Goal: Answer question/provide support: Share knowledge or assist other users

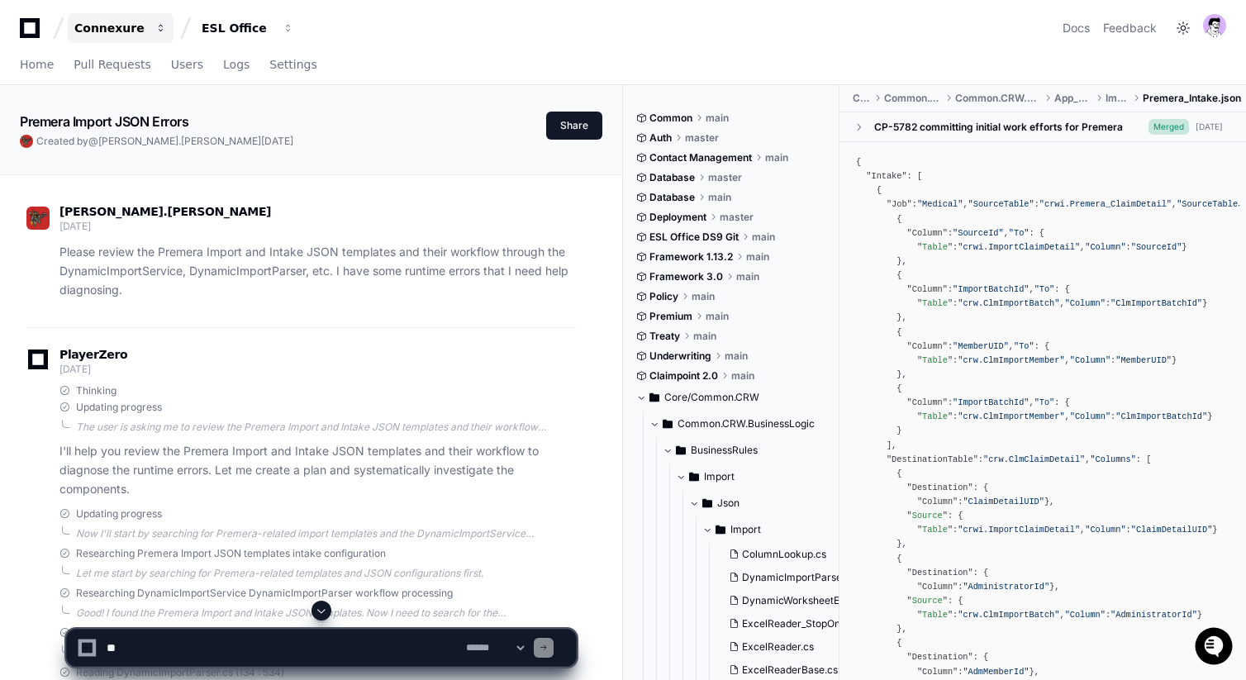
click at [112, 30] on div "Connexure" at bounding box center [109, 28] width 71 height 17
click at [123, 40] on button "Connexure" at bounding box center [121, 28] width 106 height 30
click at [131, 25] on div "Connexure" at bounding box center [109, 28] width 71 height 17
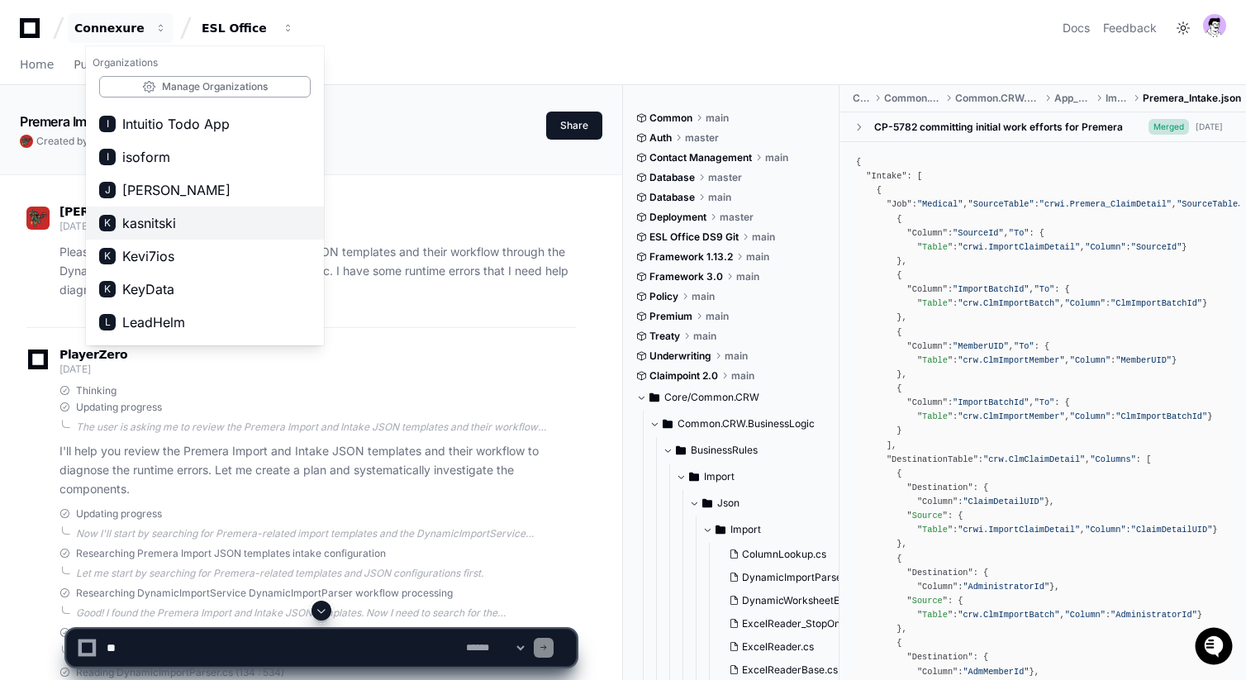
scroll to position [833, 0]
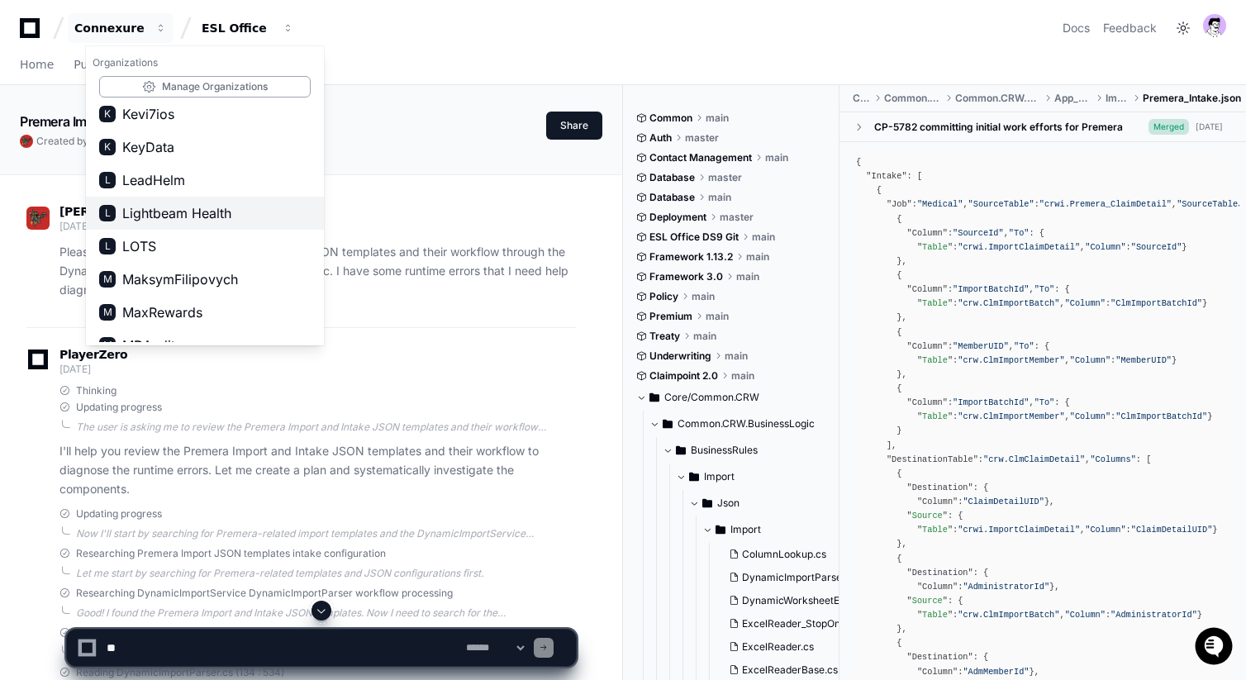
click at [184, 221] on span "Lightbeam Health" at bounding box center [176, 213] width 109 height 20
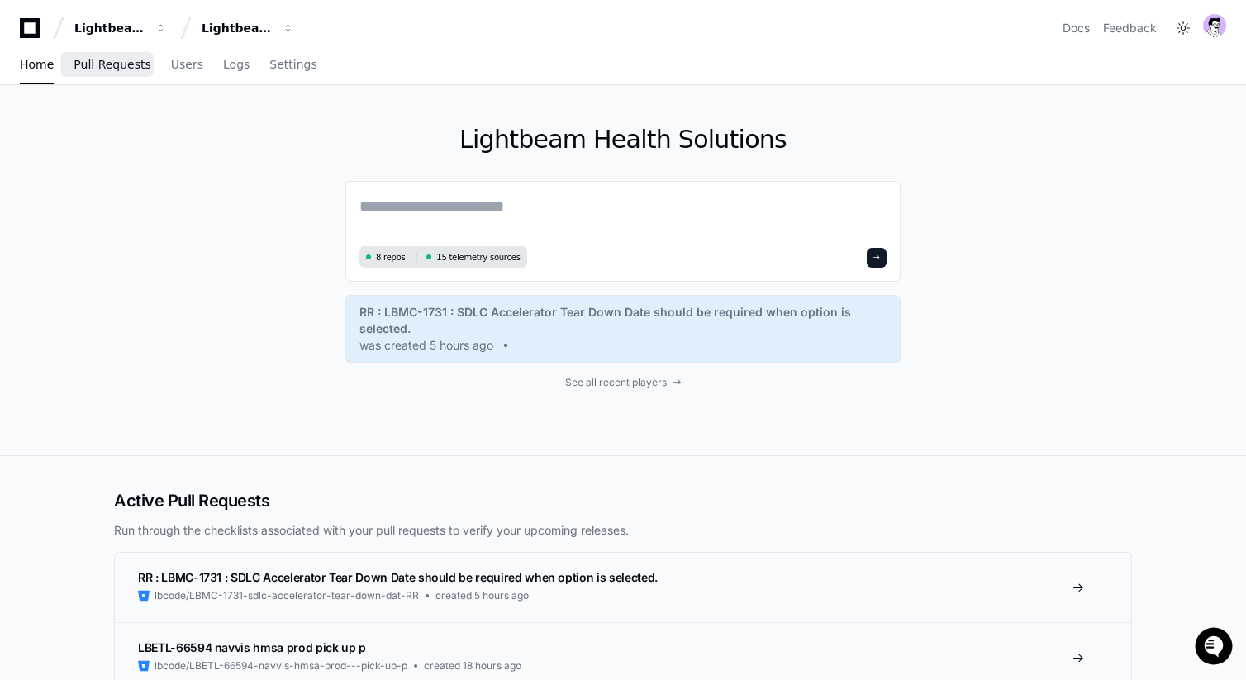
click at [103, 64] on span "Pull Requests" at bounding box center [112, 64] width 77 height 10
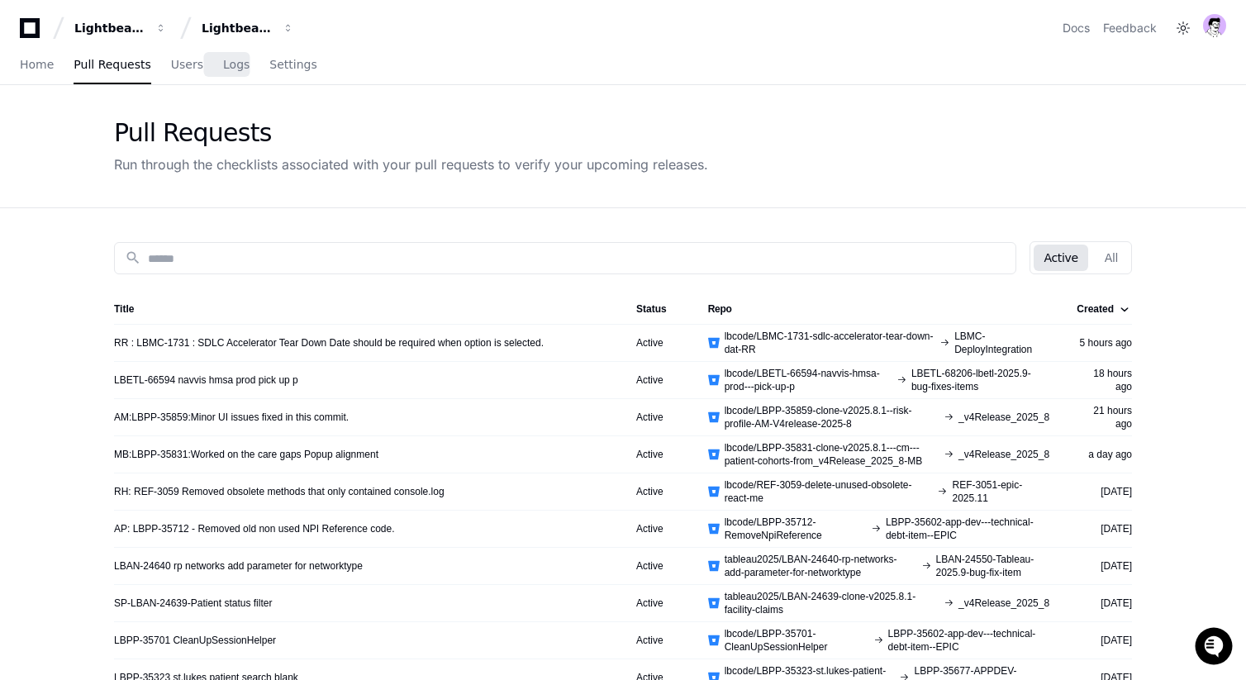
click at [202, 62] on div "Home Pull Requests Users Logs Settings" at bounding box center [168, 65] width 297 height 38
click at [256, 59] on div "Home Pull Requests Users Logs Settings" at bounding box center [168, 65] width 297 height 38
click at [223, 65] on span "Logs" at bounding box center [236, 64] width 26 height 10
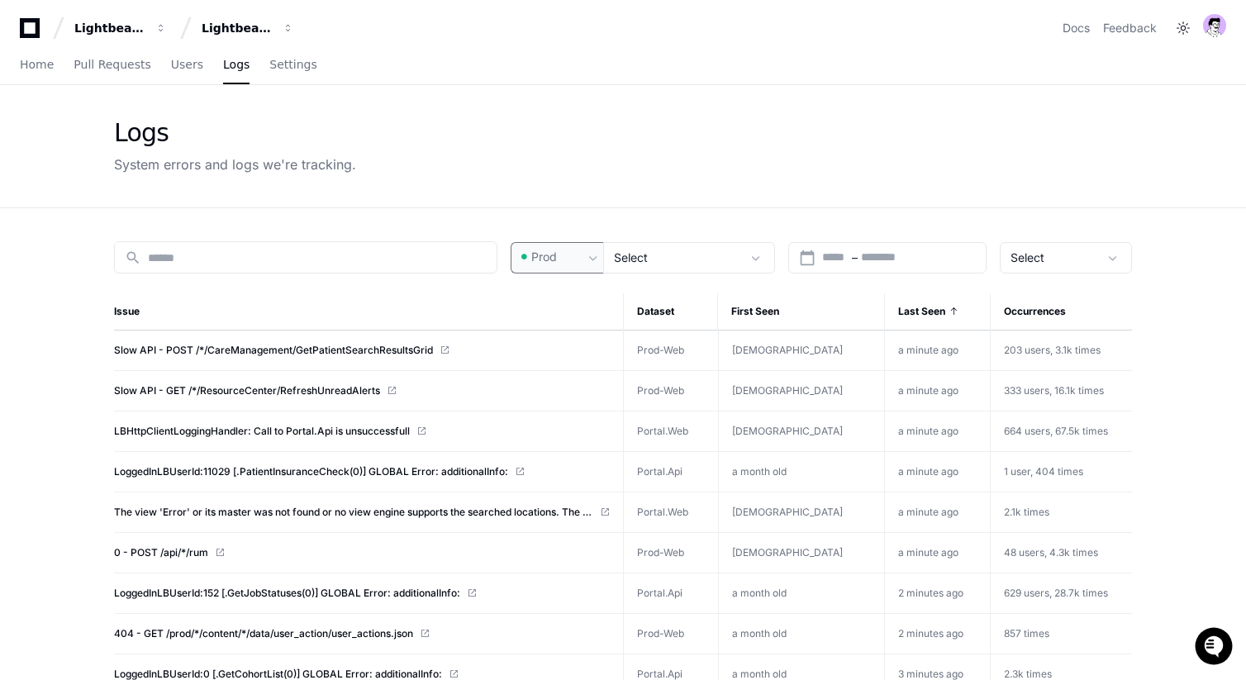
click at [551, 264] on mat-select "Prod" at bounding box center [550, 257] width 65 height 17
click at [586, 221] on div at bounding box center [623, 340] width 1246 height 680
click at [583, 255] on div "Prod" at bounding box center [550, 257] width 65 height 17
click at [582, 328] on mat-option "Pre-Prod" at bounding box center [578, 344] width 132 height 40
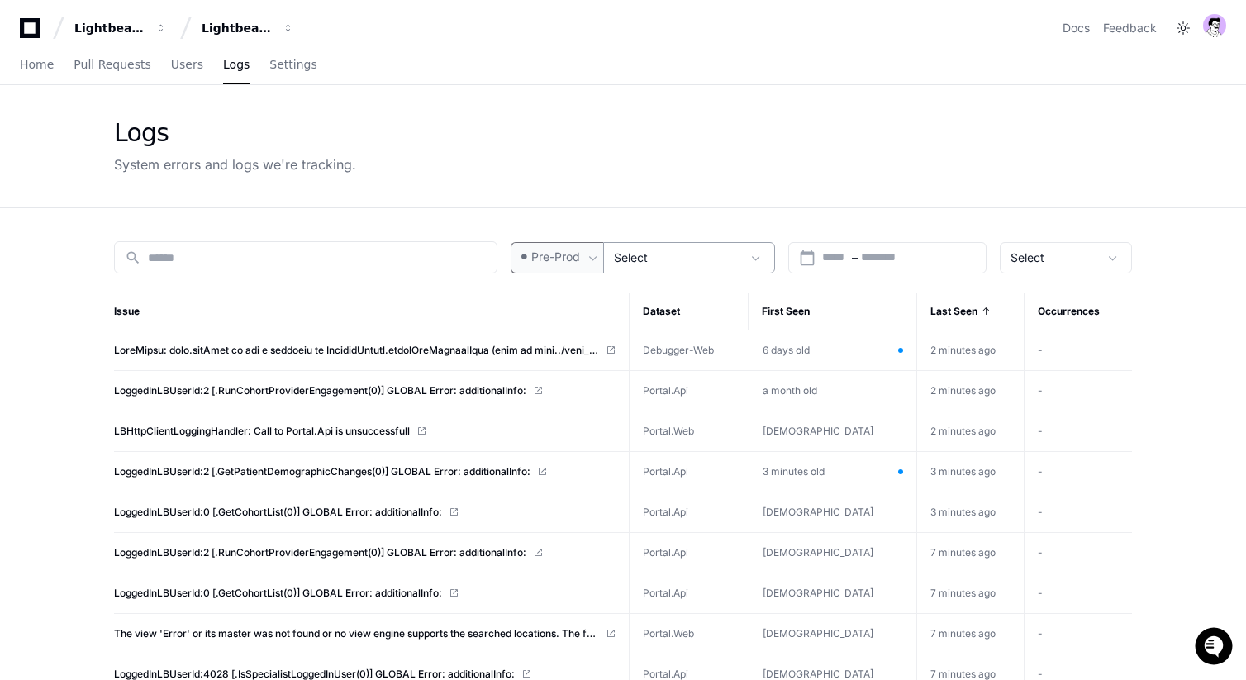
click at [651, 255] on div "Select" at bounding box center [677, 258] width 127 height 17
click at [535, 245] on div at bounding box center [623, 340] width 1246 height 680
click at [545, 249] on span "Pre-Prod" at bounding box center [555, 257] width 49 height 17
click at [557, 297] on span "Prod" at bounding box center [552, 302] width 26 height 17
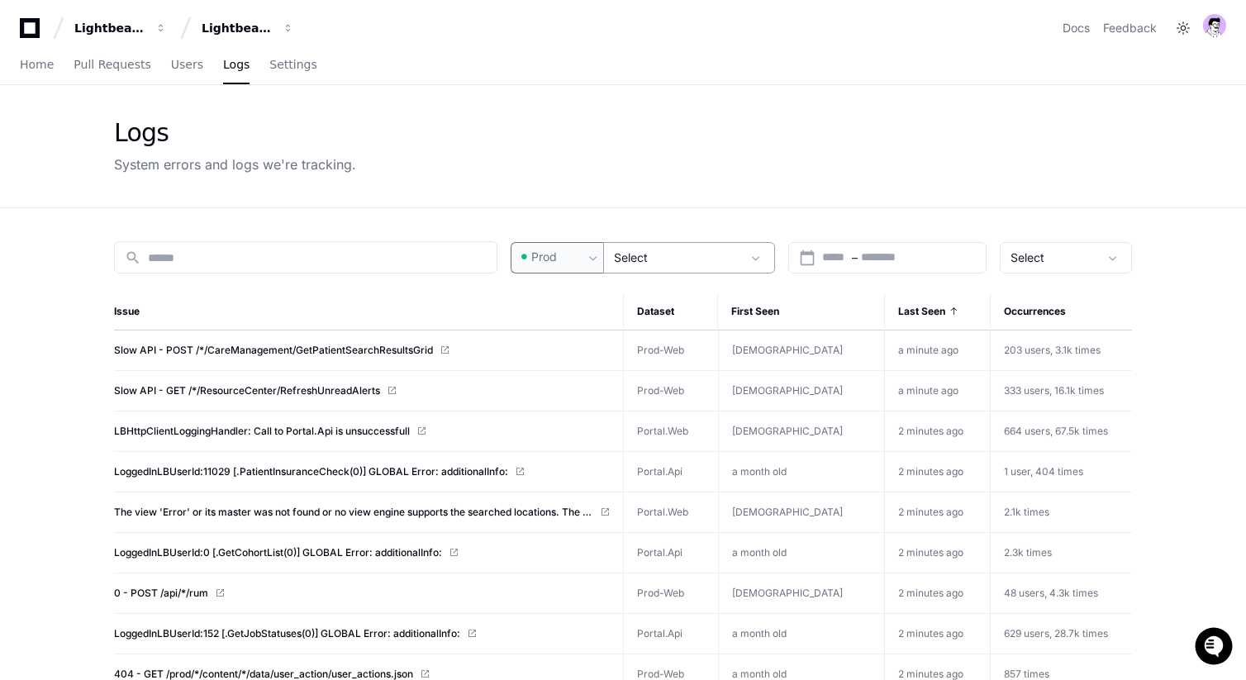
click at [670, 248] on div "Select" at bounding box center [689, 257] width 172 height 31
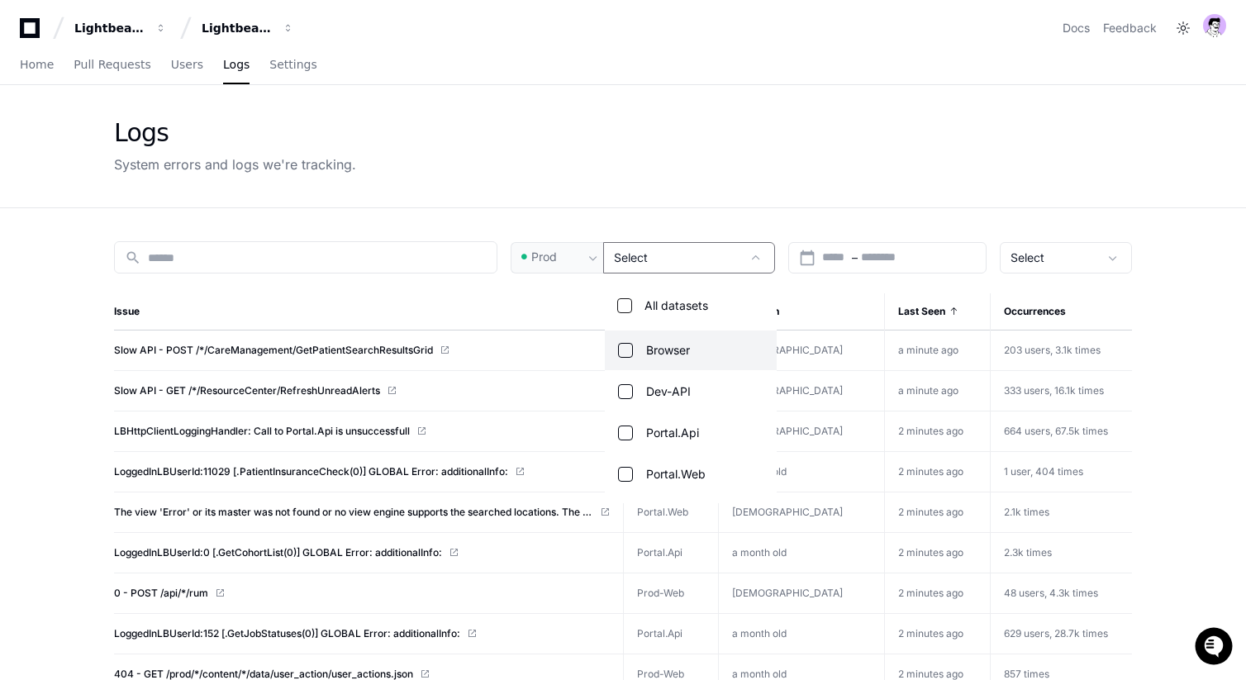
click at [664, 199] on div at bounding box center [623, 340] width 1246 height 680
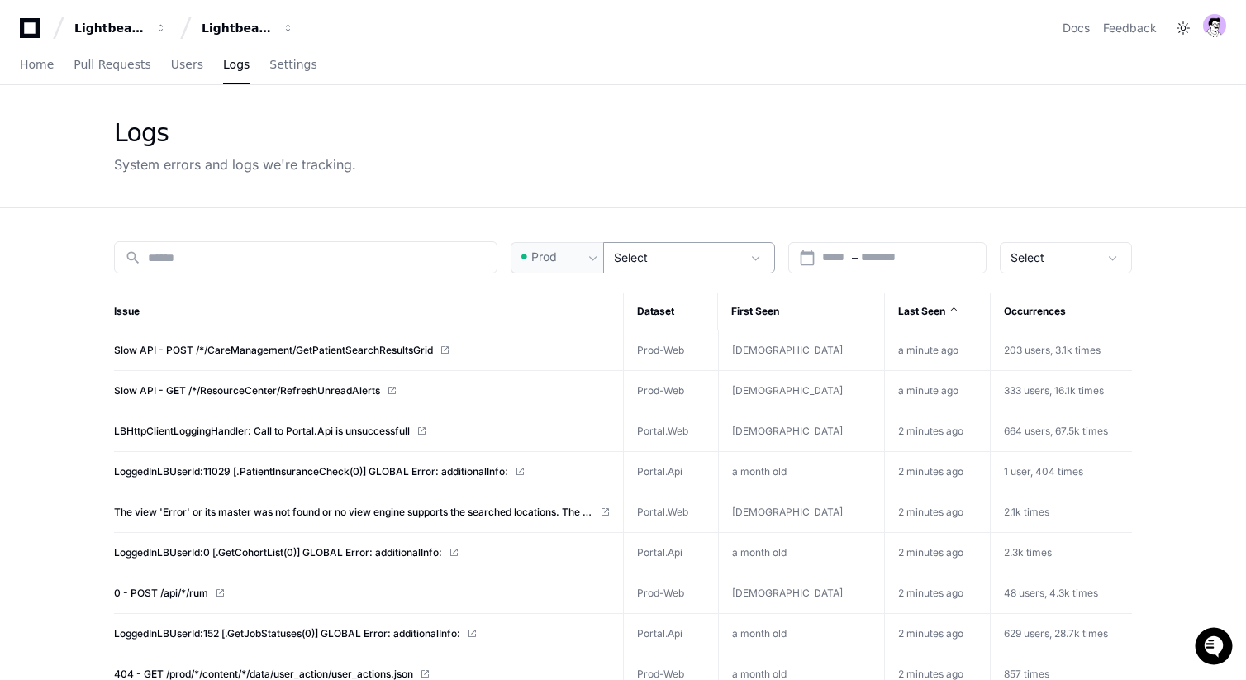
click at [681, 250] on div "Select" at bounding box center [677, 258] width 127 height 17
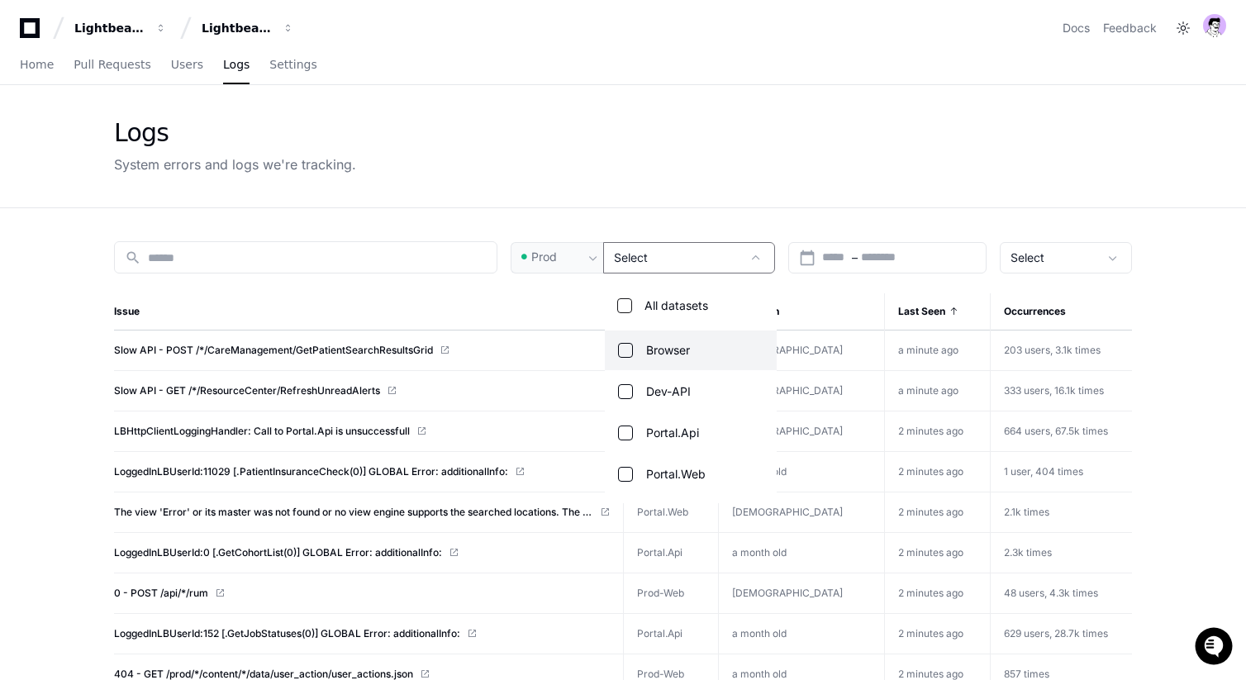
click at [626, 195] on div at bounding box center [623, 340] width 1246 height 680
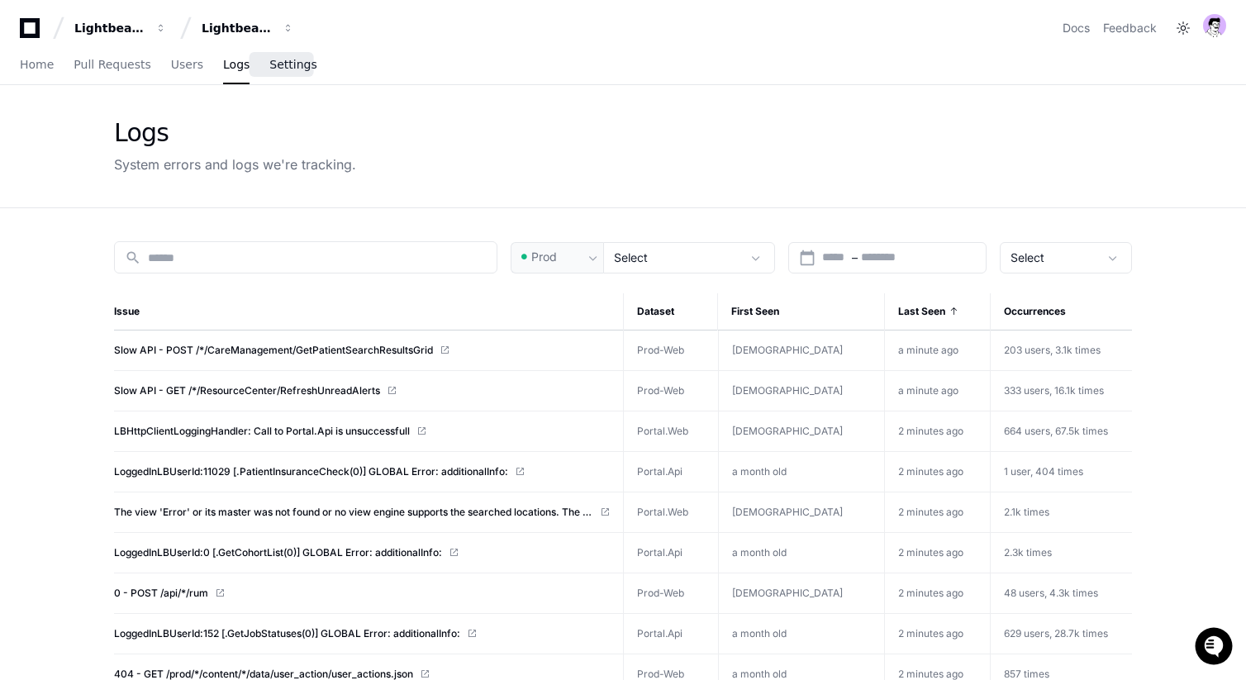
click at [274, 67] on span "Settings" at bounding box center [292, 64] width 47 height 10
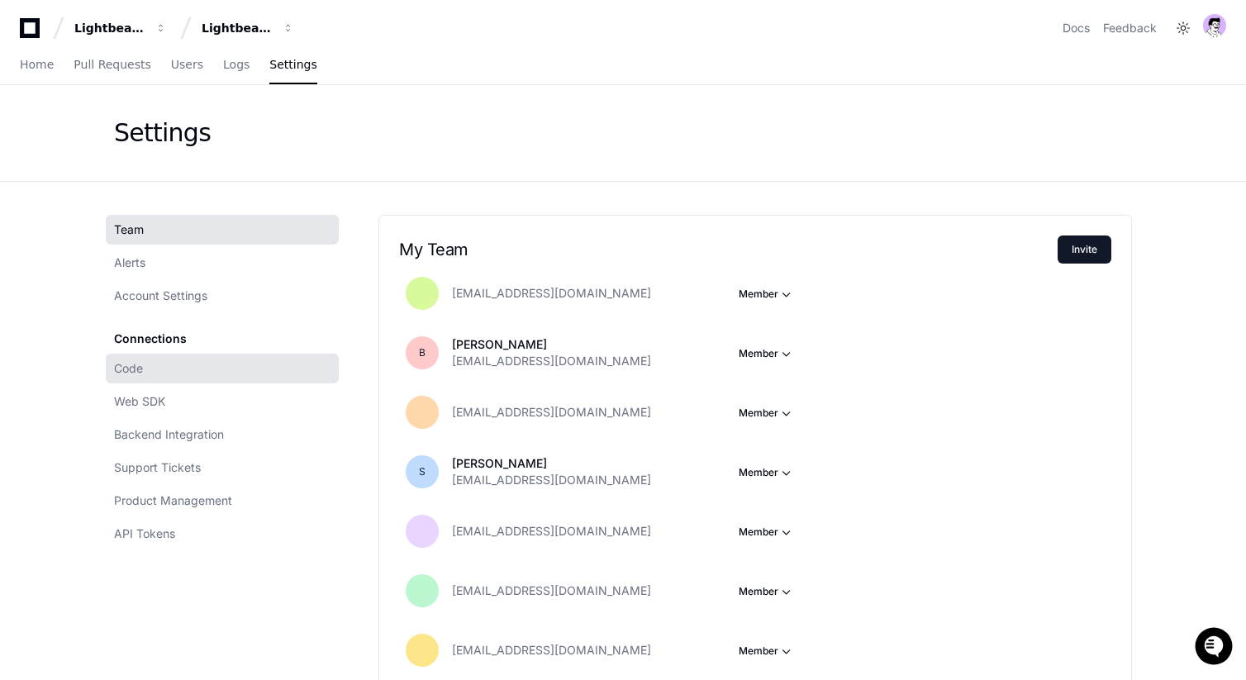
click at [177, 369] on link "Code" at bounding box center [222, 369] width 233 height 30
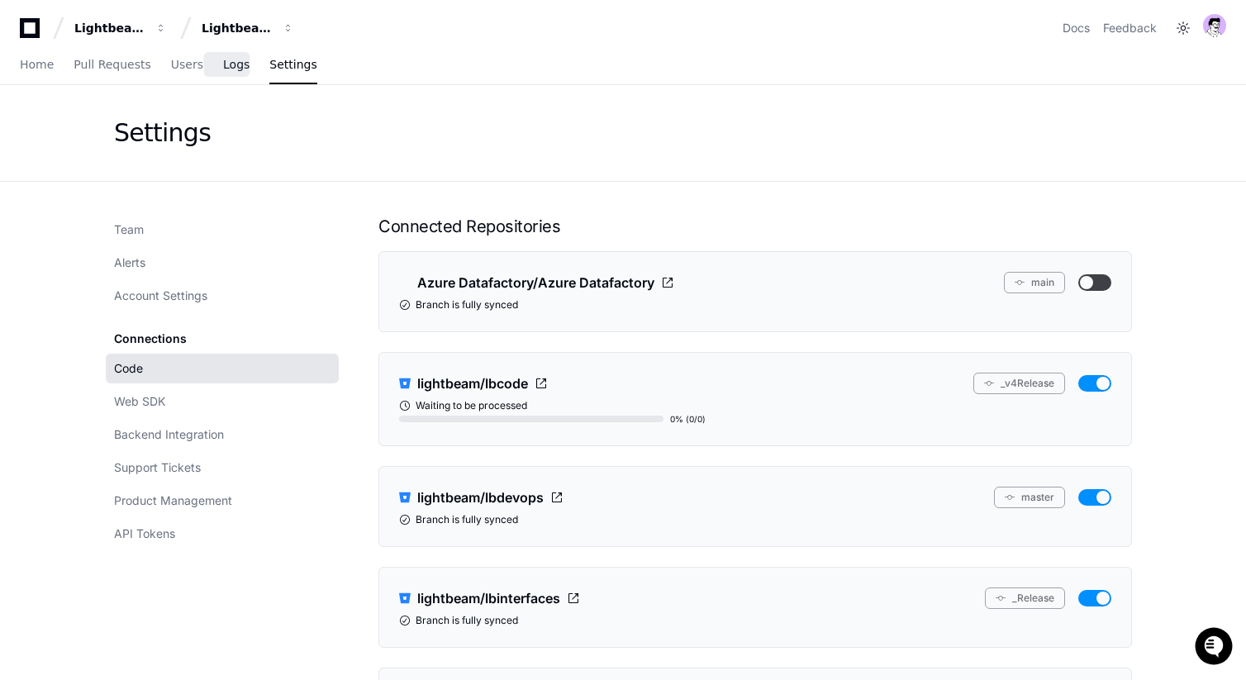
click at [227, 81] on link "Logs" at bounding box center [236, 65] width 26 height 38
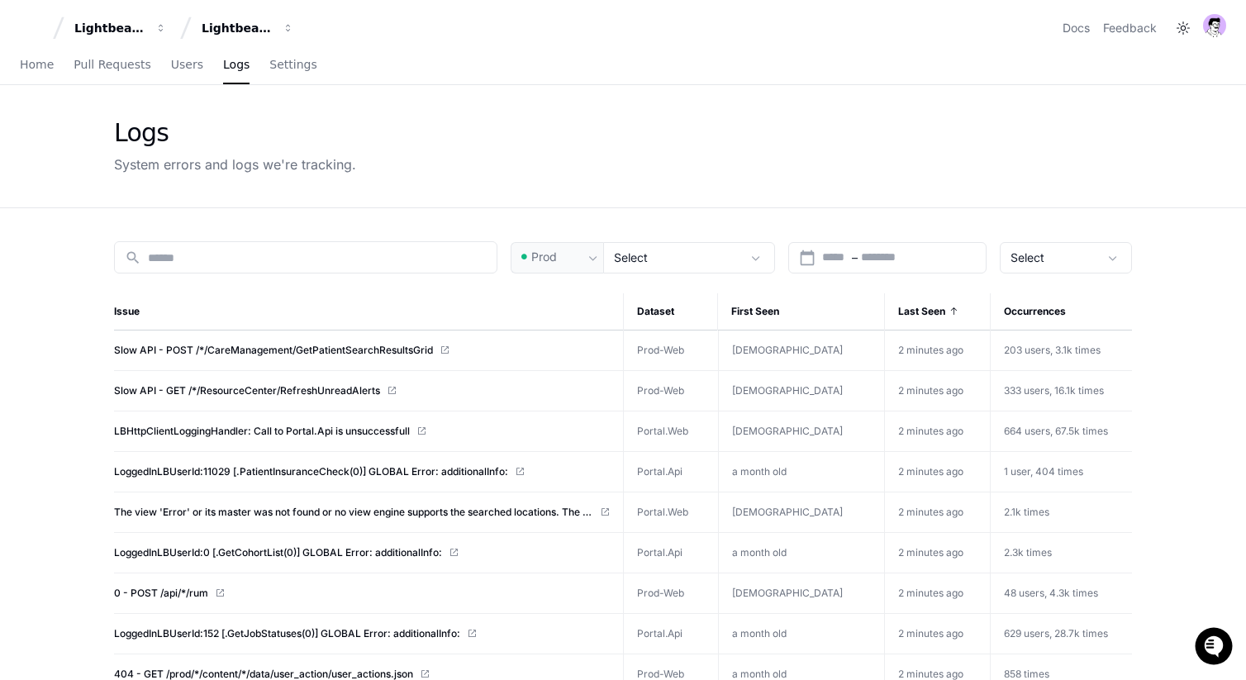
click at [196, 81] on div "Home Pull Requests Users Logs Settings" at bounding box center [168, 65] width 297 height 38
click at [196, 69] on div "Home Pull Requests Users Logs Settings" at bounding box center [168, 65] width 297 height 38
click at [200, 63] on div "Home Pull Requests Users Logs Settings" at bounding box center [168, 65] width 297 height 38
click at [180, 60] on span "Users" at bounding box center [187, 64] width 32 height 10
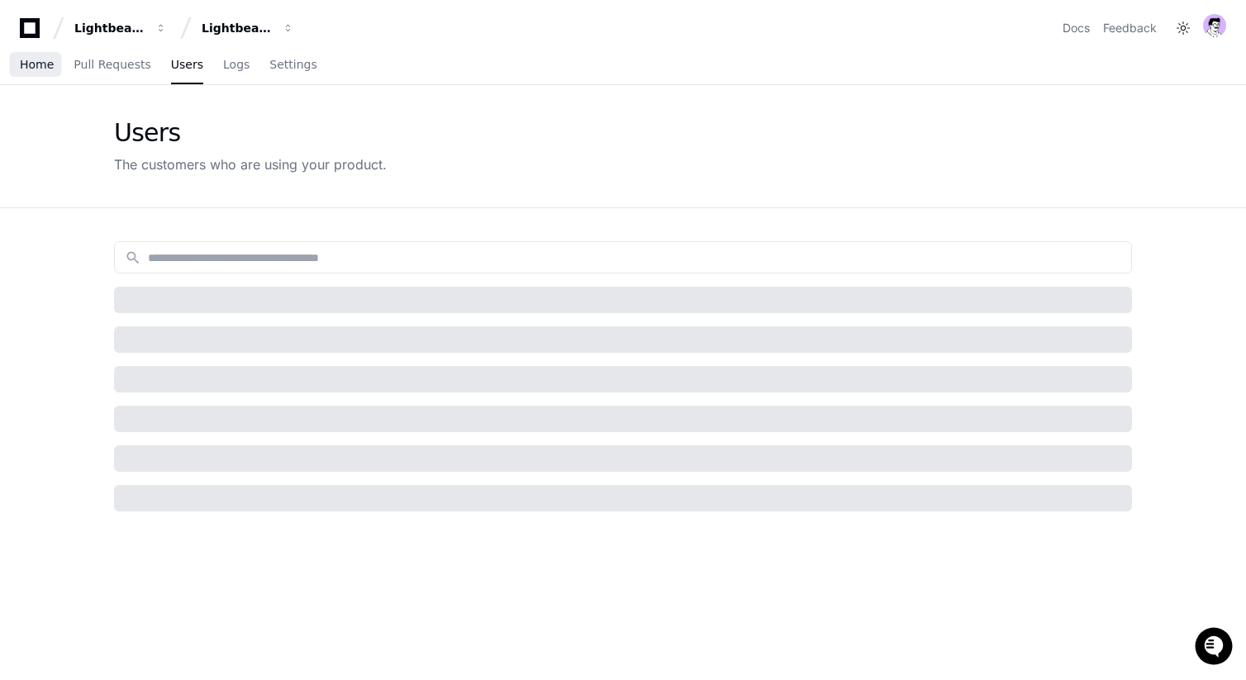
click at [41, 67] on span "Home" at bounding box center [37, 64] width 34 height 10
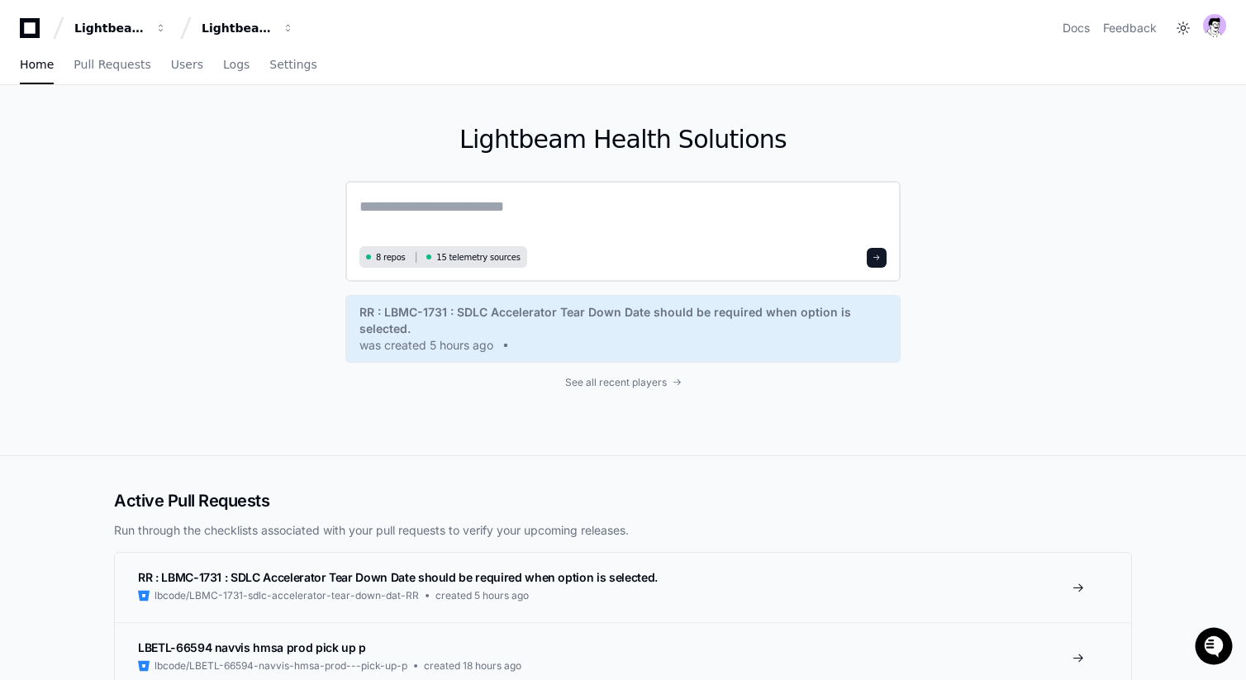
click at [476, 201] on textarea at bounding box center [622, 218] width 527 height 46
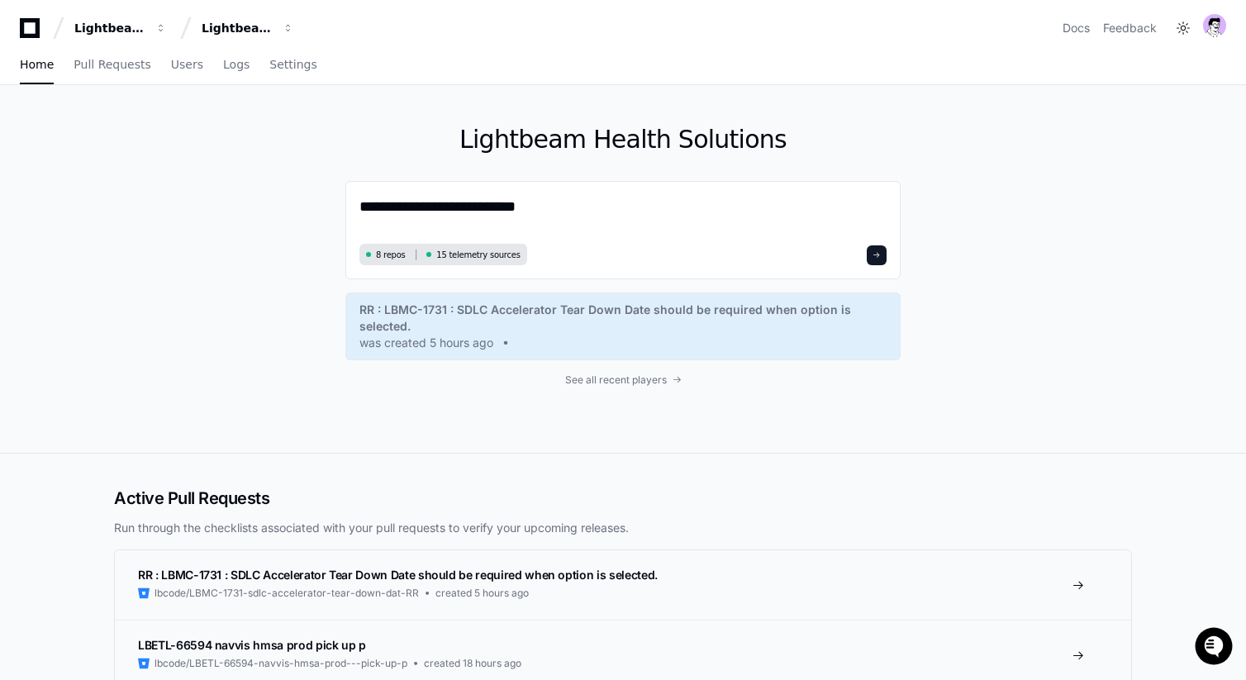
paste textarea "**********"
click at [535, 215] on textarea "**********" at bounding box center [622, 217] width 527 height 44
click at [839, 221] on textarea "**********" at bounding box center [622, 217] width 527 height 44
paste textarea "**********"
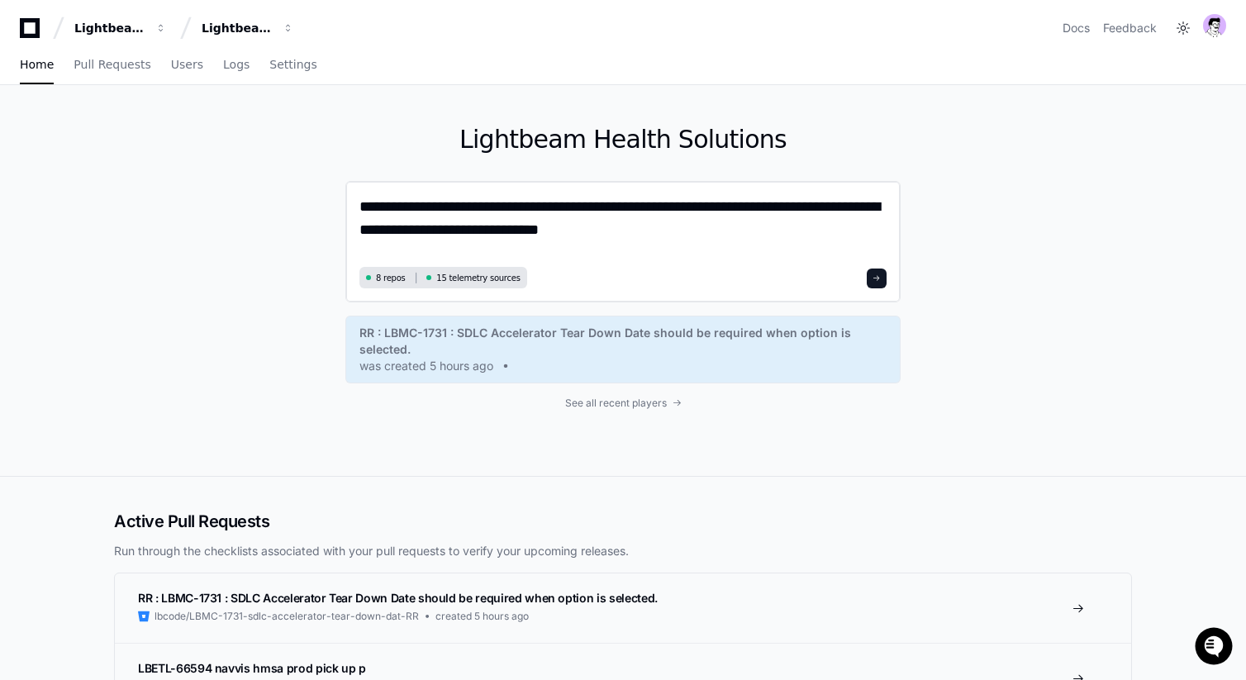
paste textarea "**********"
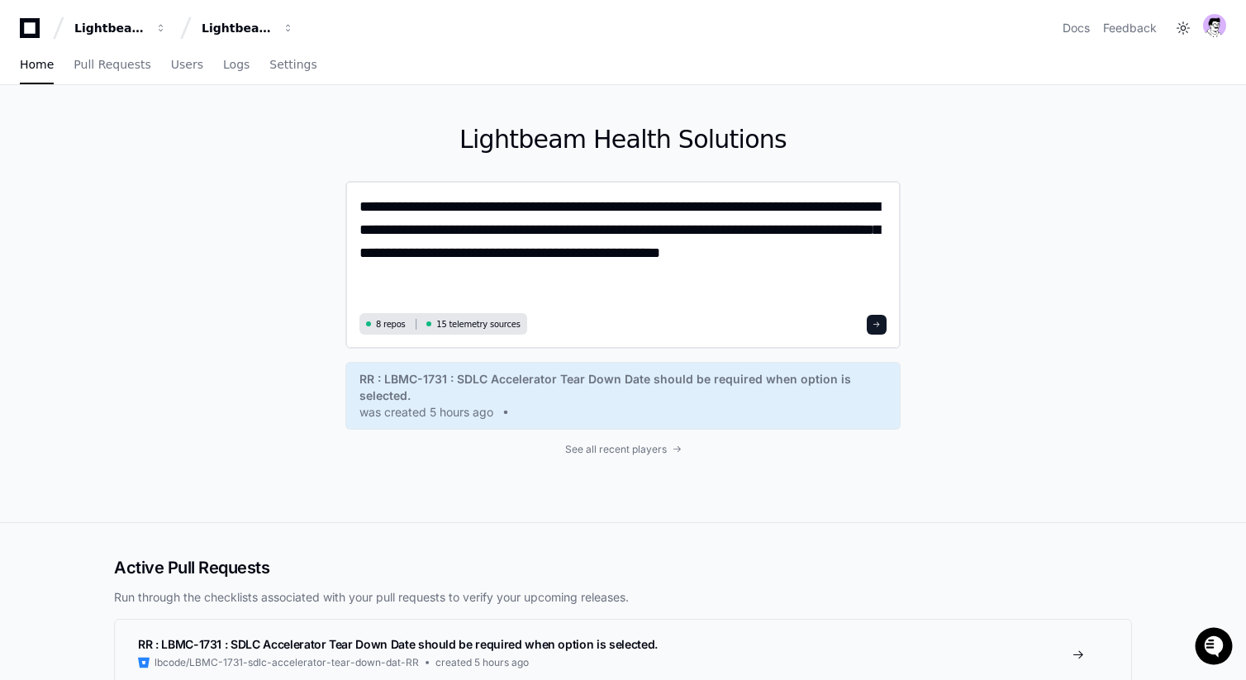
drag, startPoint x: 674, startPoint y: 232, endPoint x: 614, endPoint y: 234, distance: 60.3
click at [614, 234] on textarea "**********" at bounding box center [622, 251] width 527 height 113
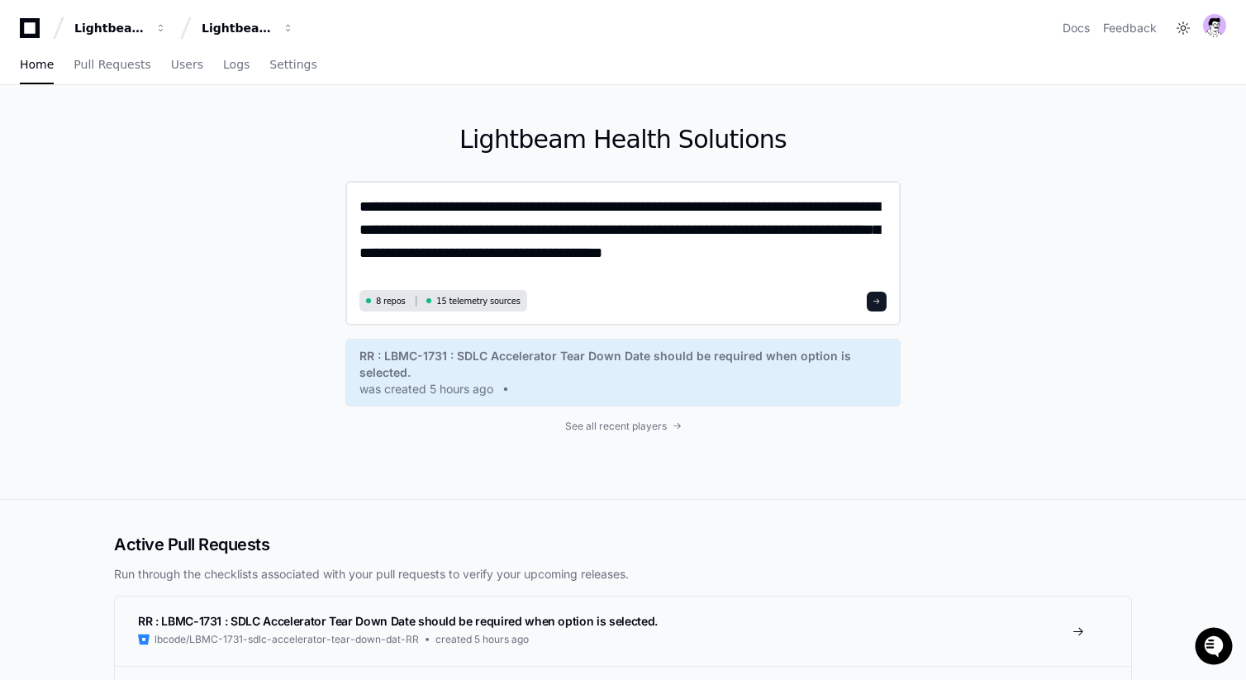
click at [676, 228] on textarea "**********" at bounding box center [622, 240] width 527 height 90
click at [390, 225] on textarea "**********" at bounding box center [622, 240] width 527 height 90
paste textarea "**********"
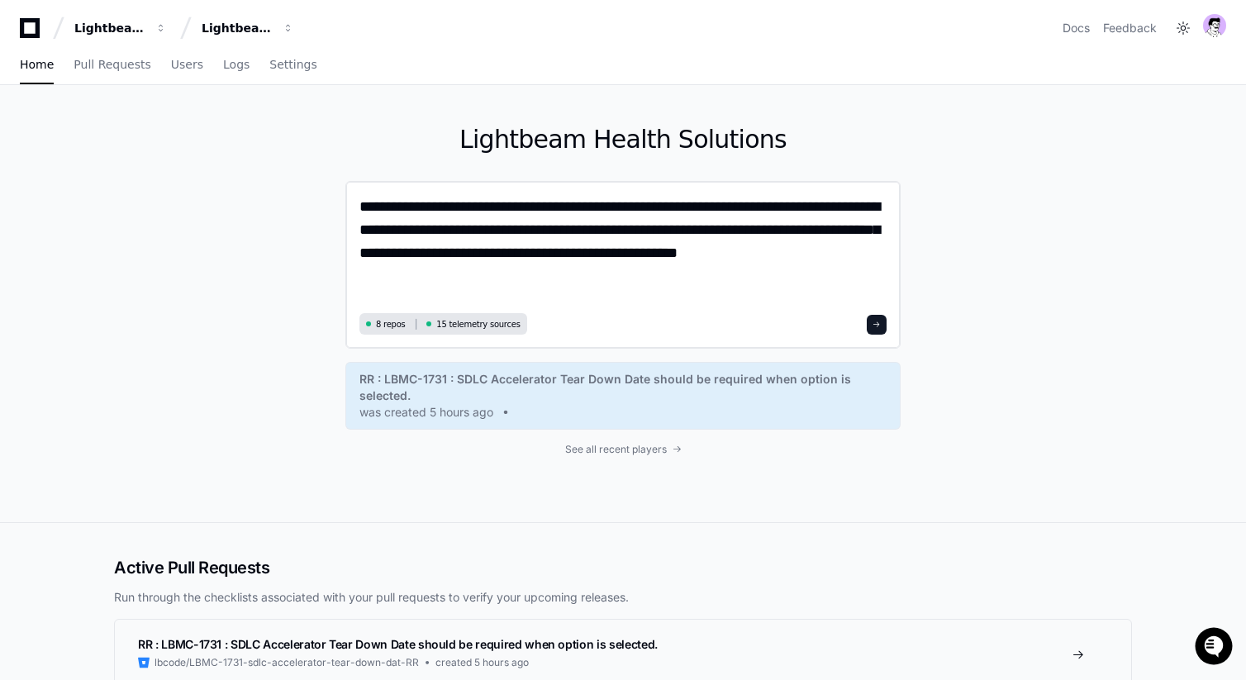
click at [857, 231] on textarea "**********" at bounding box center [622, 251] width 527 height 113
click at [597, 278] on textarea "**********" at bounding box center [622, 251] width 527 height 113
click at [669, 206] on textarea "**********" at bounding box center [622, 251] width 527 height 113
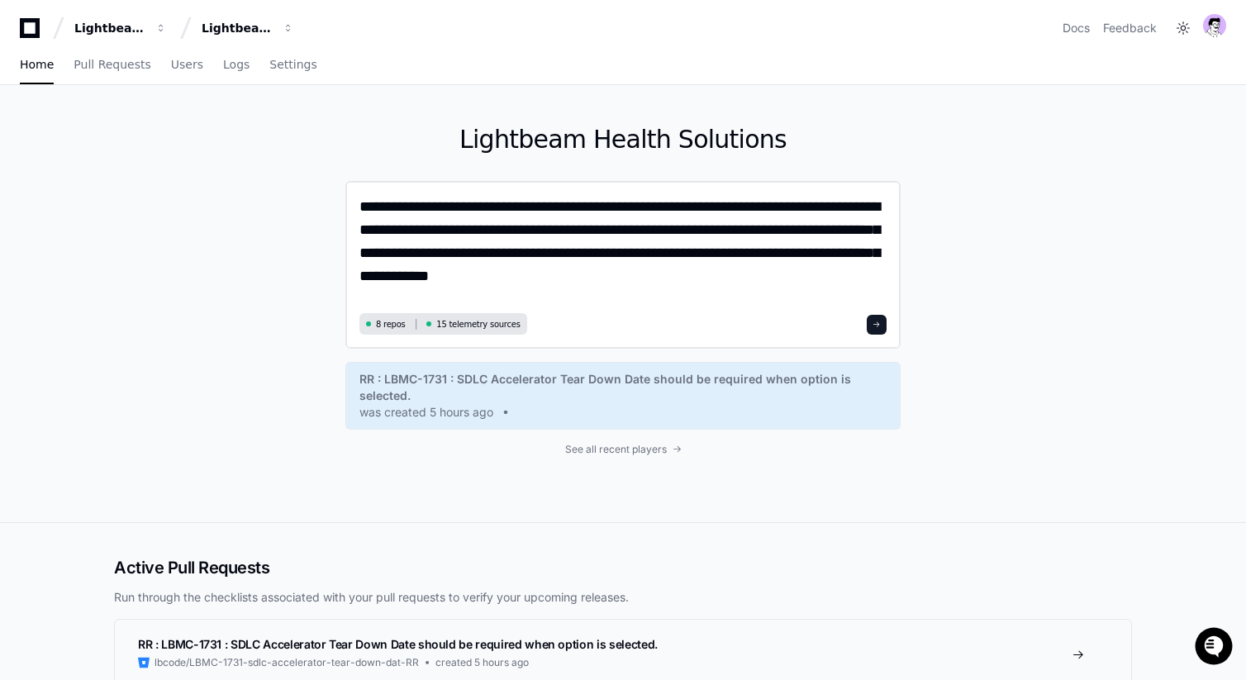
click at [799, 283] on textarea "**********" at bounding box center [622, 251] width 527 height 113
paste textarea "**********"
type textarea "**********"
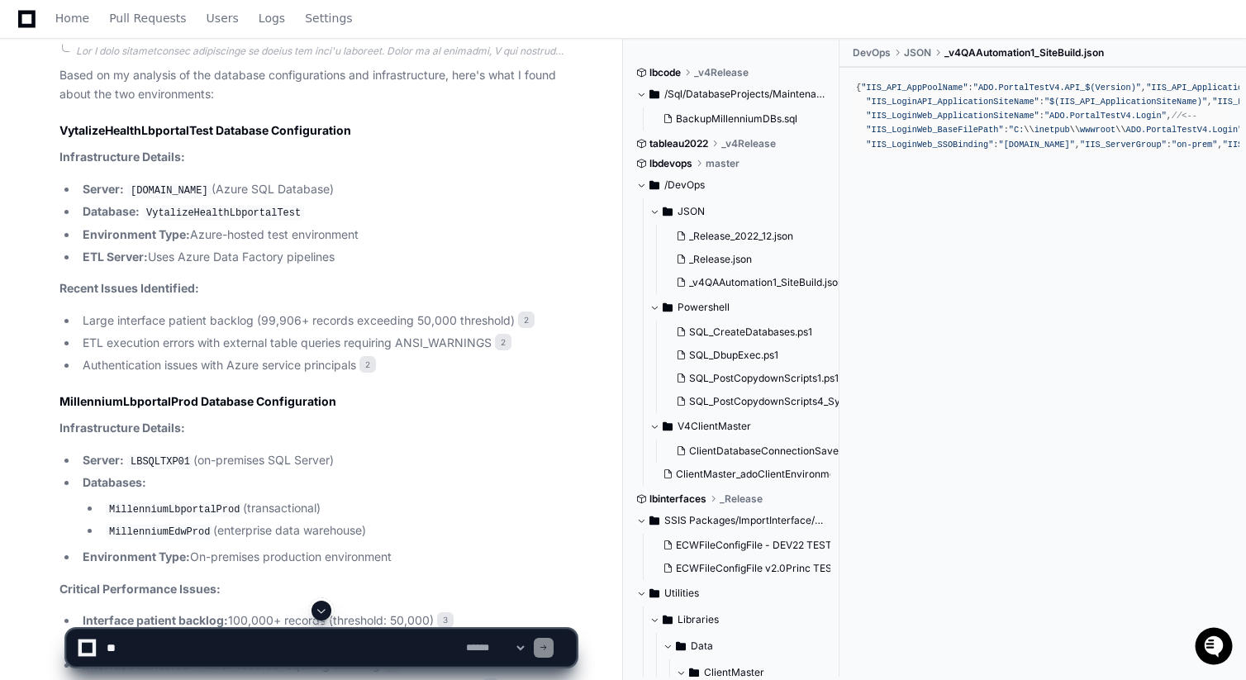
scroll to position [1128, 0]
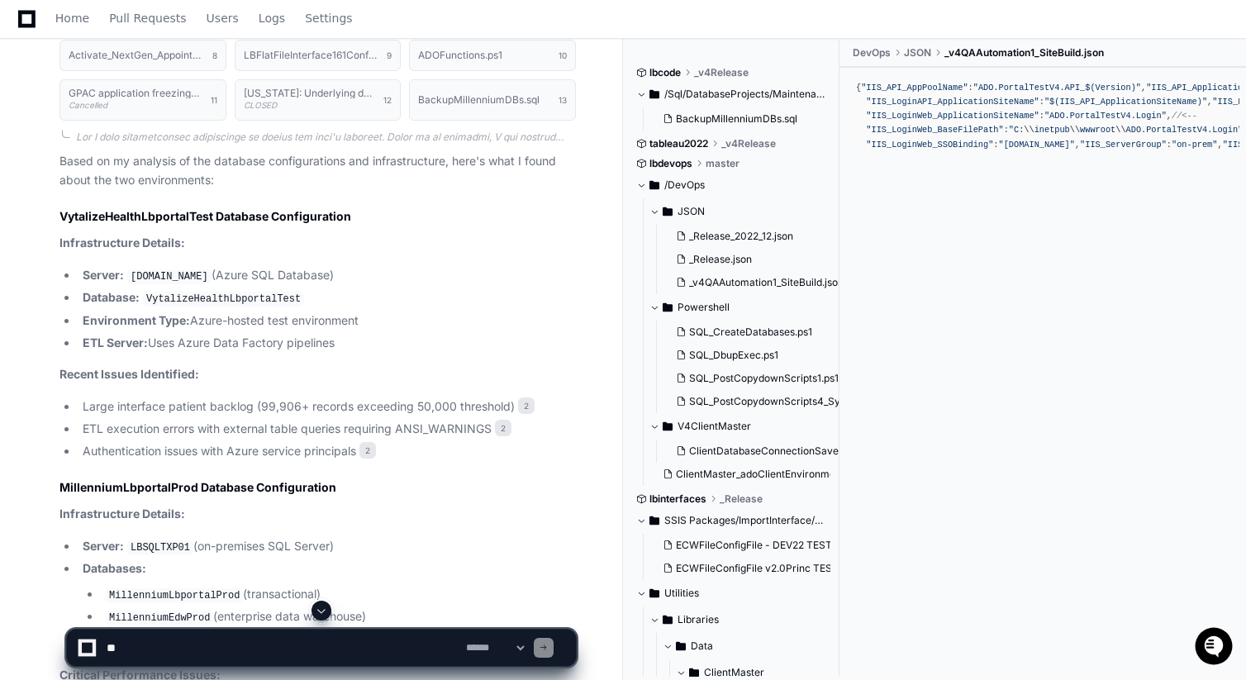
click at [292, 347] on li "ETL Server: Uses Azure Data Factory pipelines" at bounding box center [327, 343] width 498 height 19
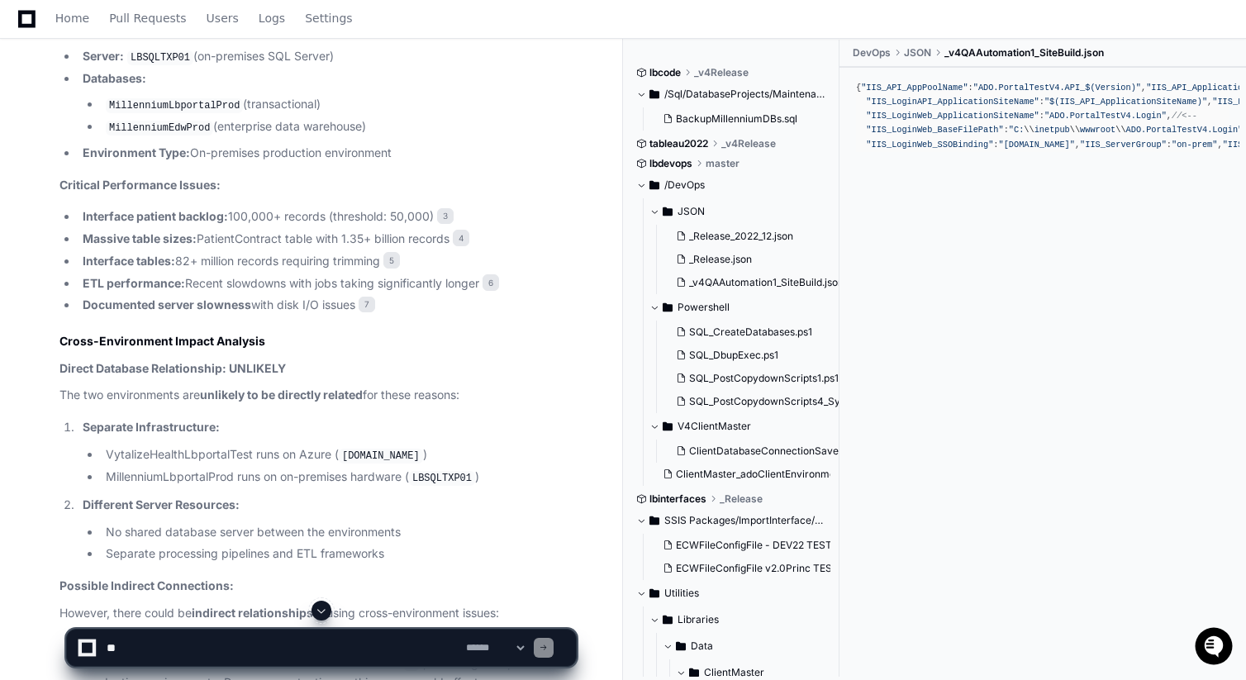
scroll to position [1647, 0]
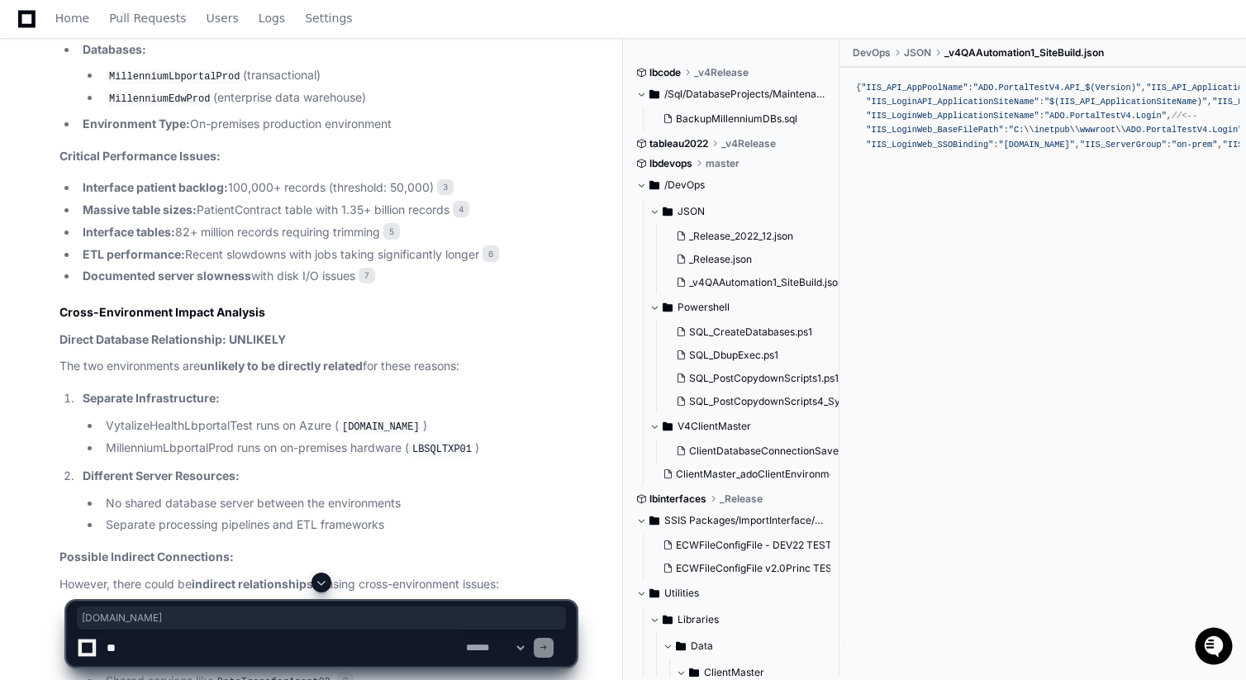
drag, startPoint x: 519, startPoint y: 420, endPoint x: 344, endPoint y: 423, distance: 175.2
click at [344, 423] on code "vytalize.database.windows.net" at bounding box center [381, 427] width 84 height 15
click at [198, 425] on li "VytalizeHealthLbportalTest runs on Azure ( vytalize.database.windows.net )" at bounding box center [338, 426] width 475 height 20
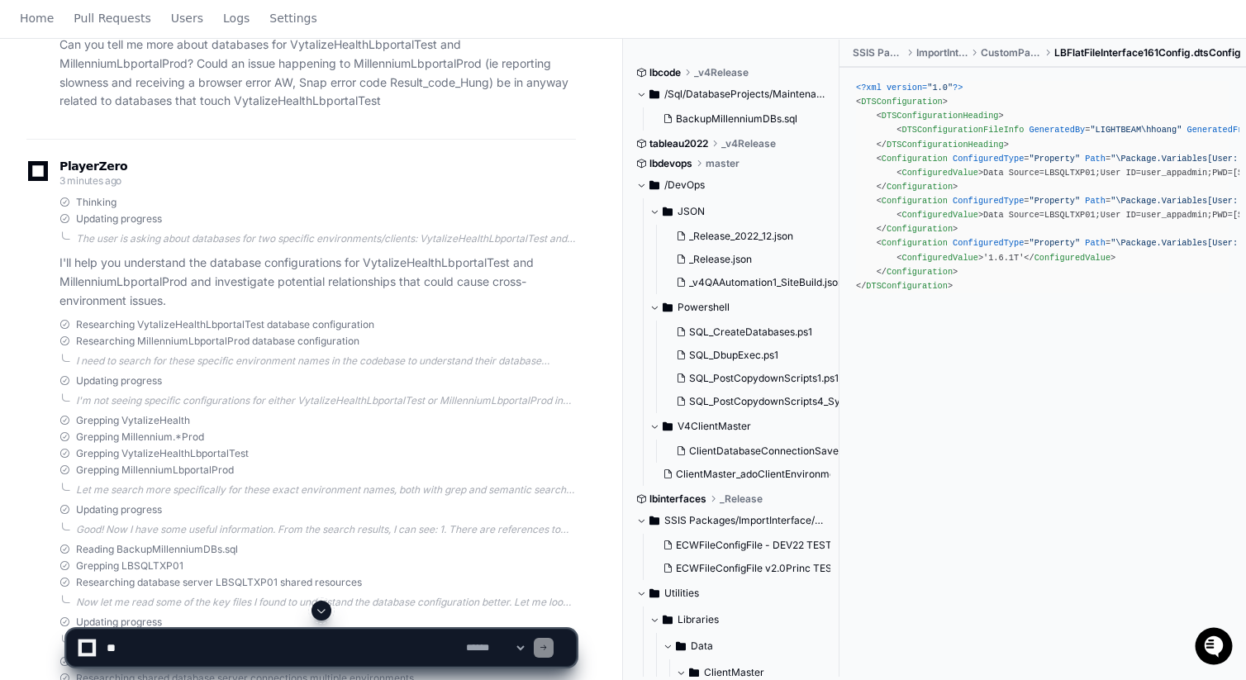
scroll to position [0, 0]
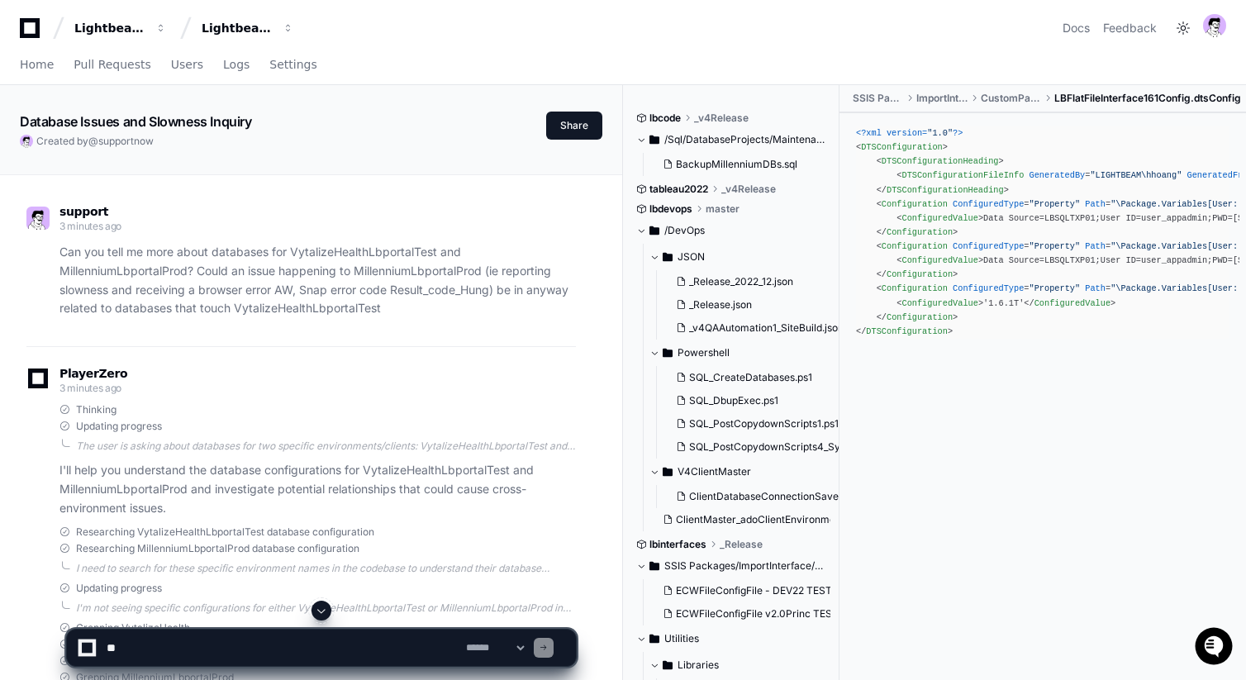
click at [456, 285] on p "Can you tell me more about databases for VytalizeHealthLbportalTest and Millenn…" at bounding box center [317, 280] width 516 height 75
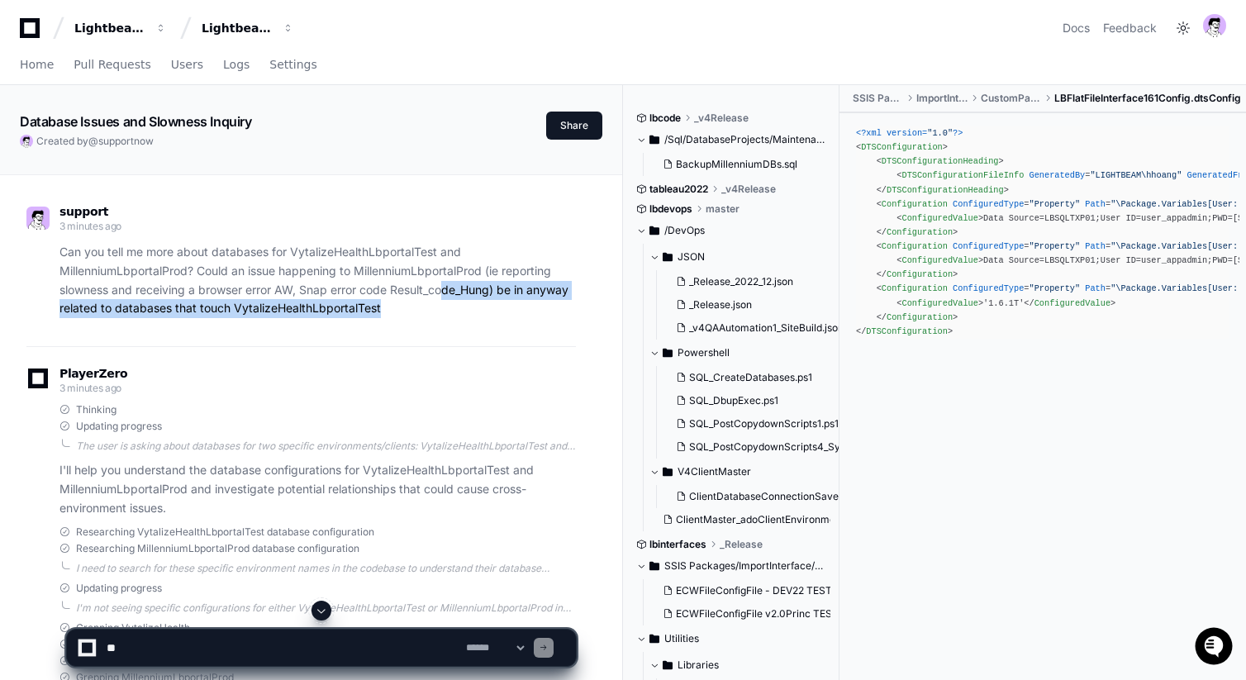
click at [449, 301] on p "Can you tell me more about databases for VytalizeHealthLbportalTest and Millenn…" at bounding box center [317, 280] width 516 height 75
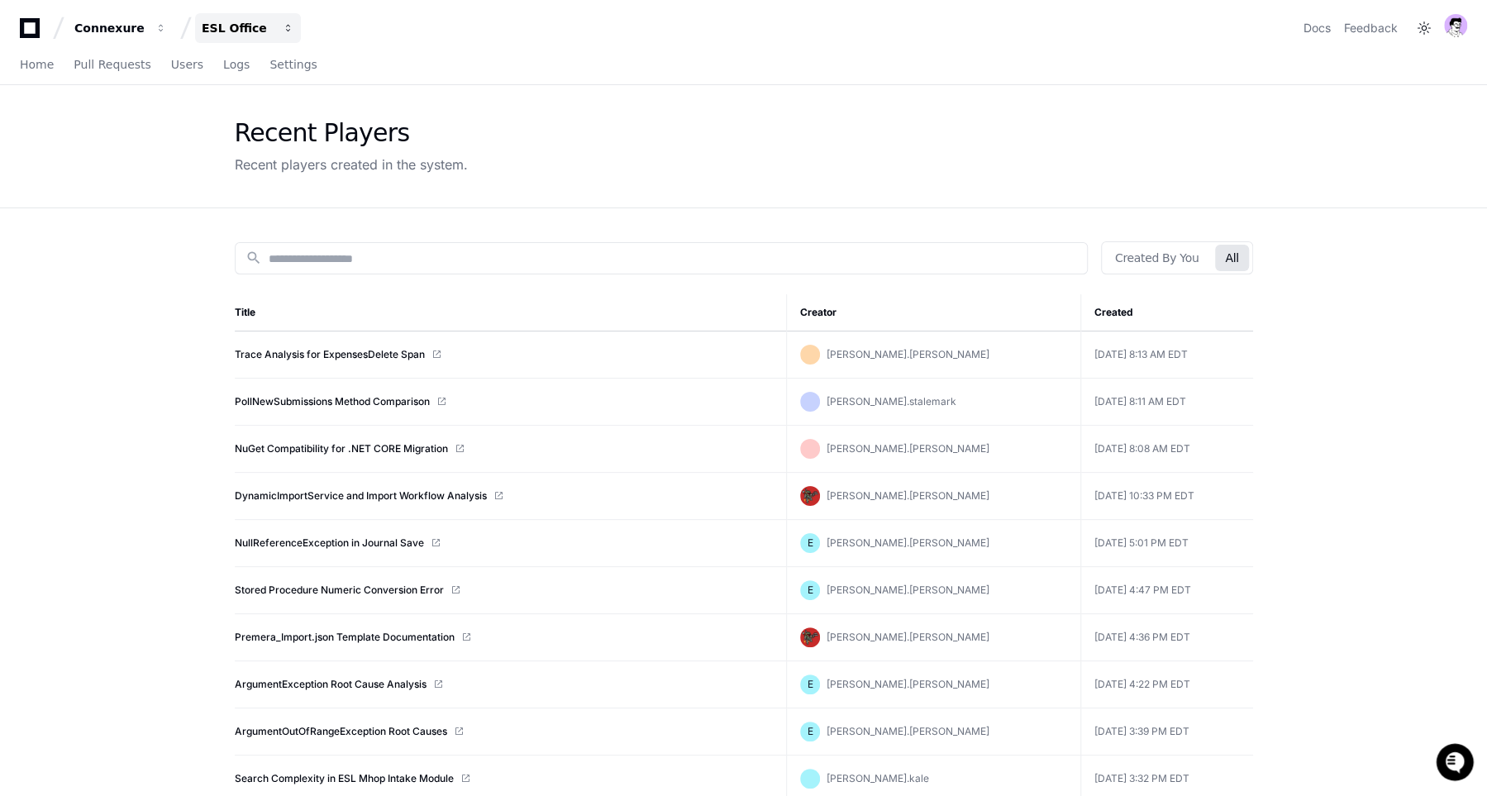
click at [255, 33] on div "ESL Office" at bounding box center [237, 28] width 71 height 17
click at [107, 10] on div "Connexure ESL Office Projects Join or create a project E ESL Office Docs Feedba…" at bounding box center [743, 21] width 1487 height 43
click at [110, 26] on div "Connexure" at bounding box center [109, 28] width 71 height 17
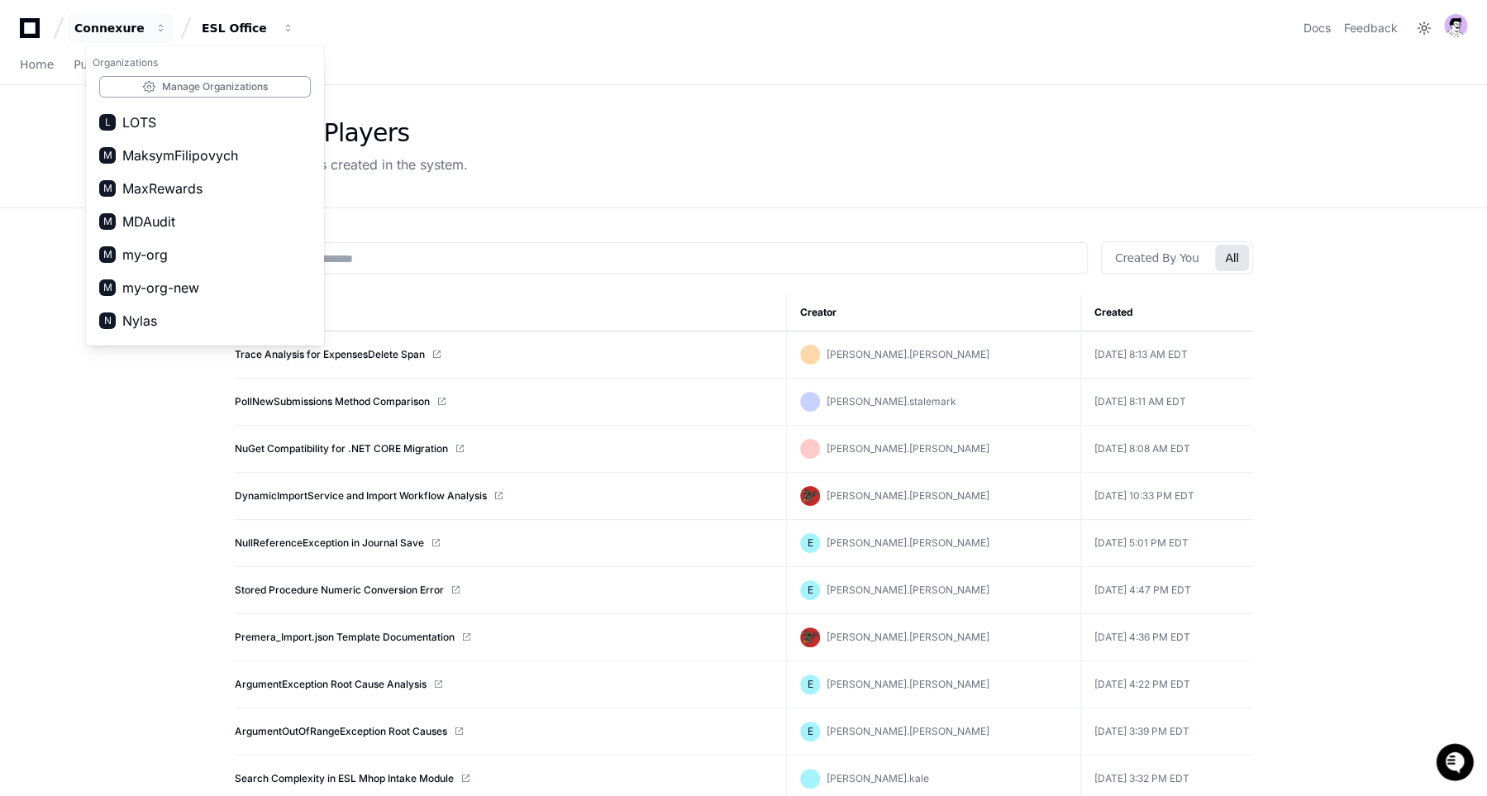
scroll to position [866, 0]
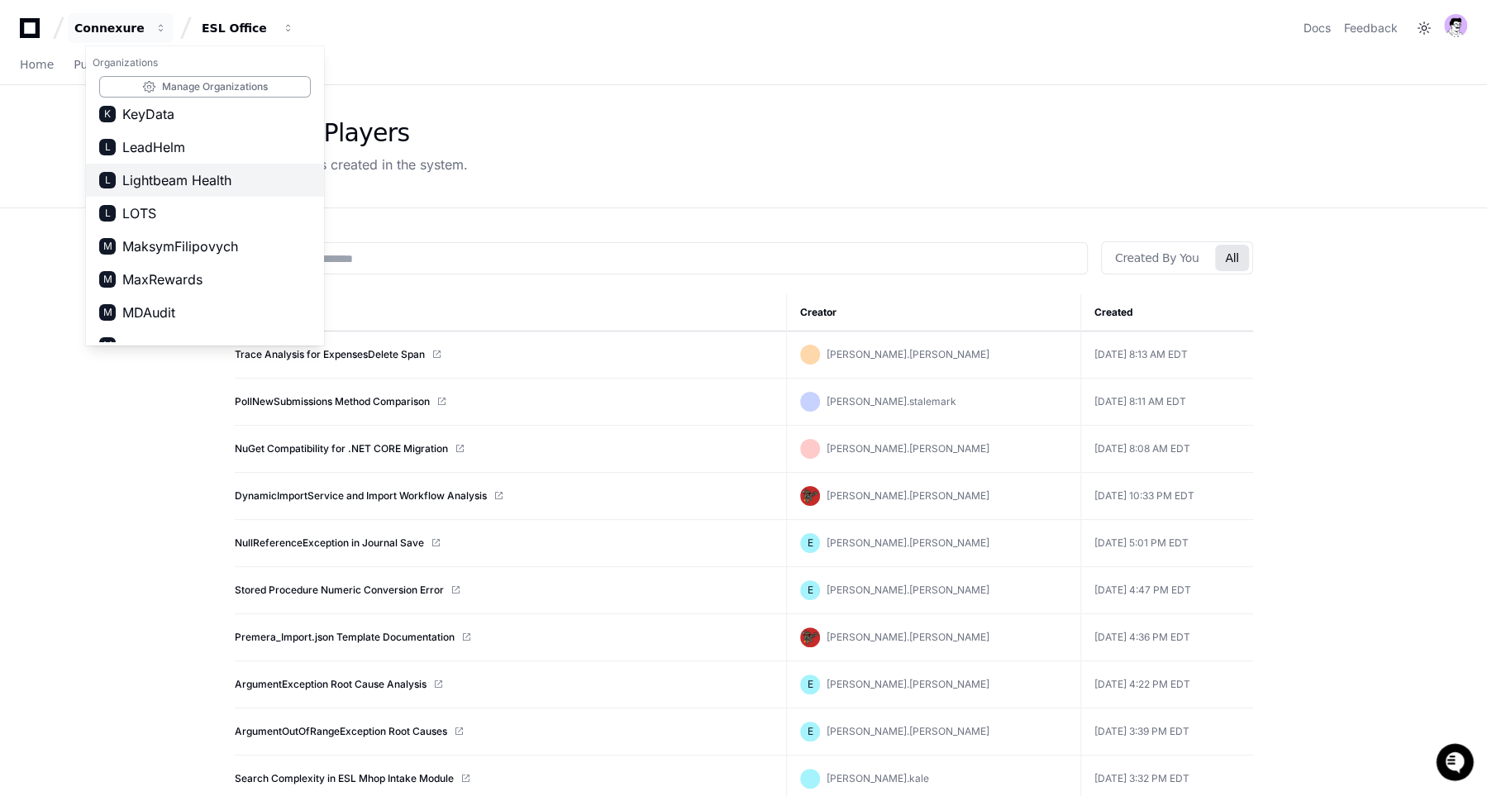
click at [224, 183] on span "Lightbeam Health" at bounding box center [176, 180] width 109 height 20
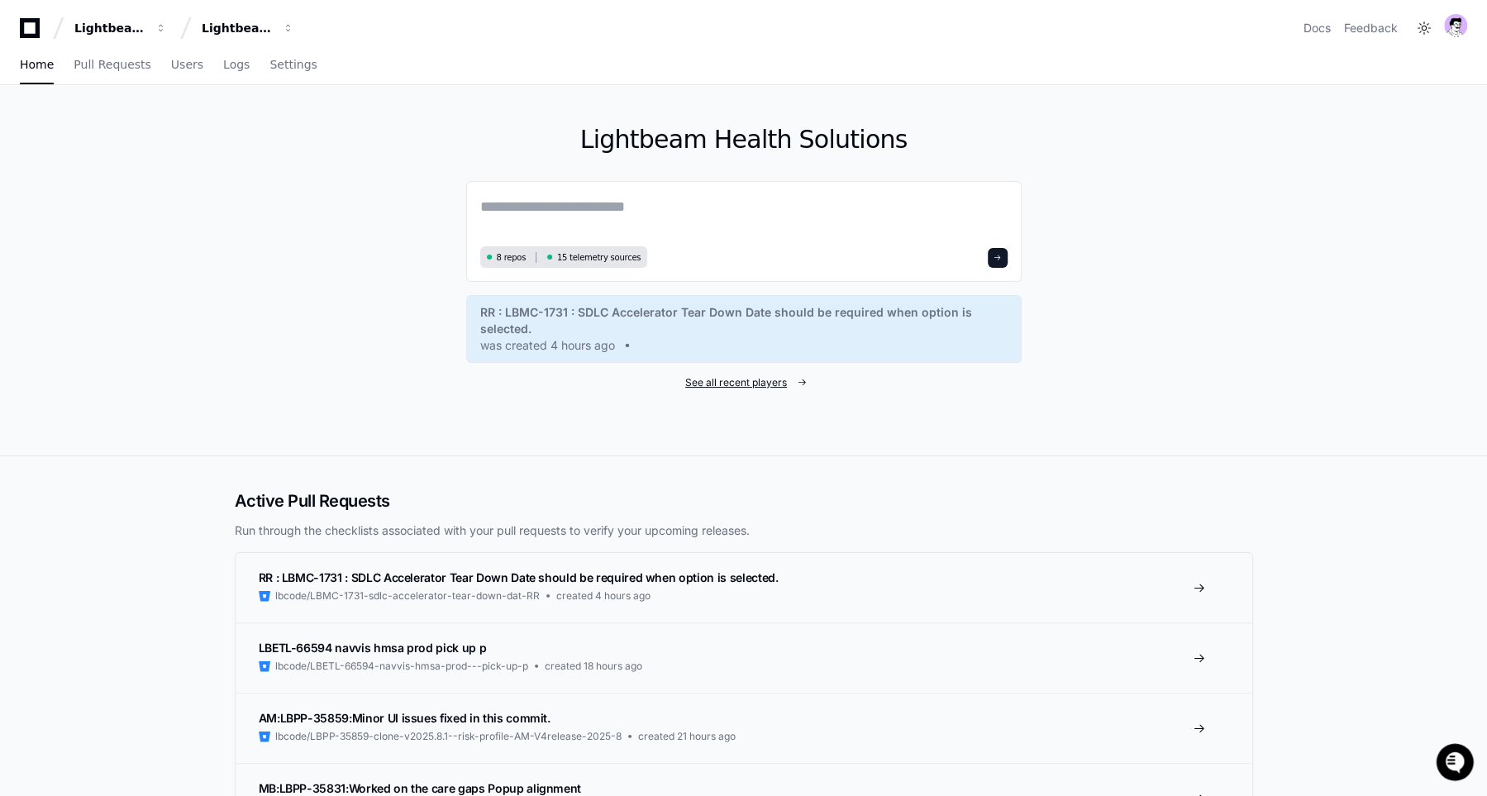
click at [684, 382] on link "See all recent players" at bounding box center [743, 382] width 555 height 13
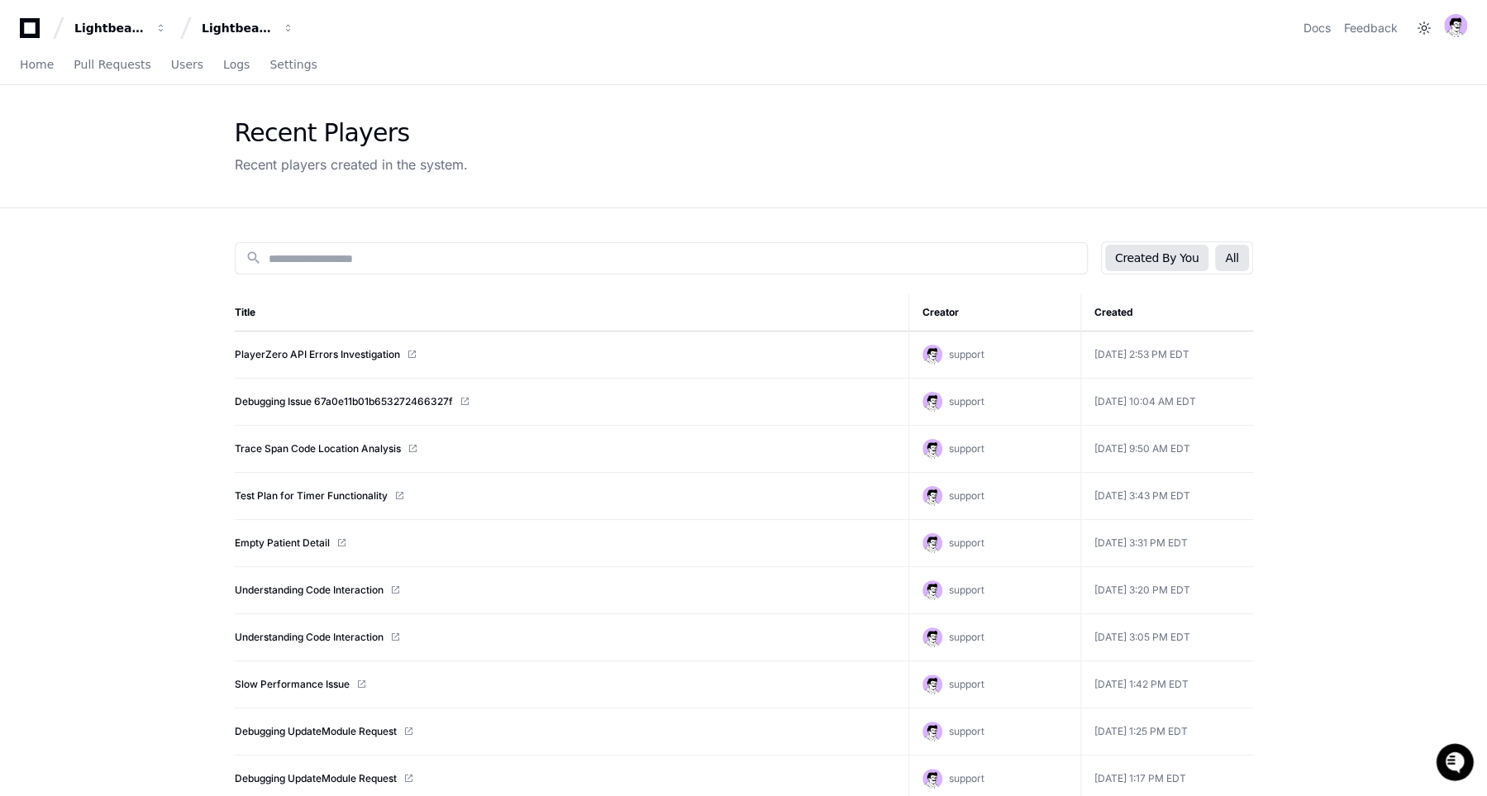
click at [1236, 264] on button "All" at bounding box center [1231, 258] width 33 height 26
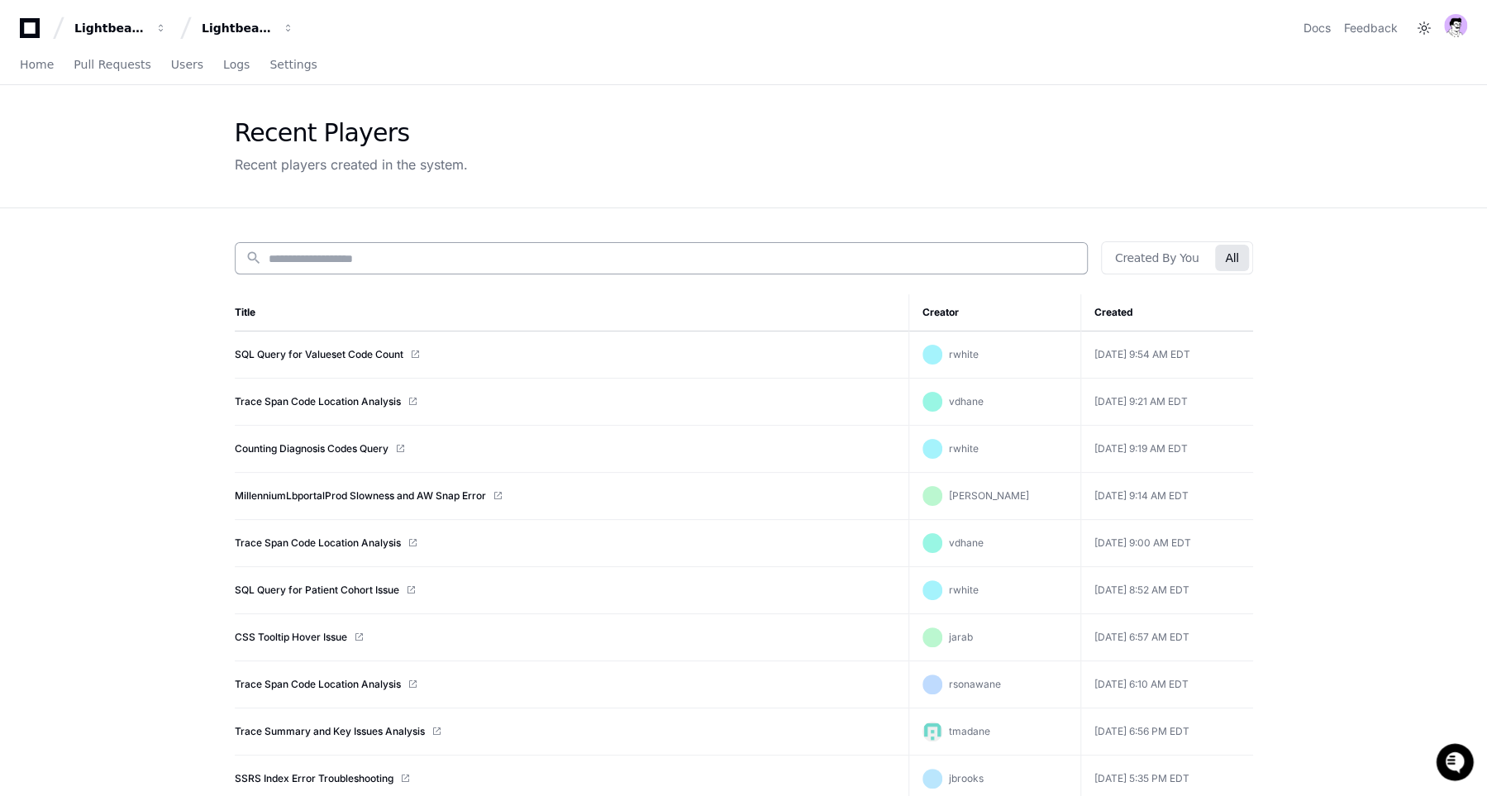
click at [338, 246] on div "search" at bounding box center [661, 258] width 853 height 32
click at [339, 252] on input at bounding box center [673, 258] width 808 height 17
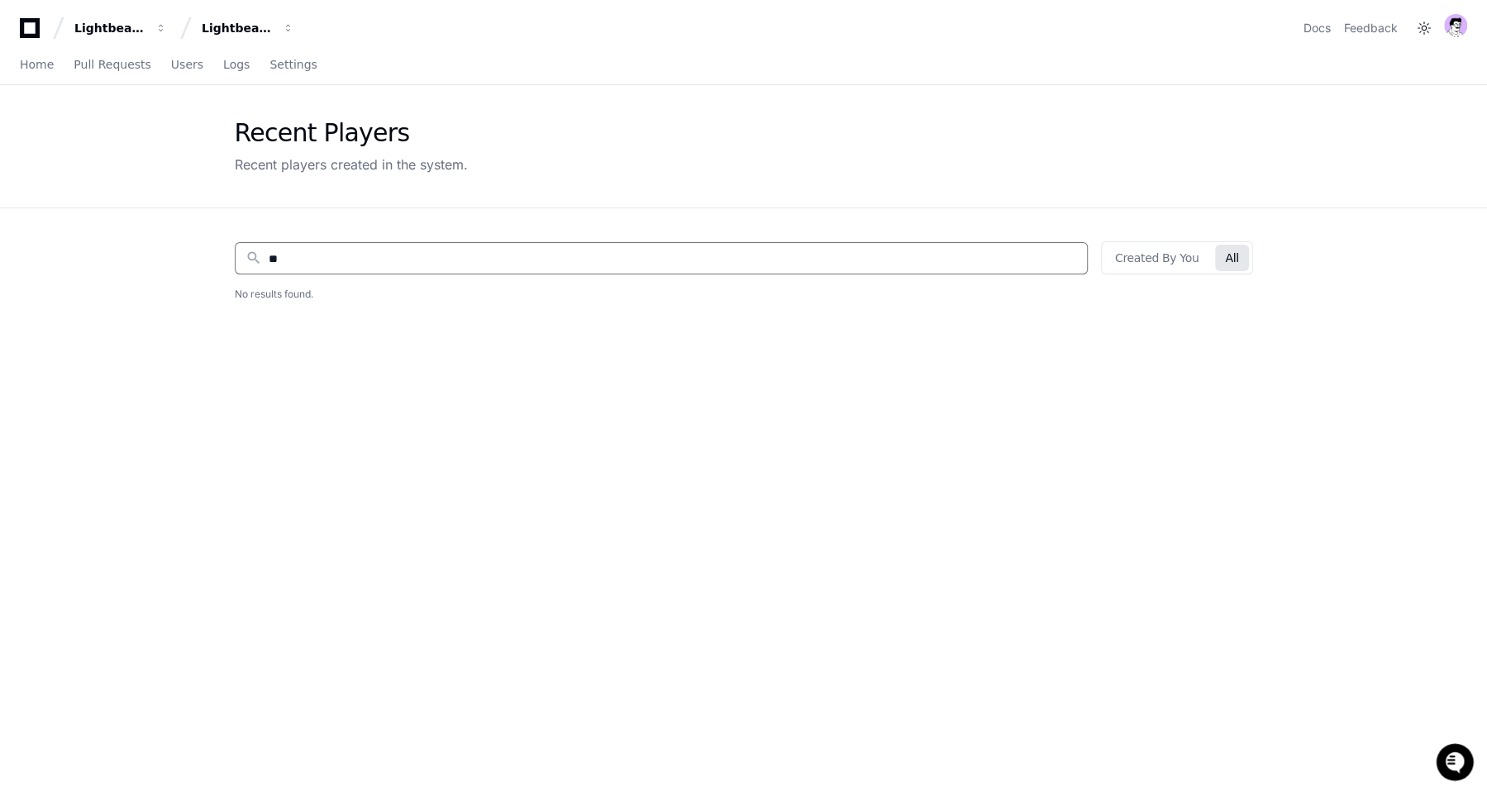
type input "*"
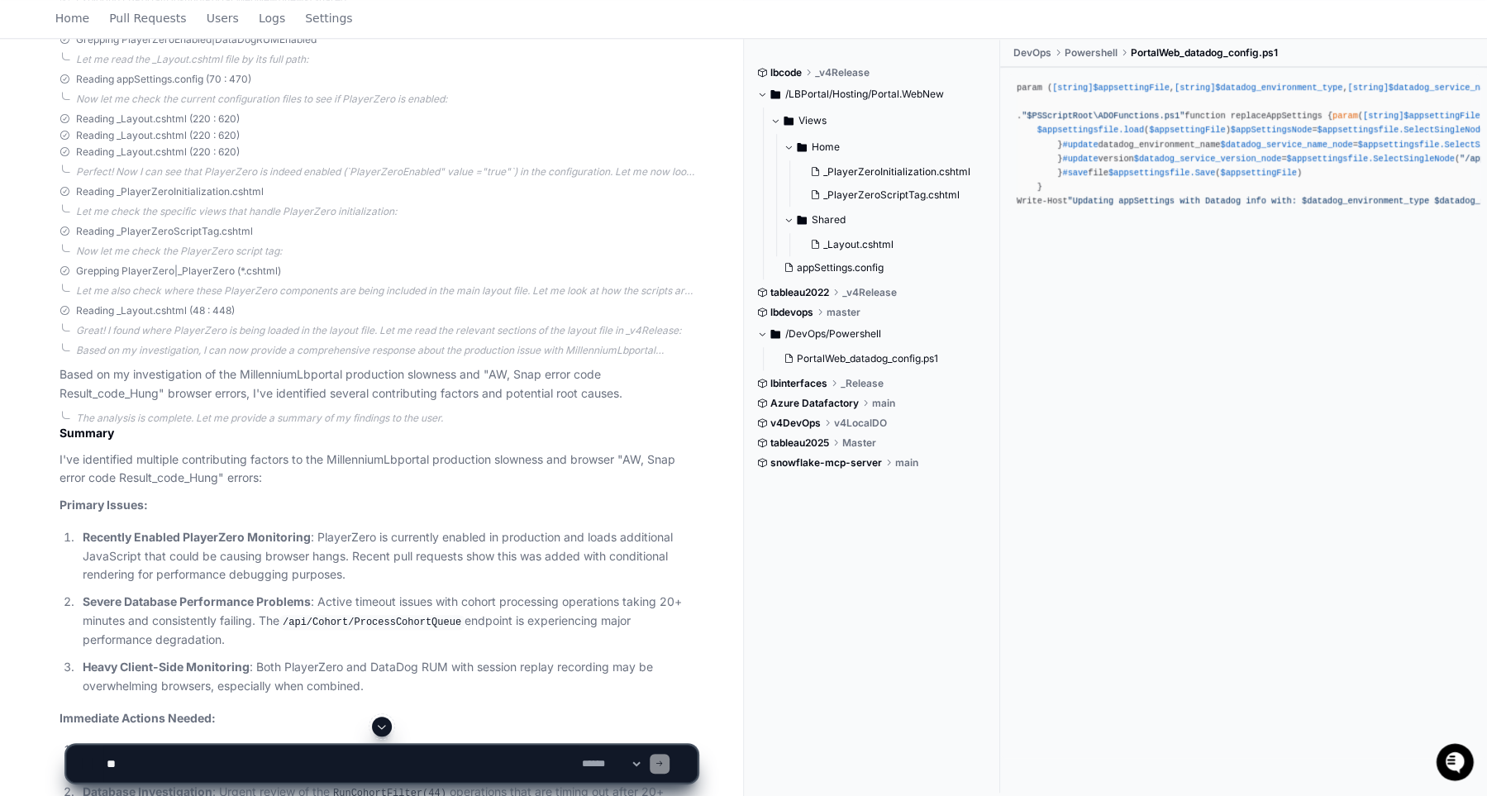
scroll to position [862, 0]
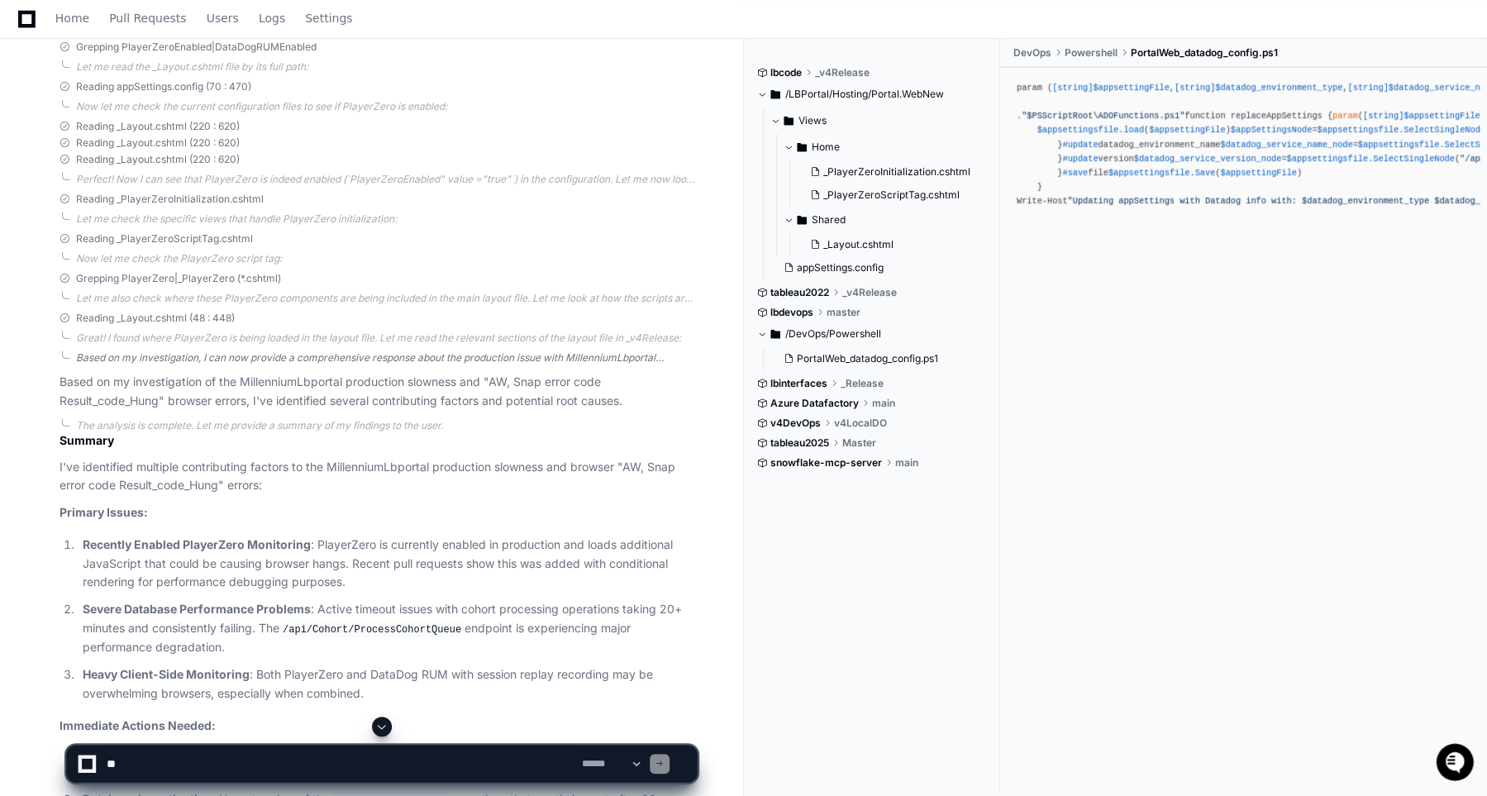
click at [544, 359] on div "Based on my investigation, I can now provide a comprehensive response about the…" at bounding box center [386, 357] width 621 height 13
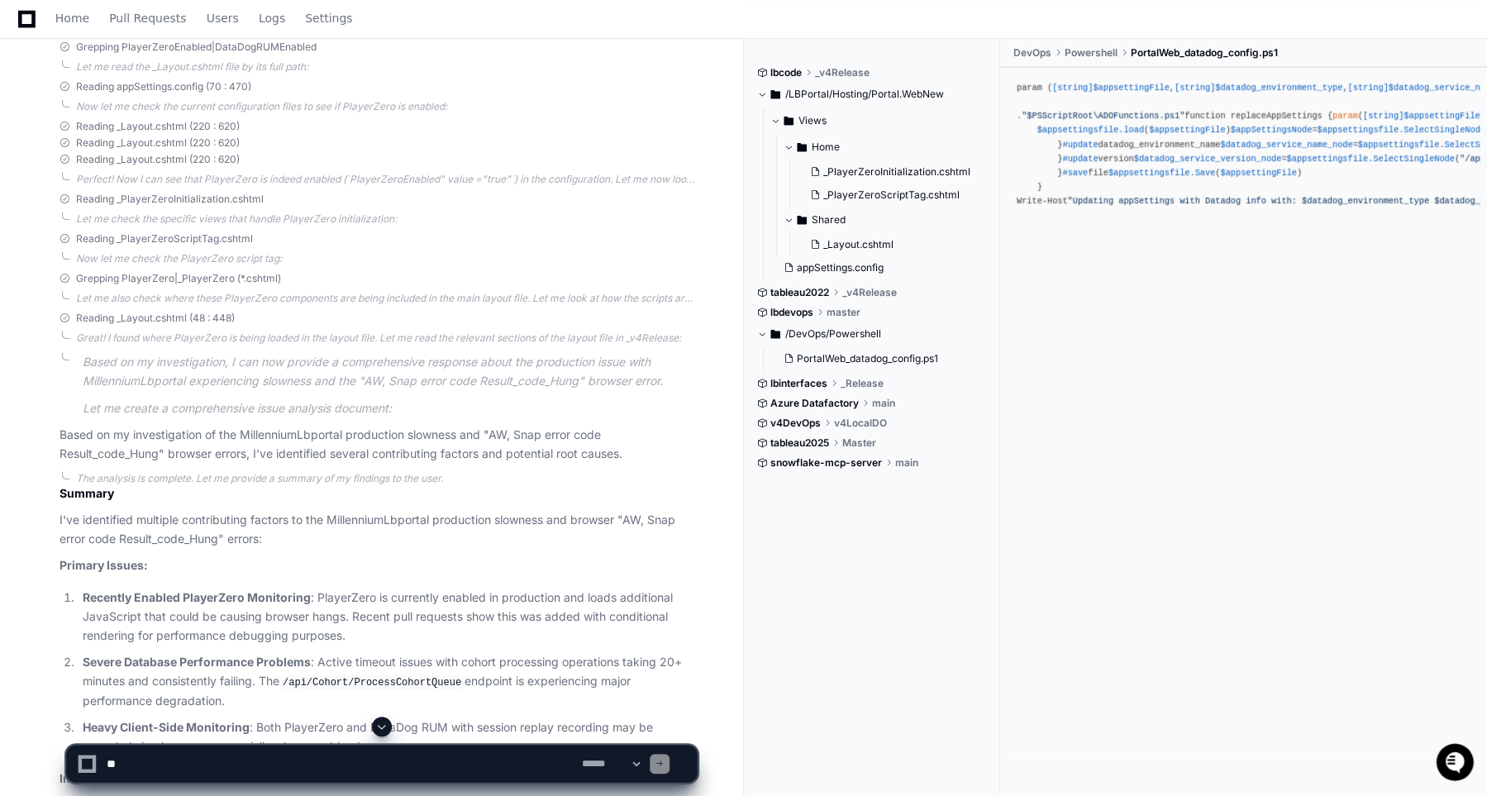
click at [30, 10] on icon at bounding box center [26, 18] width 17 height 17
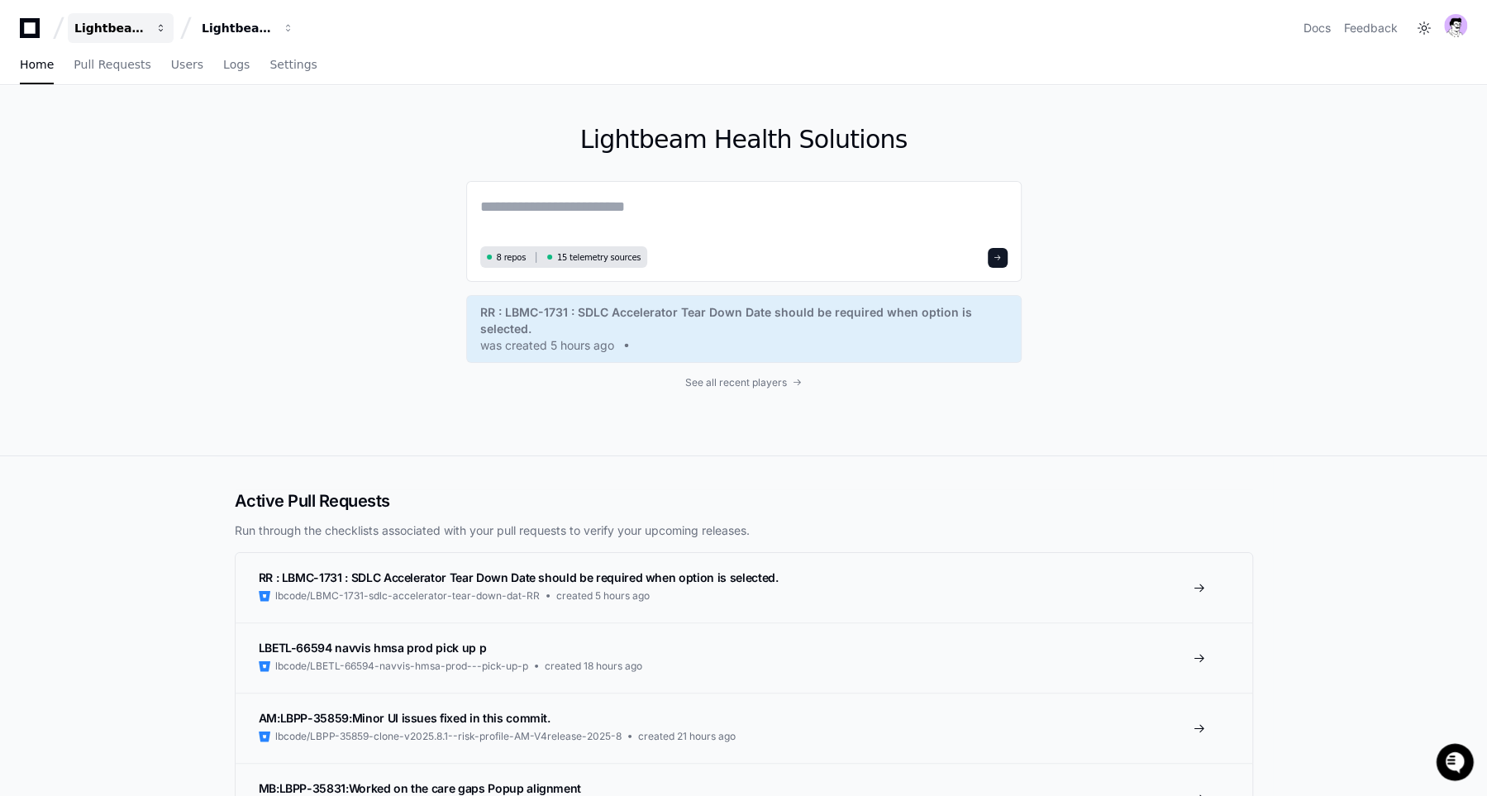
click at [131, 34] on div "Lightbeam Health" at bounding box center [109, 28] width 71 height 17
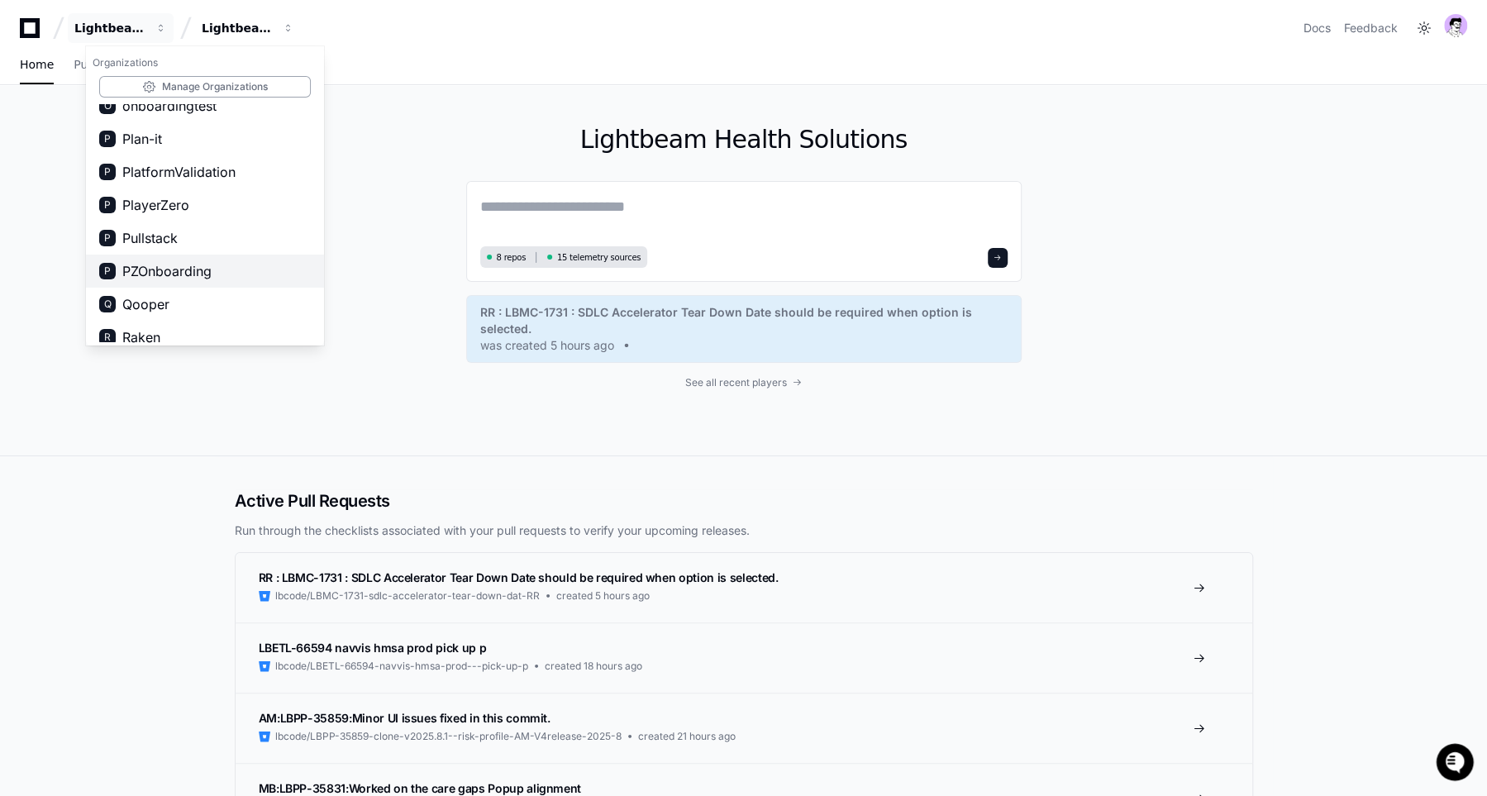
scroll to position [1164, 0]
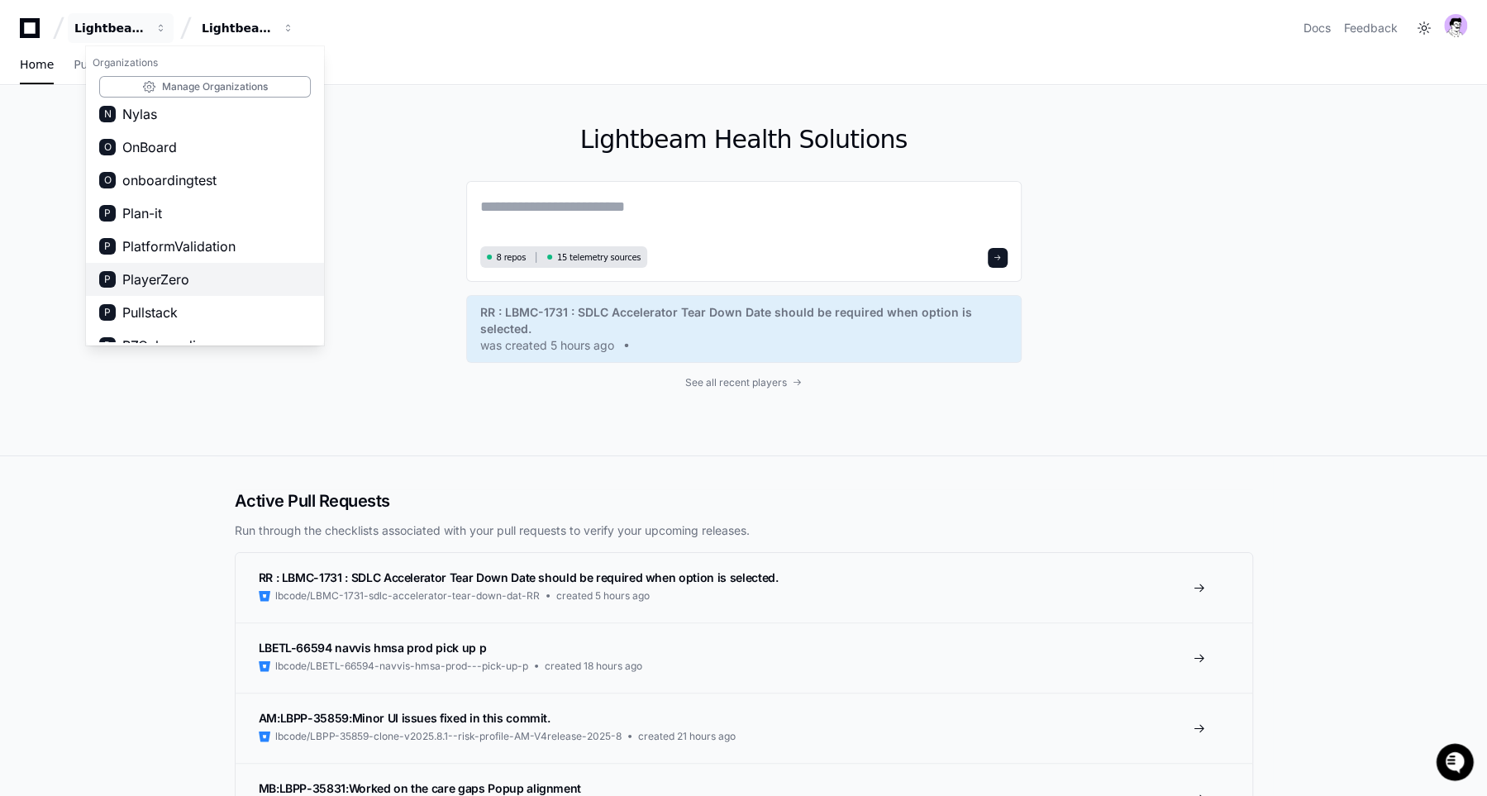
click at [184, 278] on span "PlayerZero" at bounding box center [155, 279] width 67 height 20
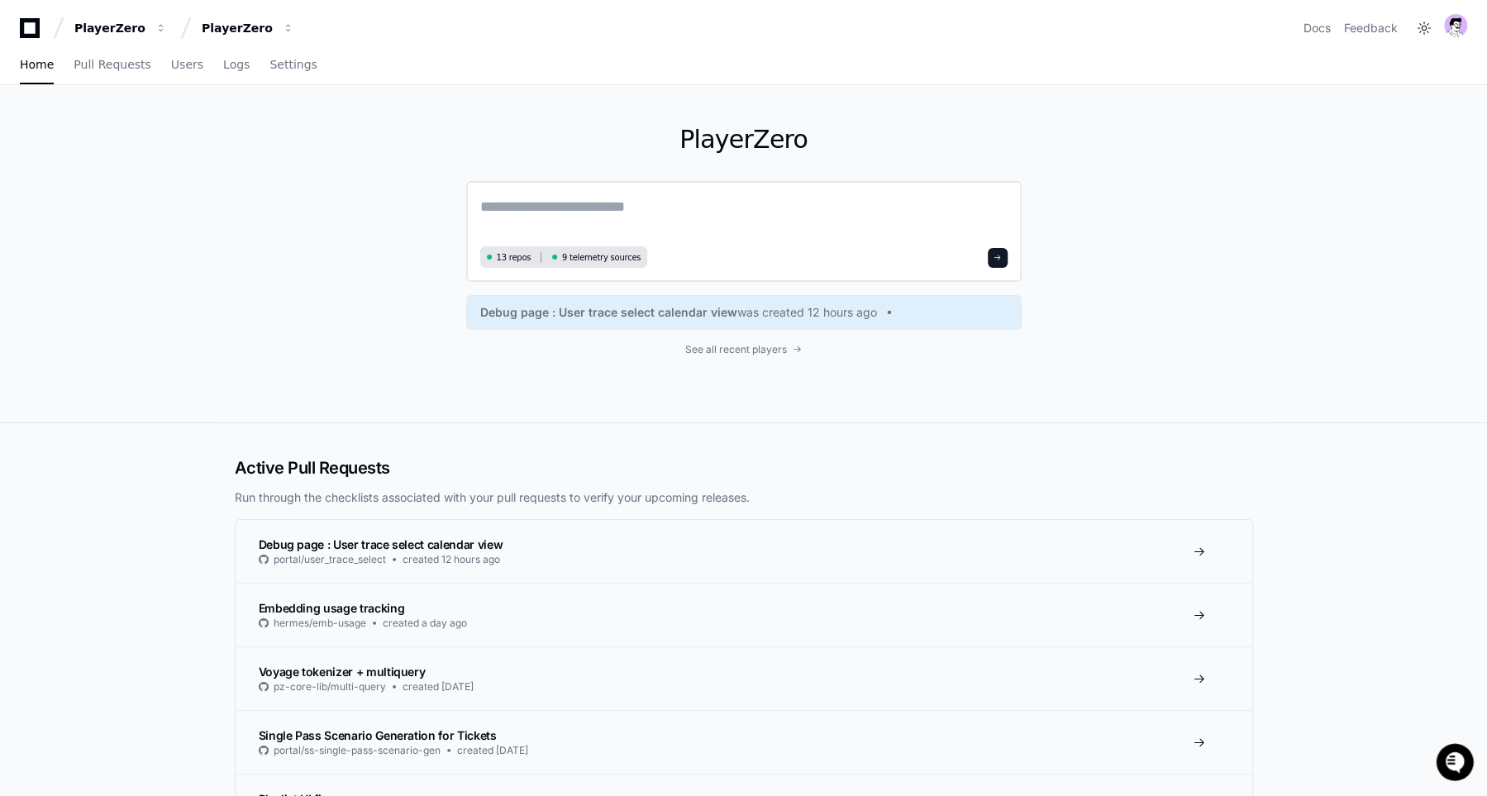
click at [526, 231] on textarea at bounding box center [743, 218] width 527 height 46
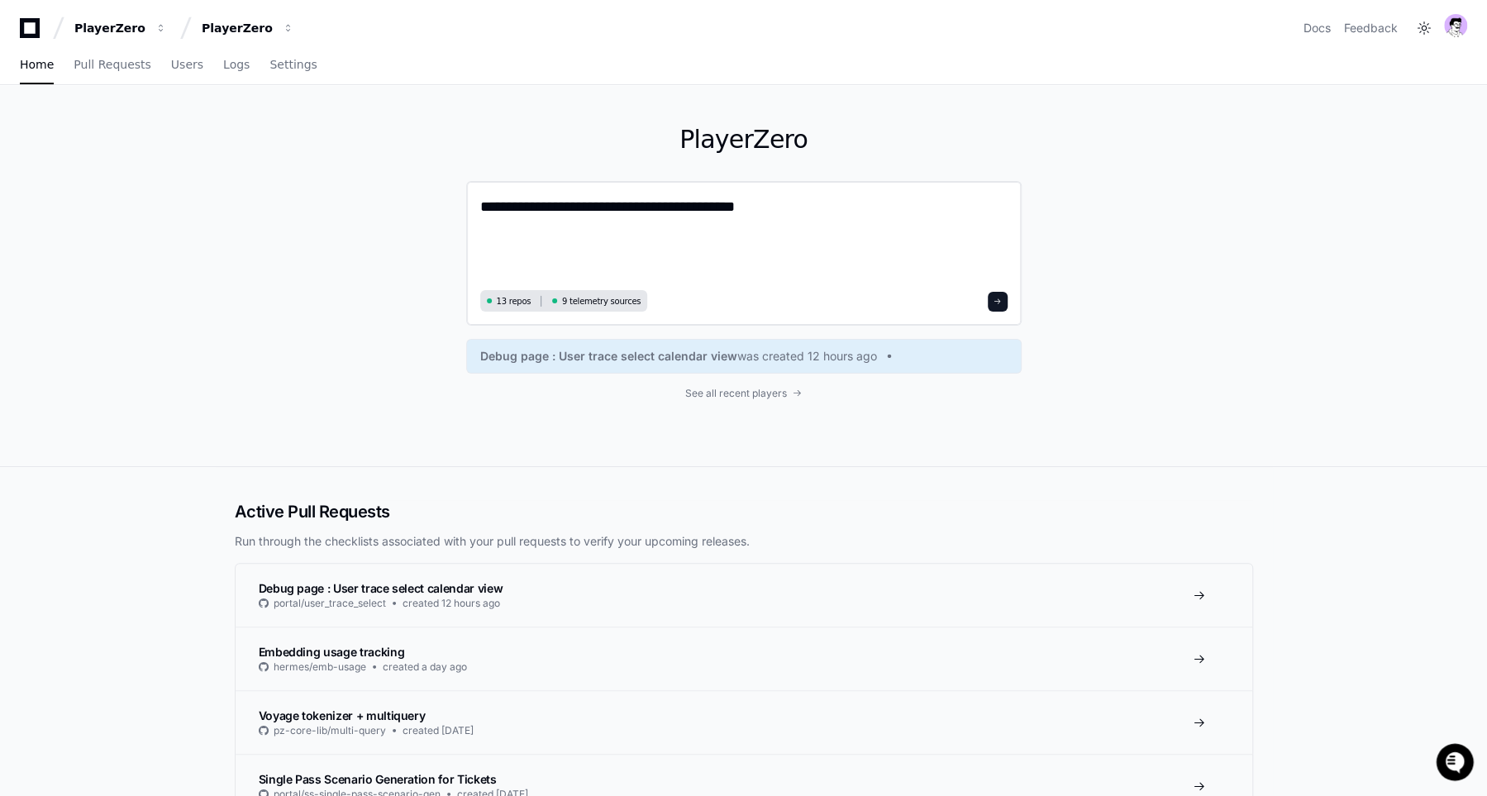
paste textarea "**********"
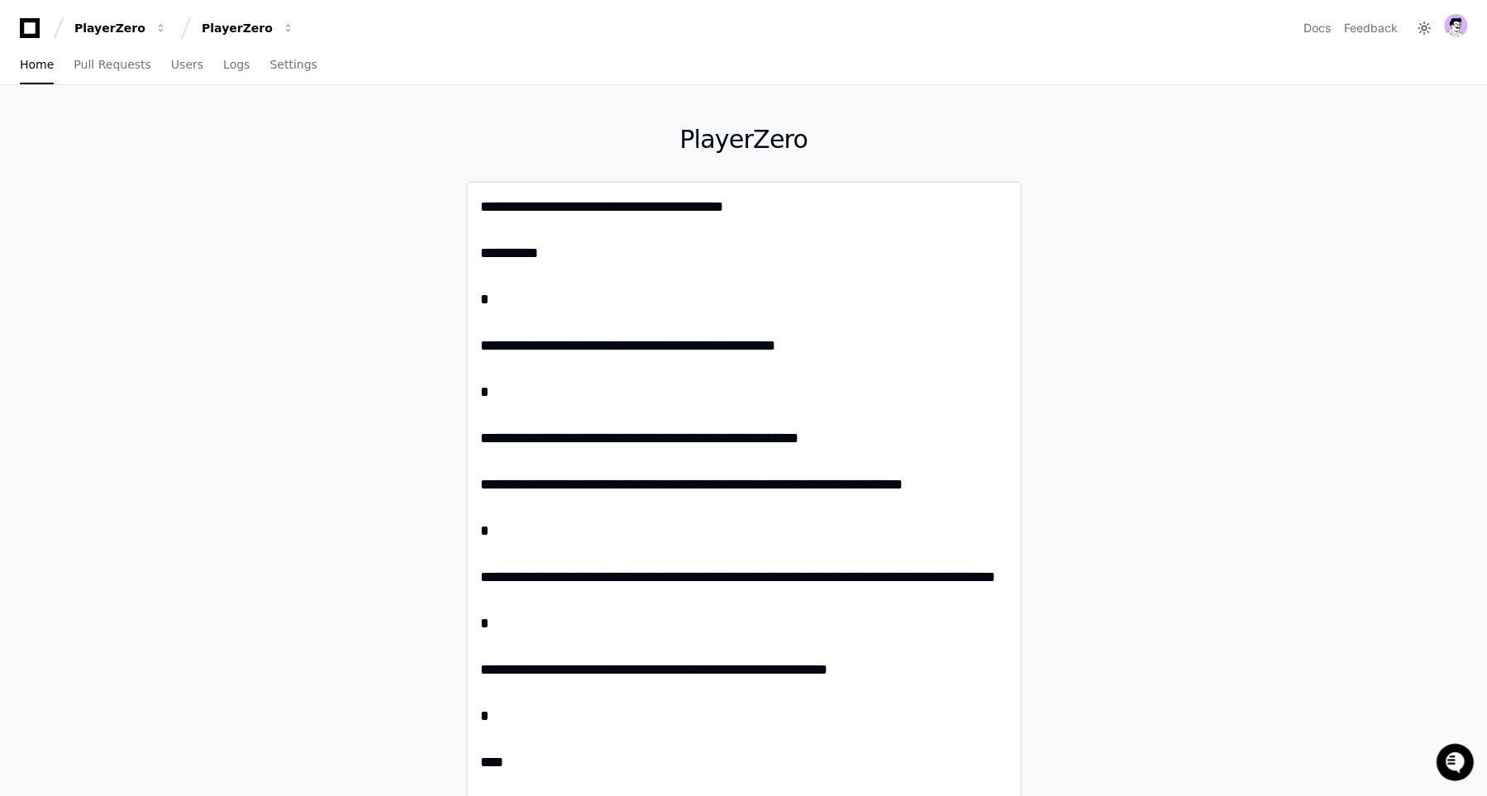
click at [483, 340] on textarea "**********" at bounding box center [744, 506] width 528 height 622
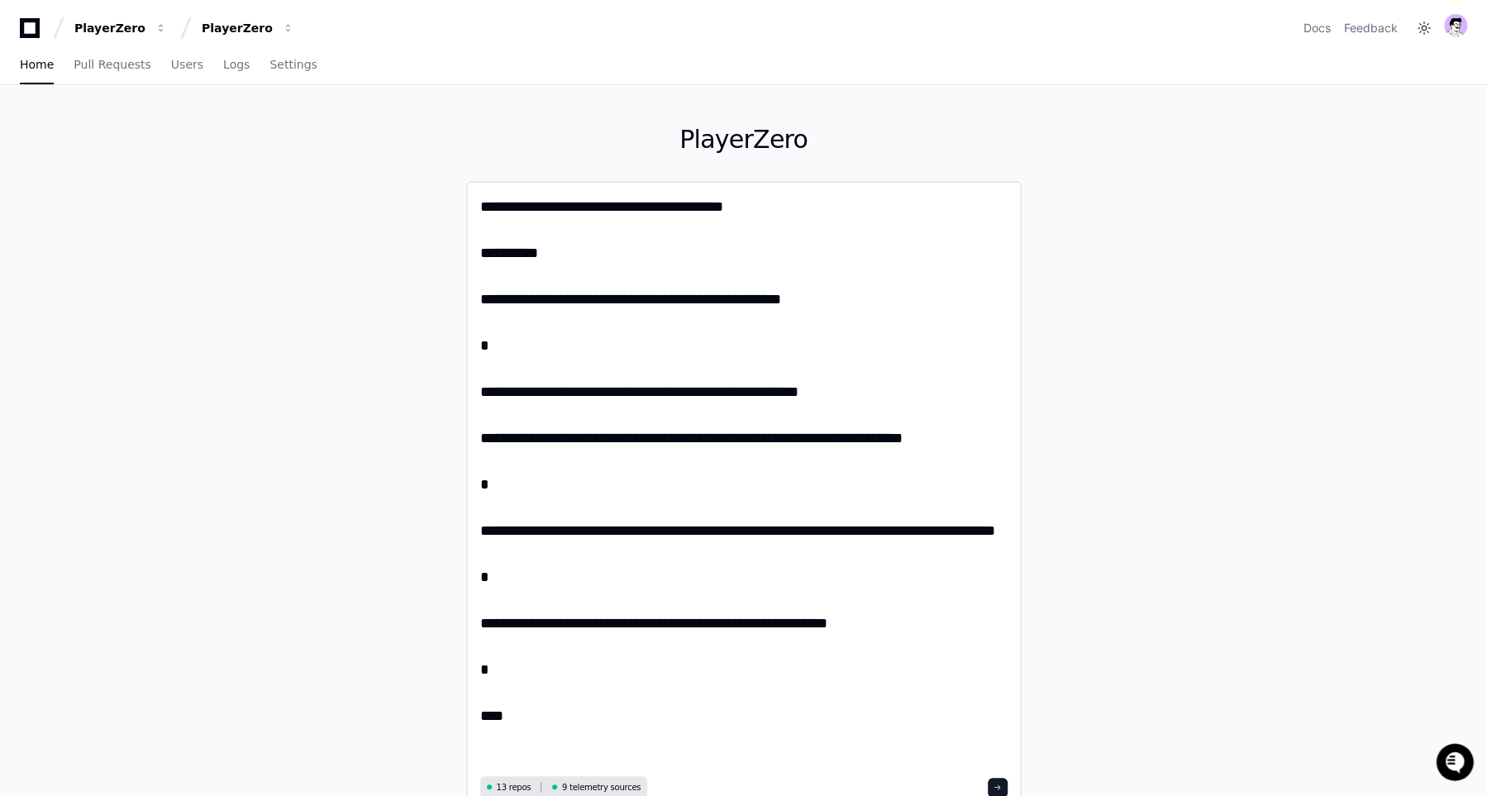
click at [482, 397] on textarea "**********" at bounding box center [744, 483] width 528 height 576
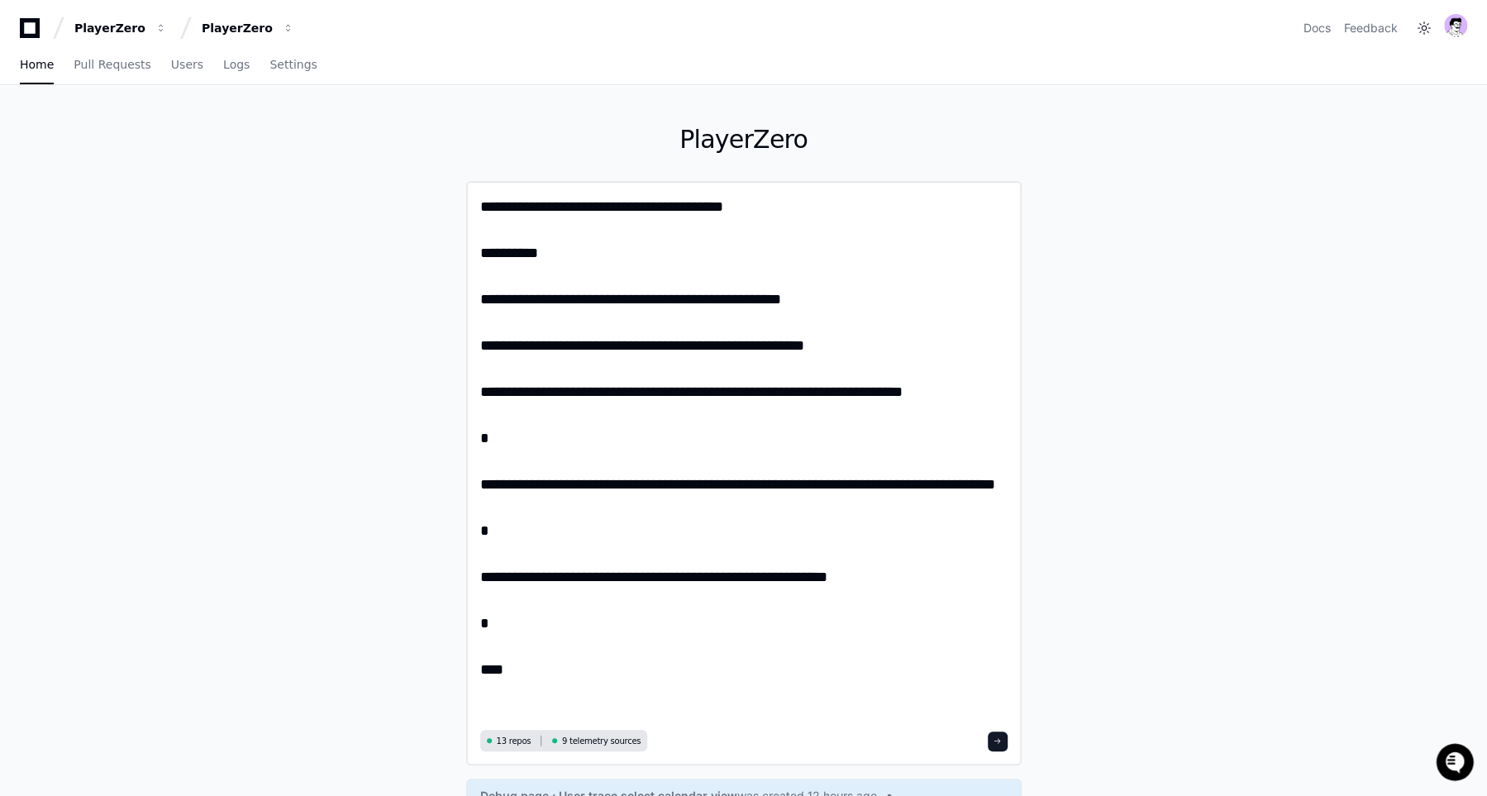
click at [480, 488] on textarea "**********" at bounding box center [744, 460] width 528 height 530
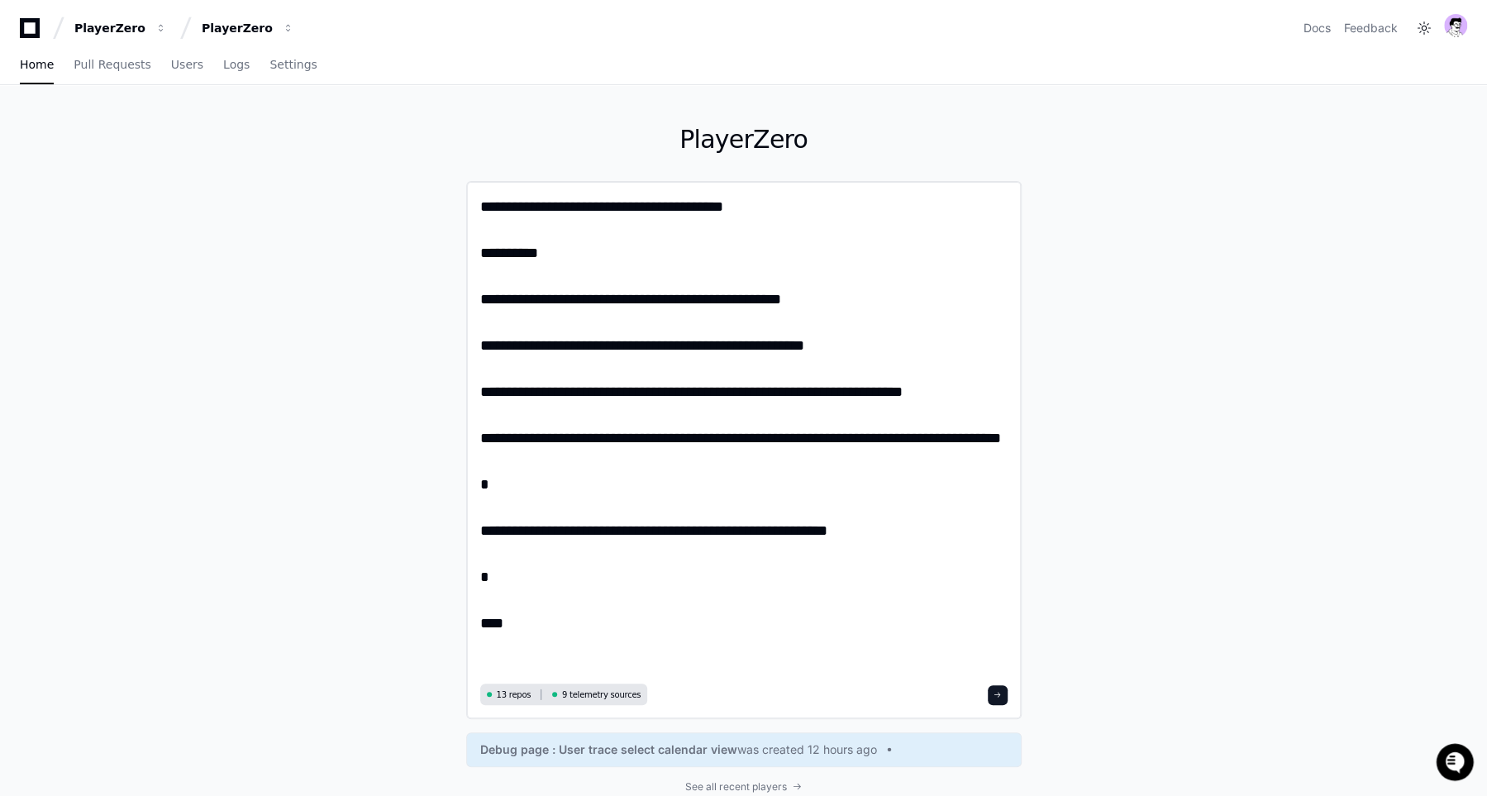
click at [483, 551] on textarea "**********" at bounding box center [744, 436] width 528 height 483
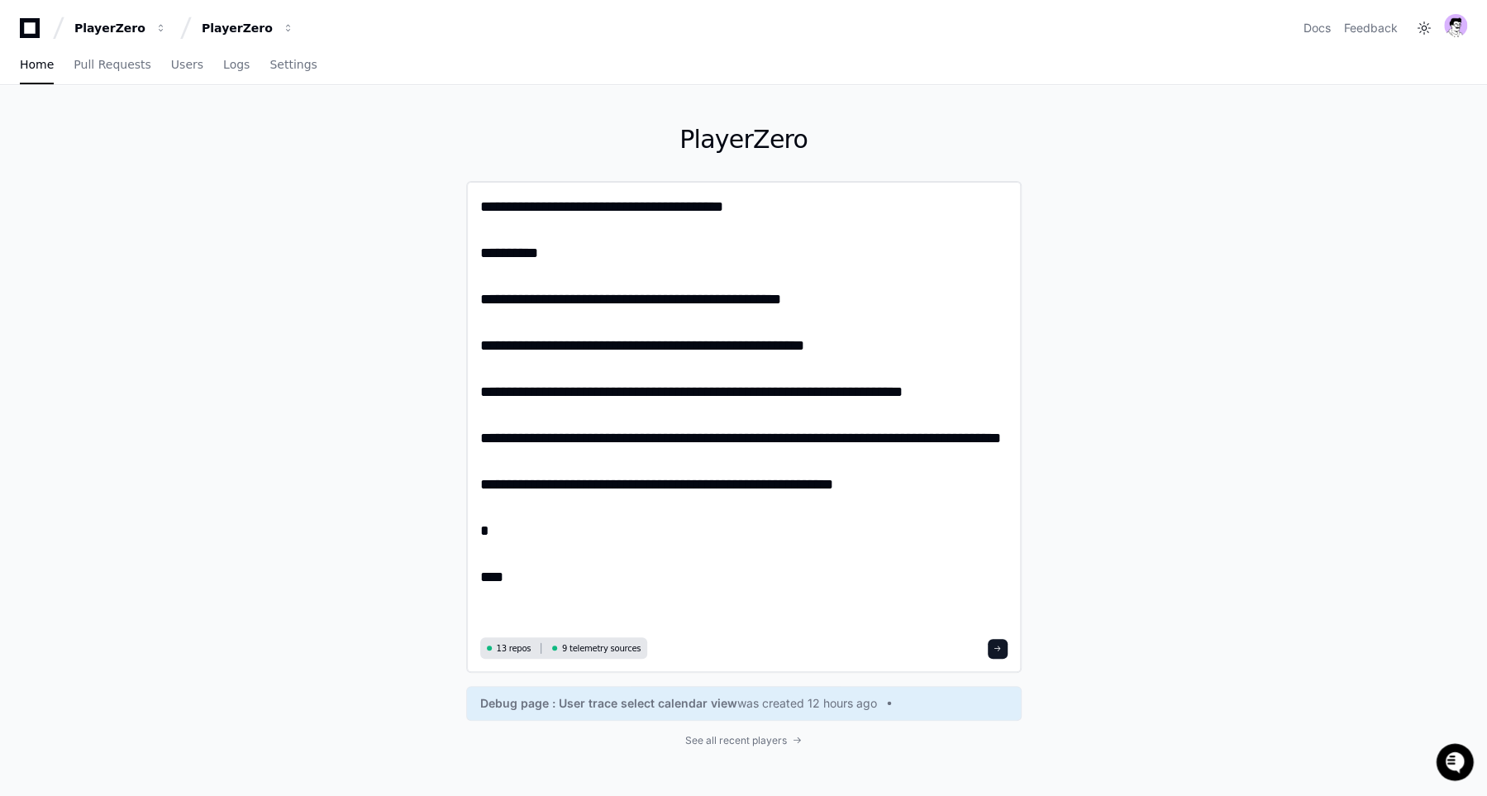
click at [512, 571] on textarea "**********" at bounding box center [744, 413] width 528 height 437
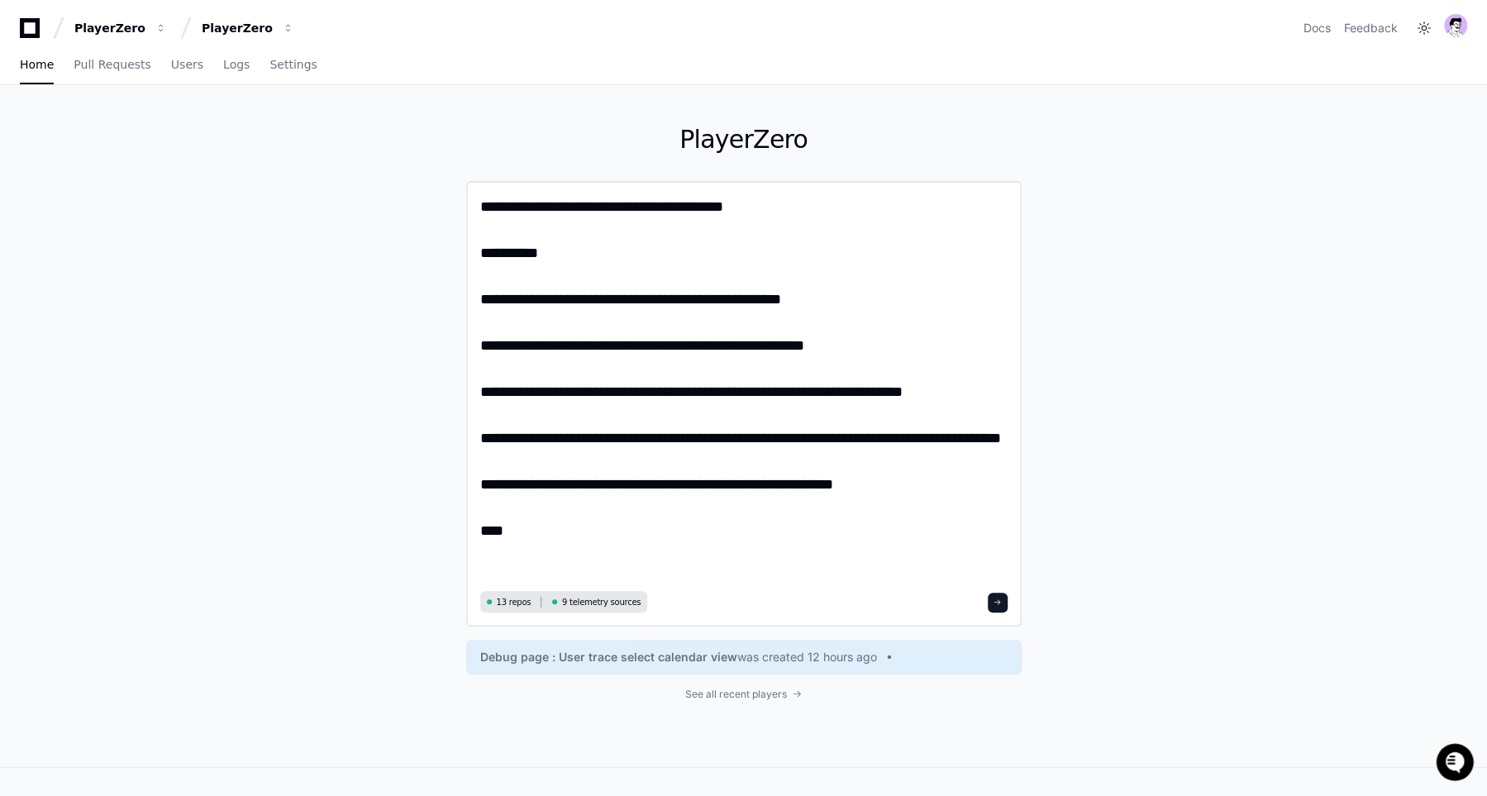
click at [616, 565] on textarea "**********" at bounding box center [744, 390] width 528 height 391
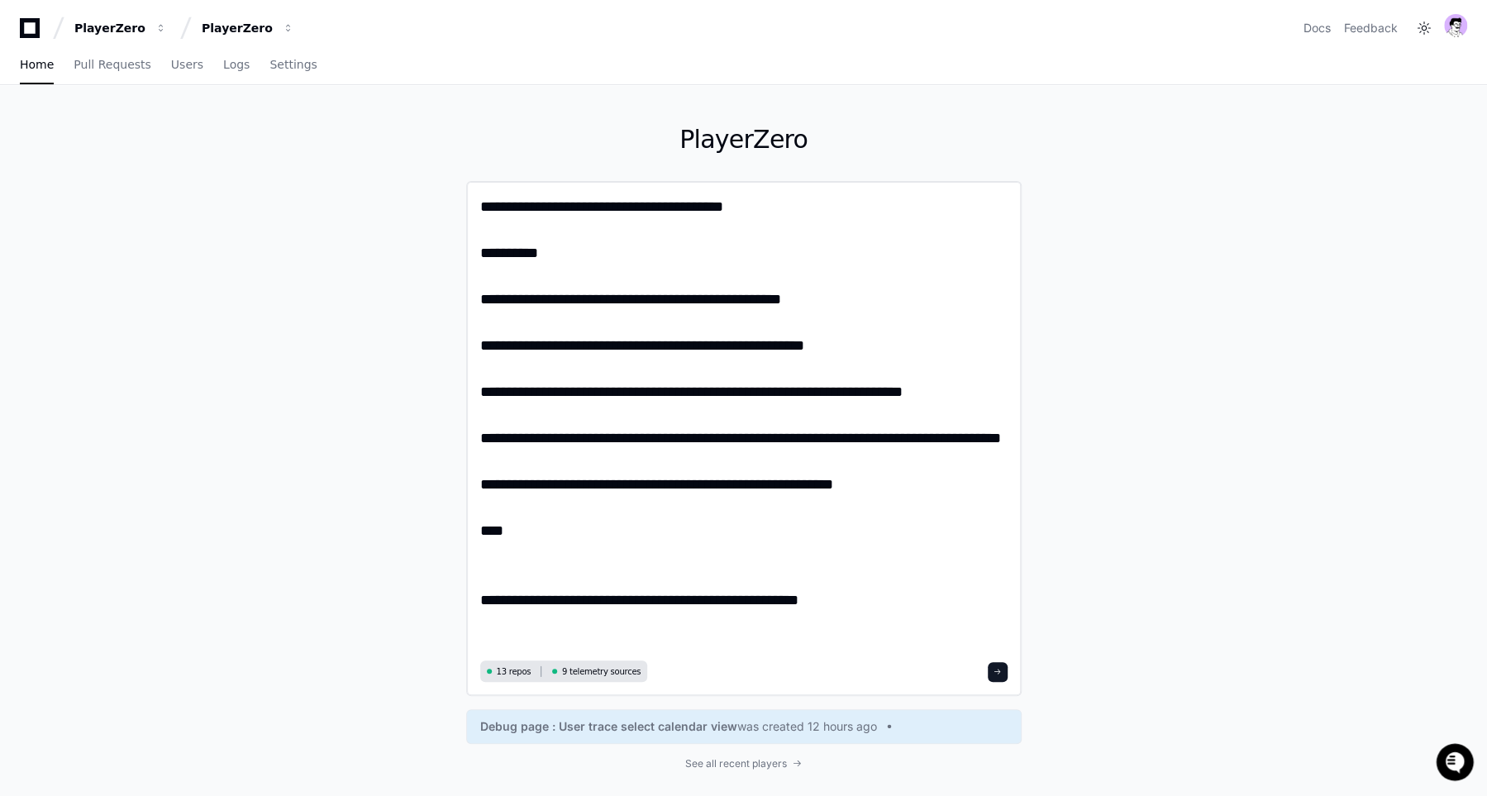
type textarea "**********"
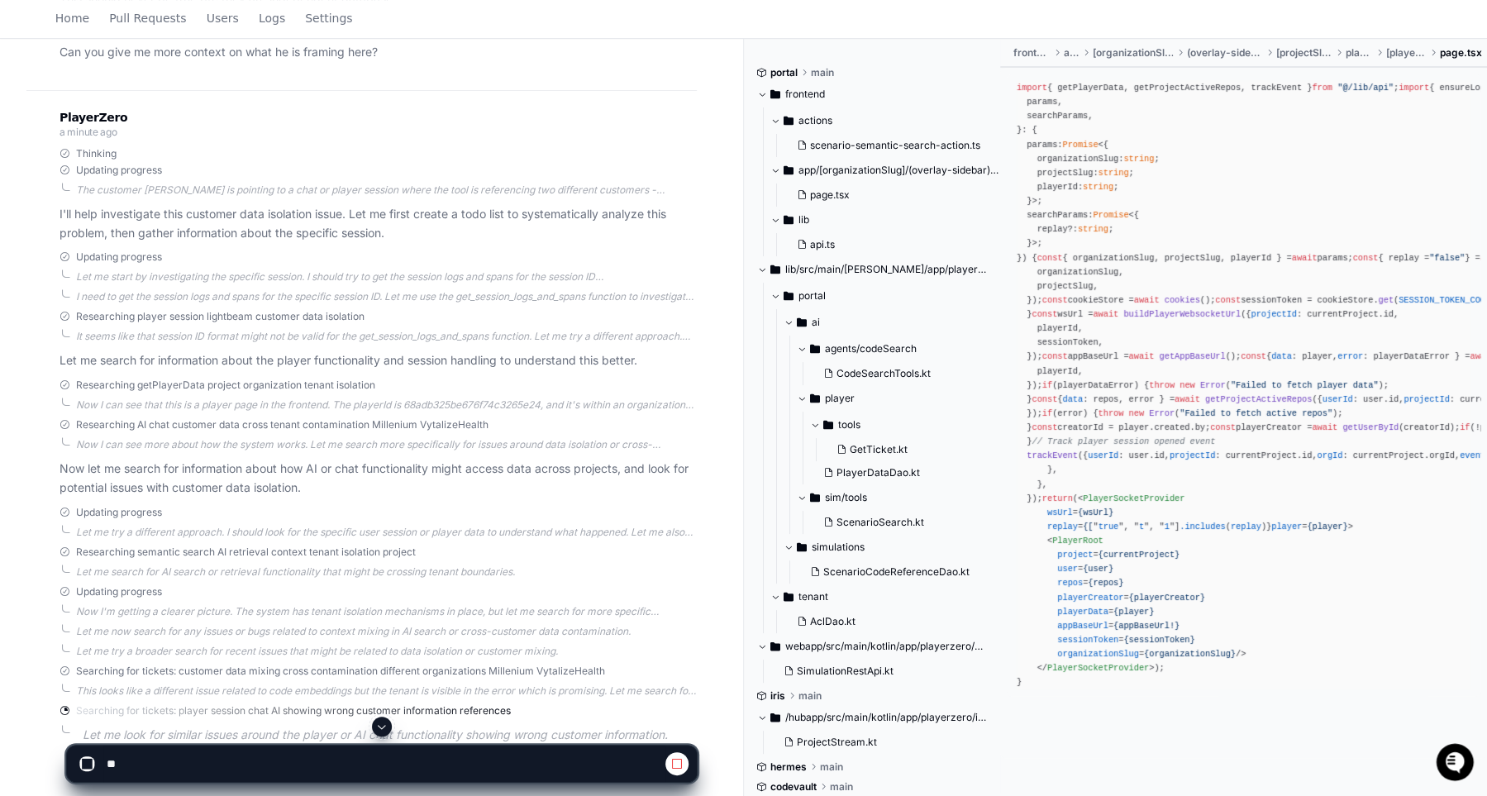
scroll to position [495, 0]
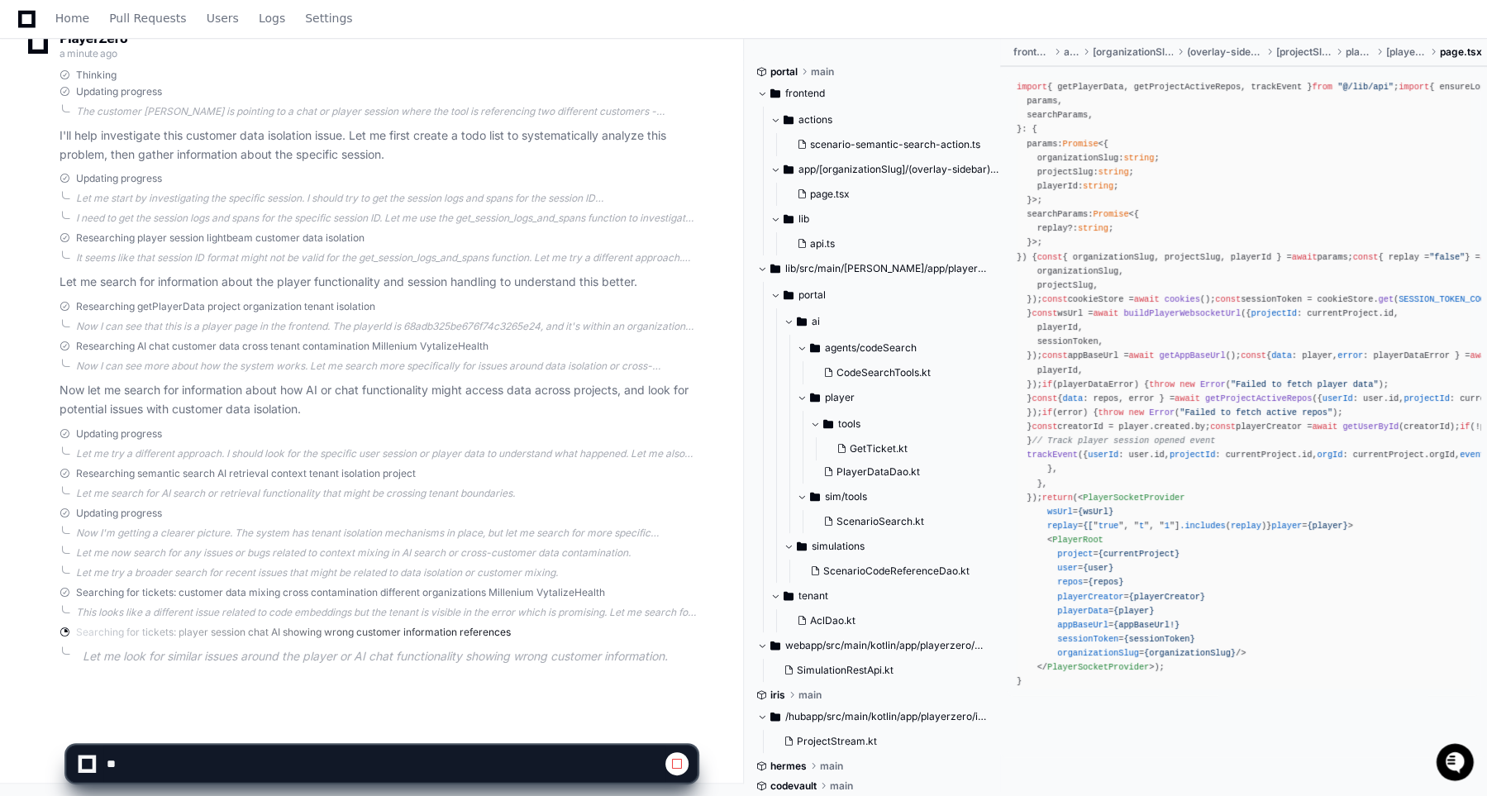
click at [331, 420] on div "PlayerZero a minute ago Thinking Updating progress The customer Doug is pointin…" at bounding box center [361, 353] width 670 height 683
drag, startPoint x: 337, startPoint y: 408, endPoint x: 77, endPoint y: 397, distance: 260.5
click at [77, 397] on p "Now let me search for information about how AI or chat functionality might acce…" at bounding box center [377, 400] width 637 height 38
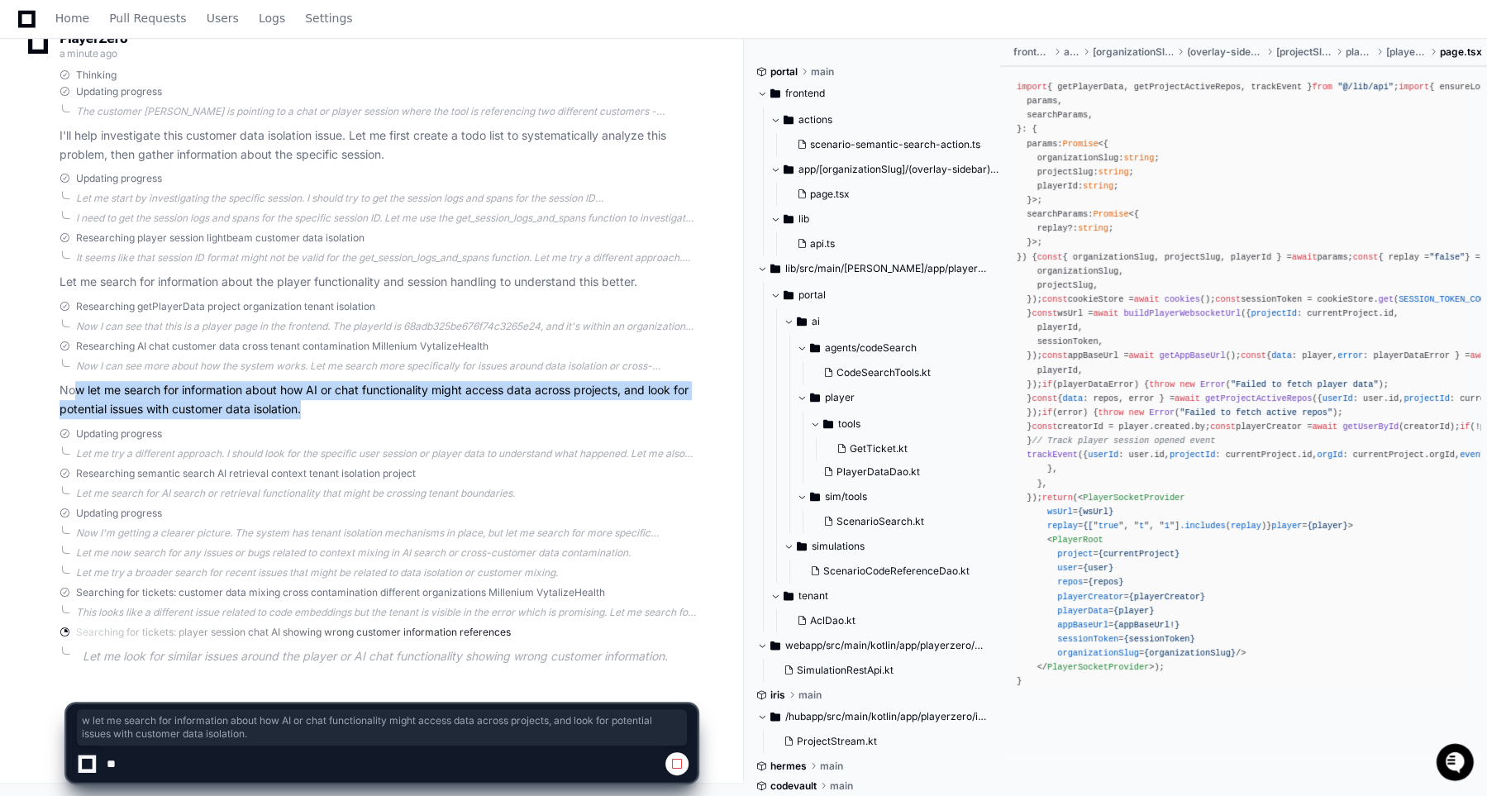
click at [77, 397] on p "Now let me search for information about how AI or chat functionality might acce…" at bounding box center [377, 400] width 637 height 38
drag, startPoint x: 66, startPoint y: 393, endPoint x: 305, endPoint y: 409, distance: 239.4
click at [297, 411] on p "Now let me search for information about how AI or chat functionality might acce…" at bounding box center [377, 400] width 637 height 38
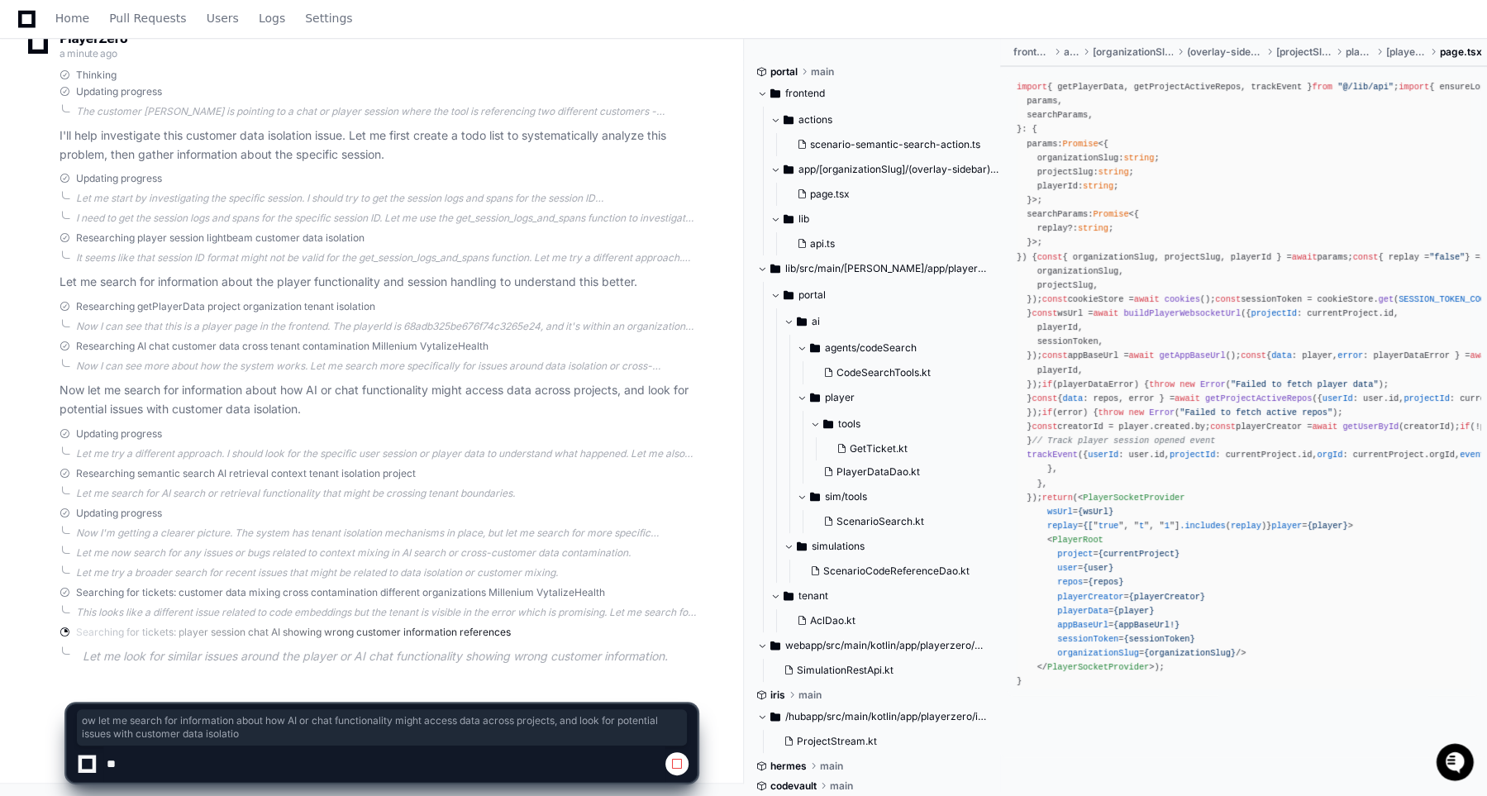
click at [305, 409] on p "Now let me search for information about how AI or chat functionality might acce…" at bounding box center [377, 400] width 637 height 38
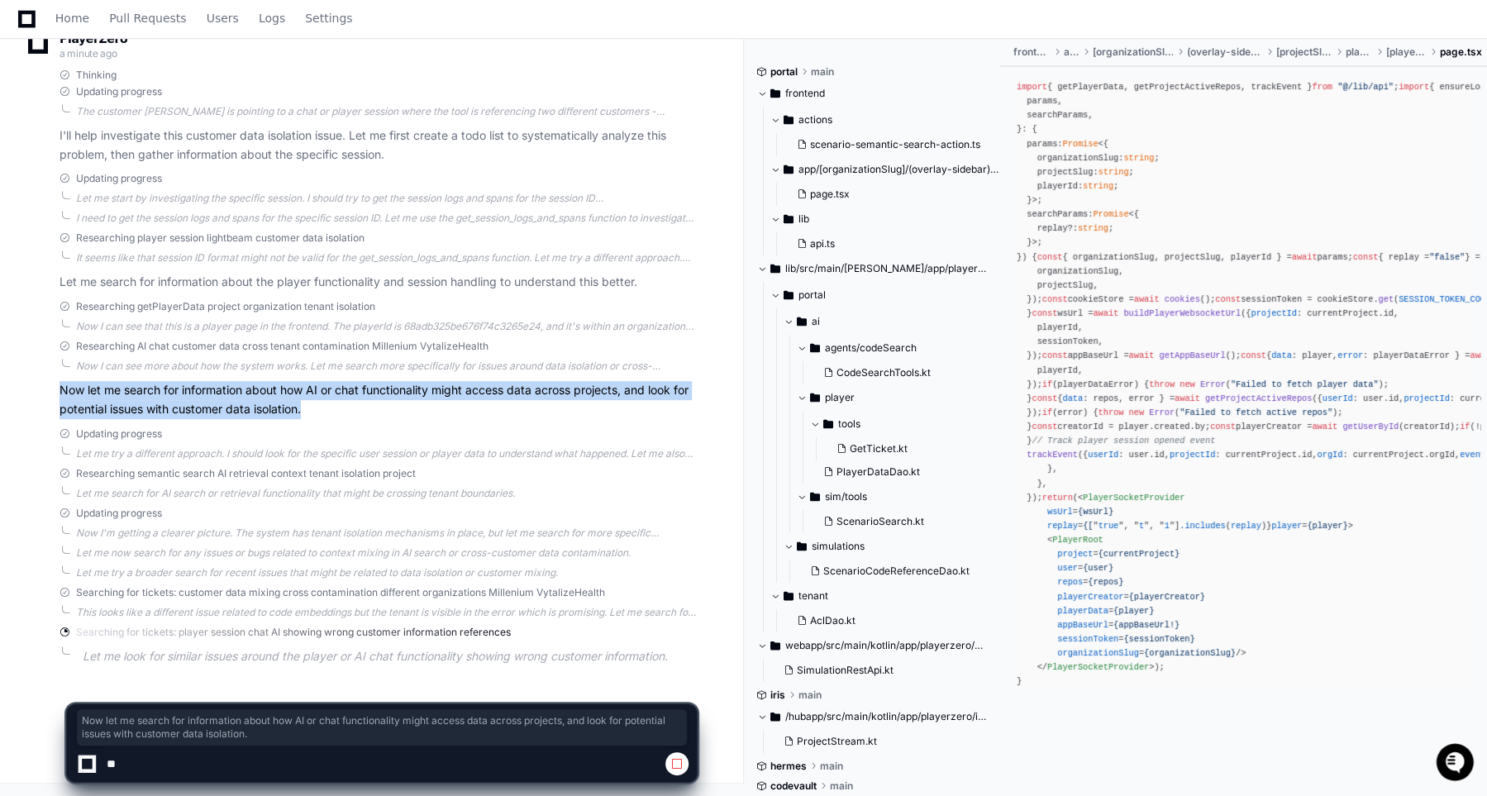
drag, startPoint x: 316, startPoint y: 406, endPoint x: 23, endPoint y: 388, distance: 293.0
click at [23, 388] on div "support 2 minutes ago I received this question from a customer: Hey Gents, We a…" at bounding box center [371, 191] width 703 height 1023
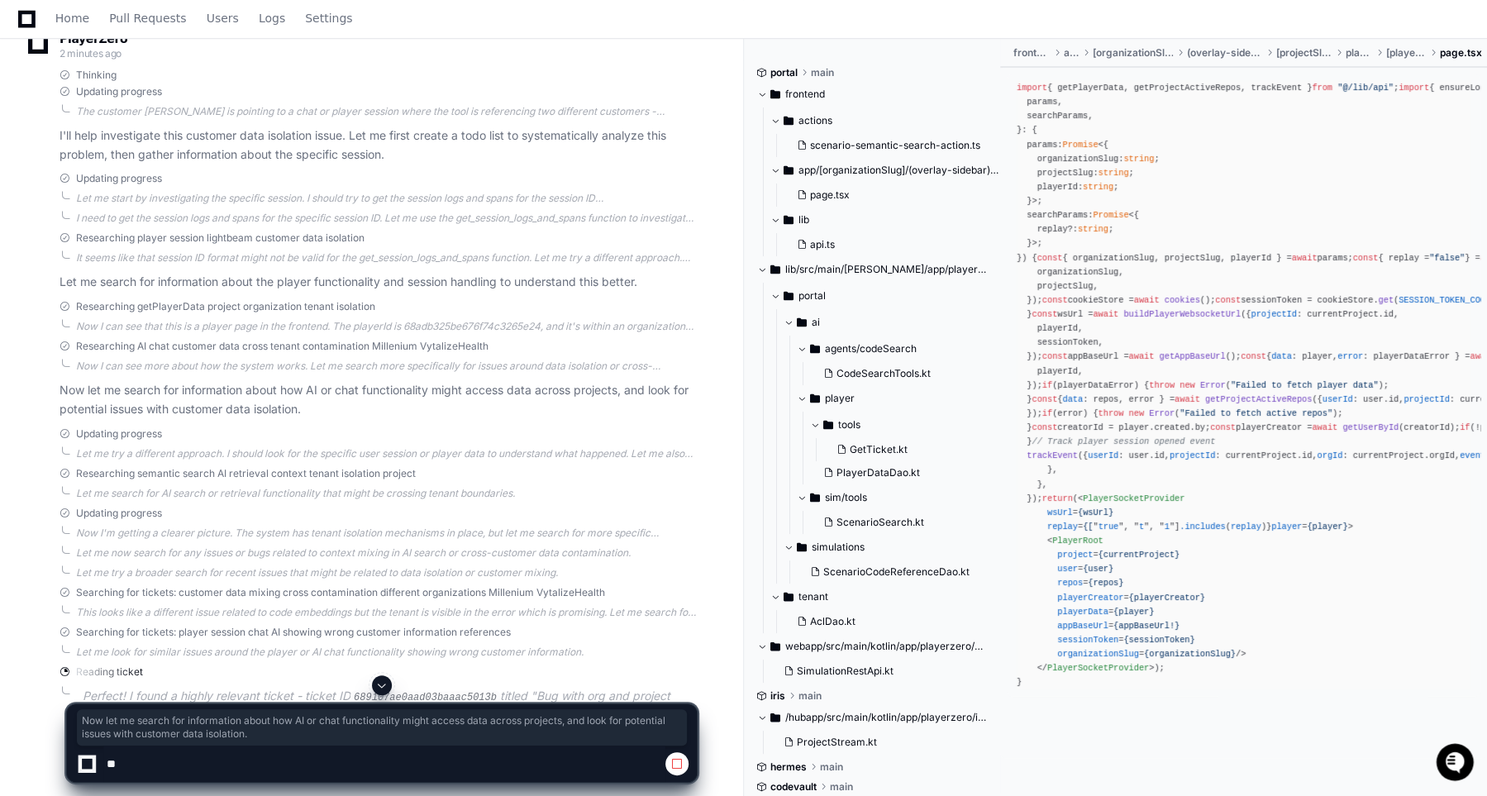
click at [343, 374] on div "Researching AI chat customer data cross tenant contamination Millenium Vytalize…" at bounding box center [377, 379] width 637 height 79
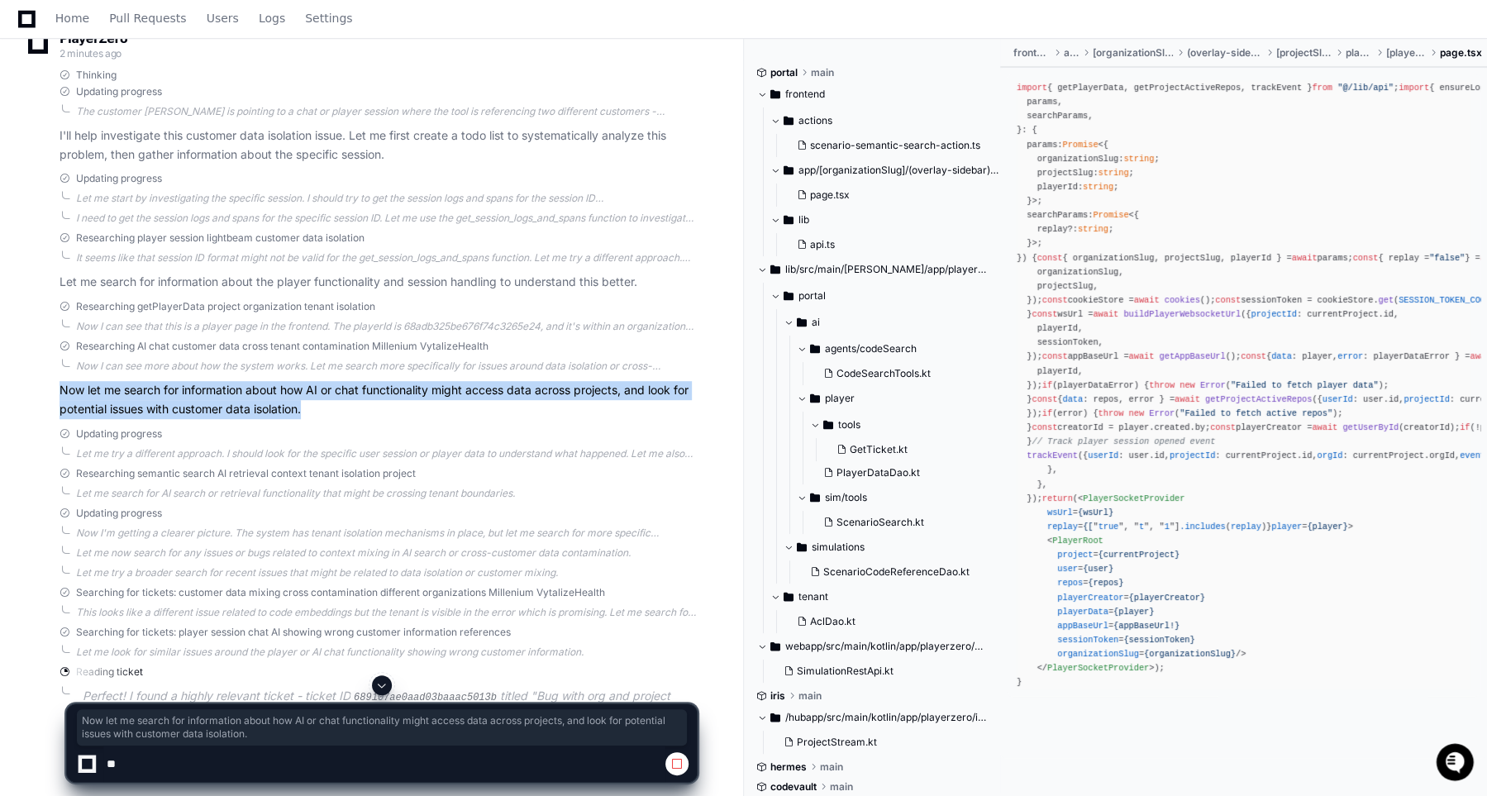
drag, startPoint x: 312, startPoint y: 405, endPoint x: 71, endPoint y: 379, distance: 241.8
click at [71, 381] on p "Now let me search for information about how AI or chat functionality might acce…" at bounding box center [377, 400] width 637 height 38
click at [94, 390] on p "Now let me search for information about how AI or chat functionality might acce…" at bounding box center [377, 400] width 637 height 38
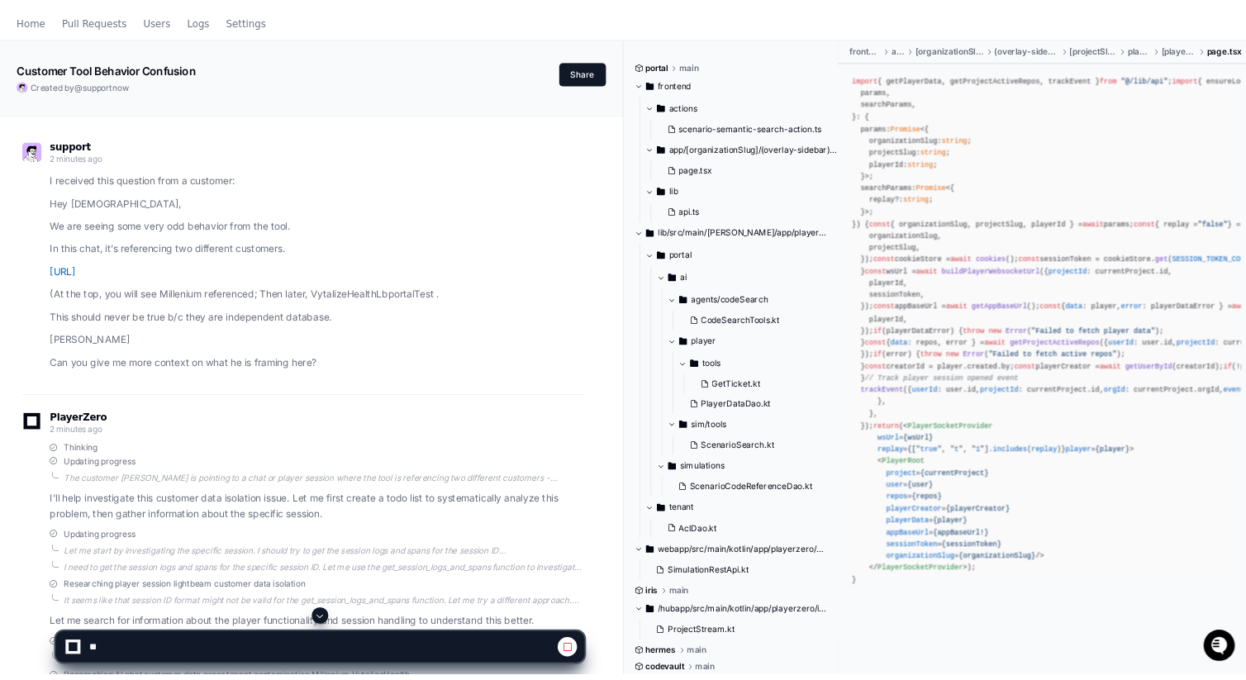
scroll to position [0, 0]
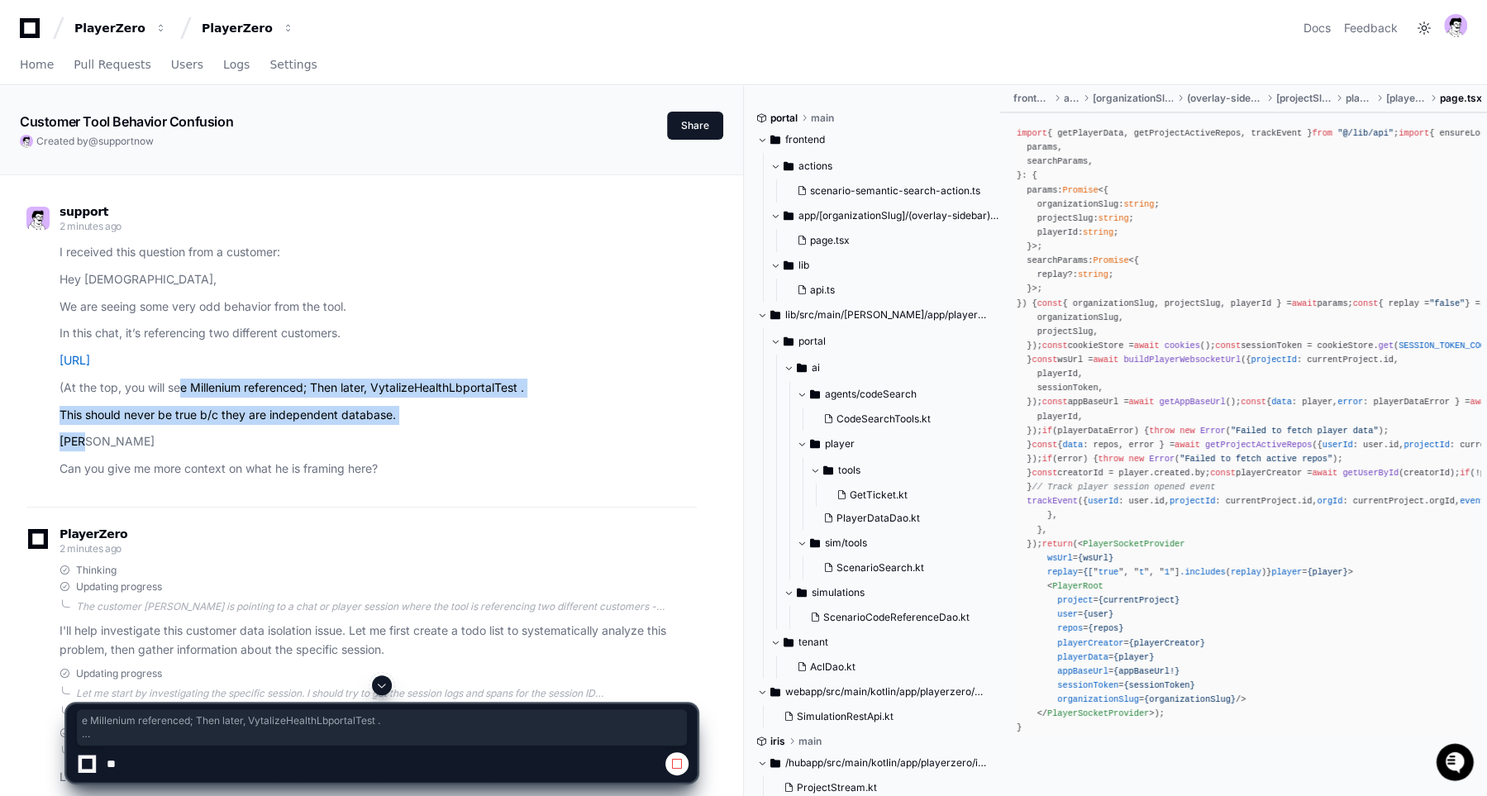
drag, startPoint x: 412, startPoint y: 450, endPoint x: 178, endPoint y: 378, distance: 244.7
click at [178, 378] on article "I received this question from a customer: Hey Gents, We are seeing some very od…" at bounding box center [377, 361] width 637 height 236
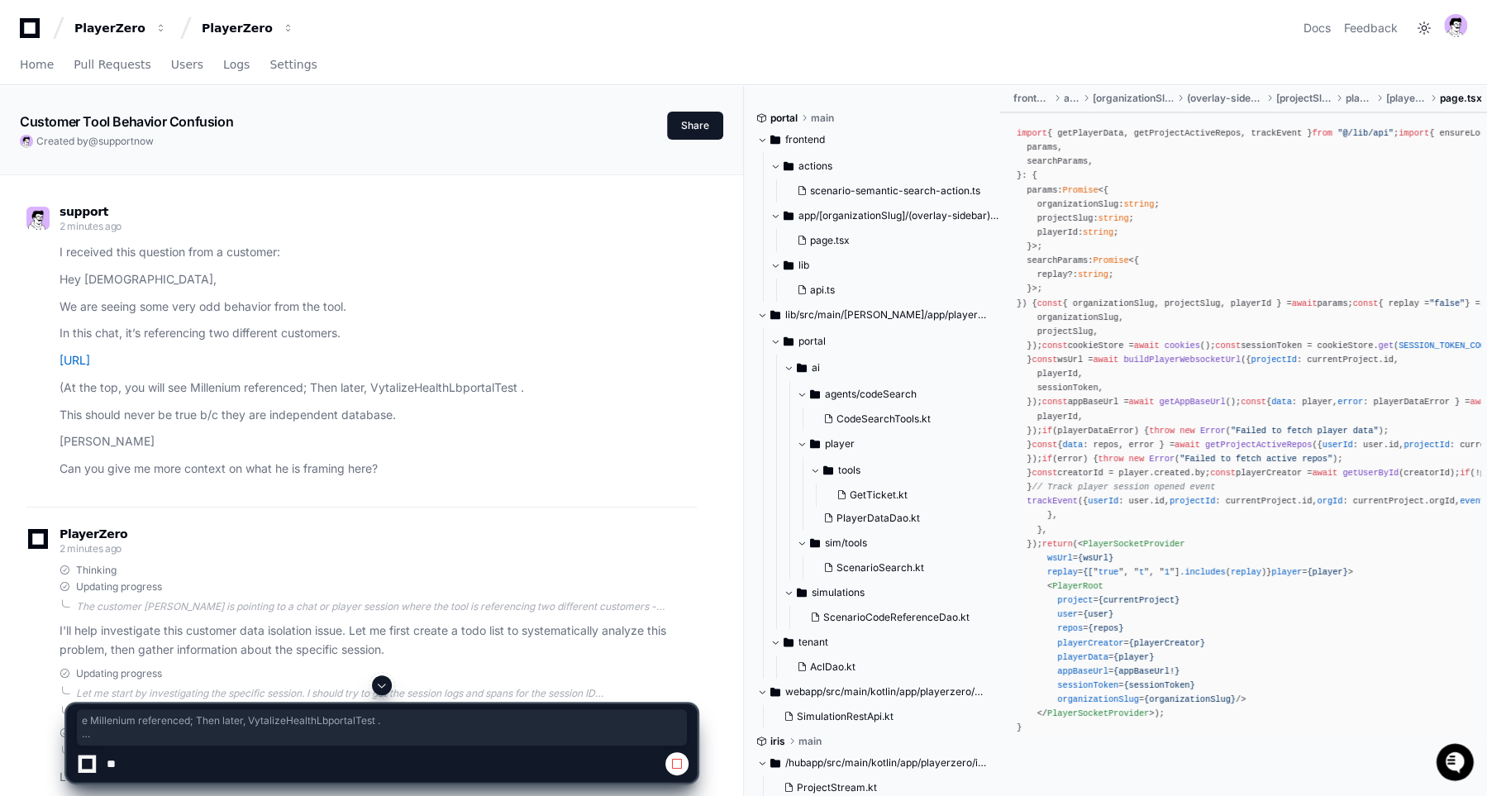
click at [179, 376] on article "I received this question from a customer: Hey Gents, We are seeing some very od…" at bounding box center [377, 361] width 637 height 236
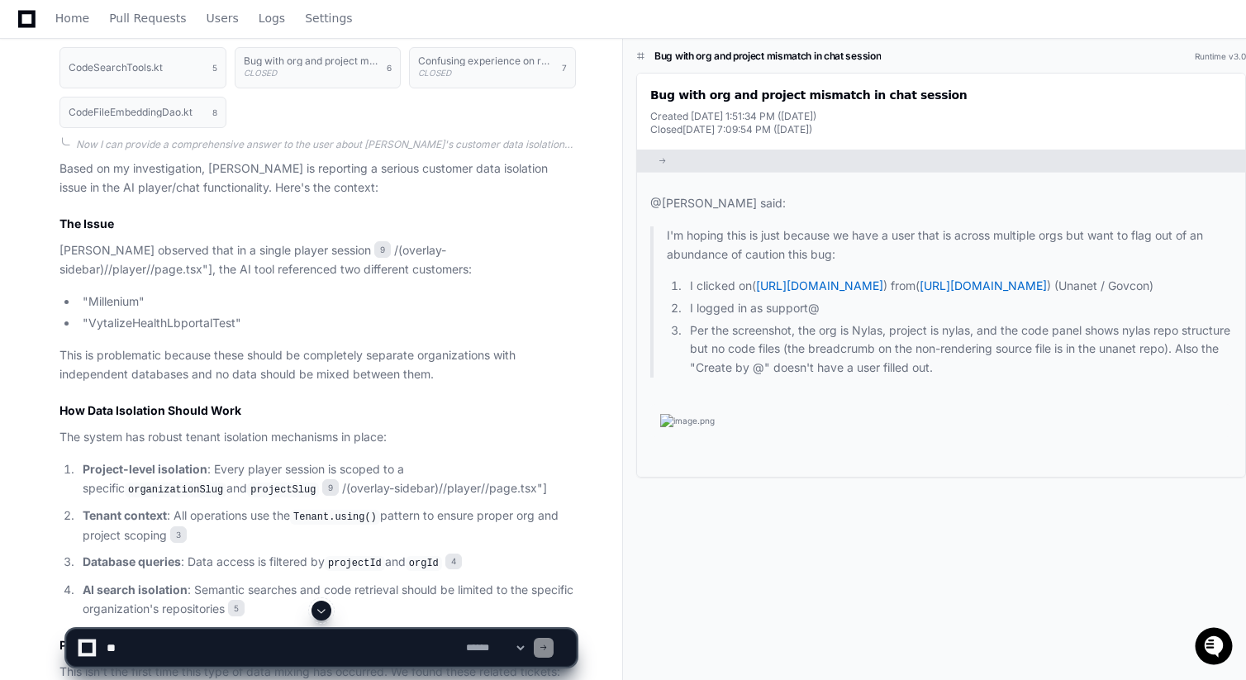
scroll to position [1315, 0]
drag, startPoint x: 183, startPoint y: 264, endPoint x: 234, endPoint y: 264, distance: 50.4
click at [221, 262] on p "Doug observed that in a single player session 9 /(overlay-sidebar)/ /player/ /p…" at bounding box center [317, 259] width 516 height 38
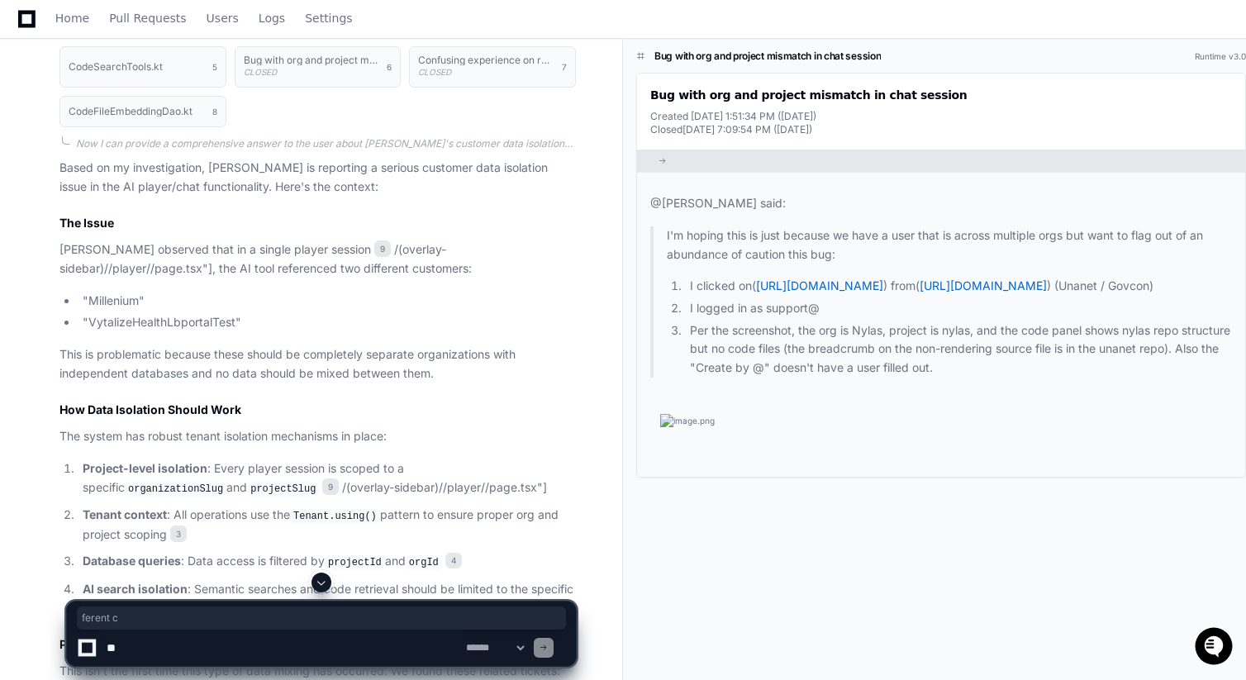
click at [141, 347] on p "This is problematic because these should be completely separate organizations w…" at bounding box center [317, 364] width 516 height 38
drag, startPoint x: 109, startPoint y: 355, endPoint x: 231, endPoint y: 359, distance: 121.5
click at [231, 359] on p "This is problematic because these should be completely separate organizations w…" at bounding box center [317, 364] width 516 height 38
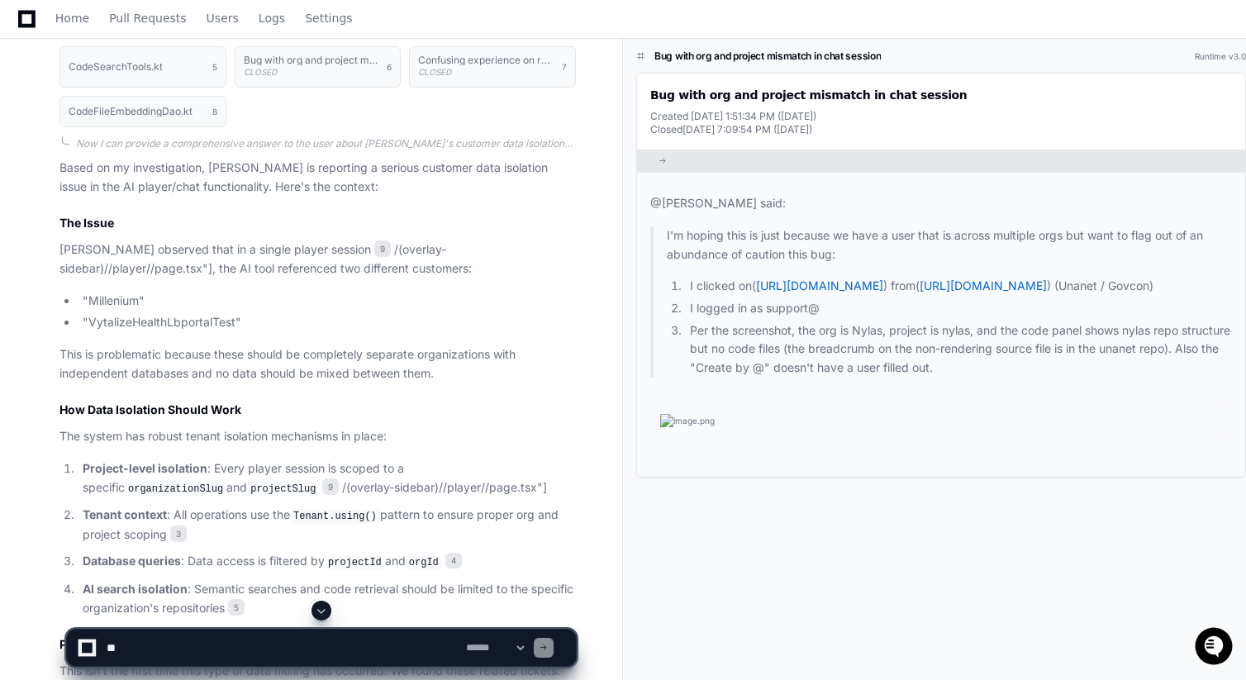
drag, startPoint x: 231, startPoint y: 359, endPoint x: 244, endPoint y: 360, distance: 12.4
click at [231, 359] on p "This is problematic because these should be completely separate organizations w…" at bounding box center [317, 364] width 516 height 38
drag, startPoint x: 299, startPoint y: 369, endPoint x: 341, endPoint y: 359, distance: 43.5
click at [306, 369] on p "This is problematic because these should be completely separate organizations w…" at bounding box center [317, 364] width 516 height 38
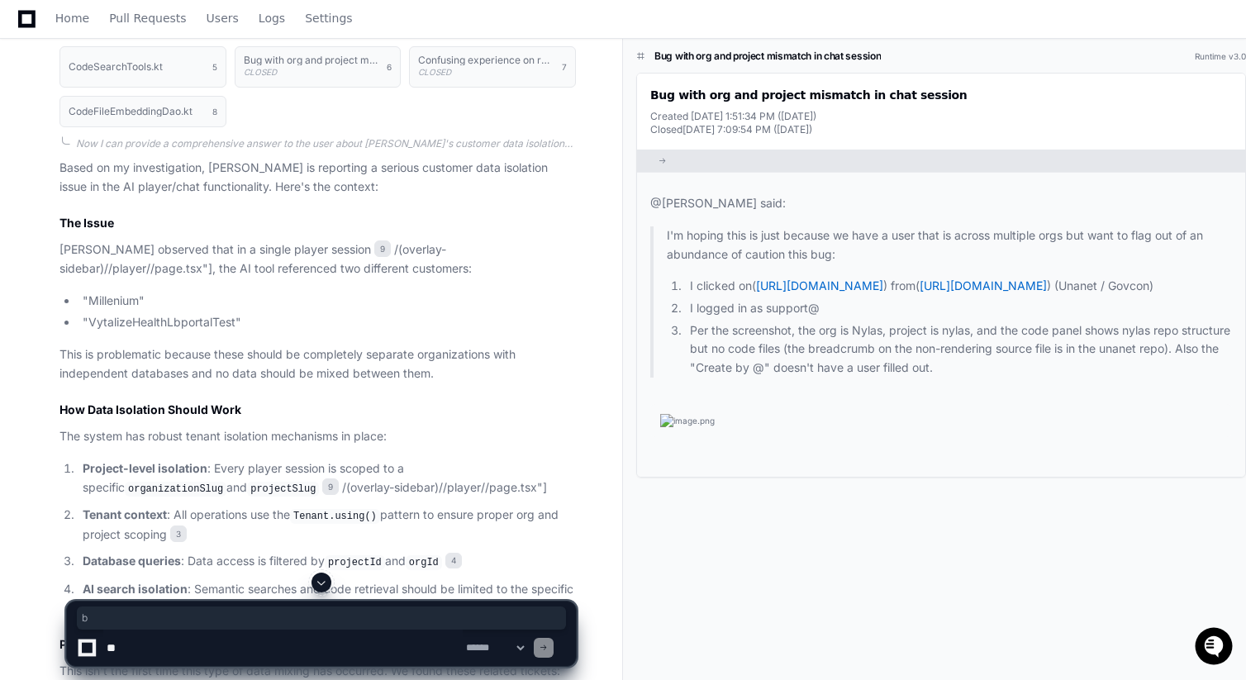
drag, startPoint x: 341, startPoint y: 359, endPoint x: 354, endPoint y: 355, distance: 12.8
click at [341, 359] on p "This is problematic because these should be completely separate organizations w…" at bounding box center [317, 364] width 516 height 38
drag, startPoint x: 515, startPoint y: 356, endPoint x: 262, endPoint y: 374, distance: 253.5
click at [262, 374] on p "This is problematic because these should be completely separate organizations w…" at bounding box center [317, 364] width 516 height 38
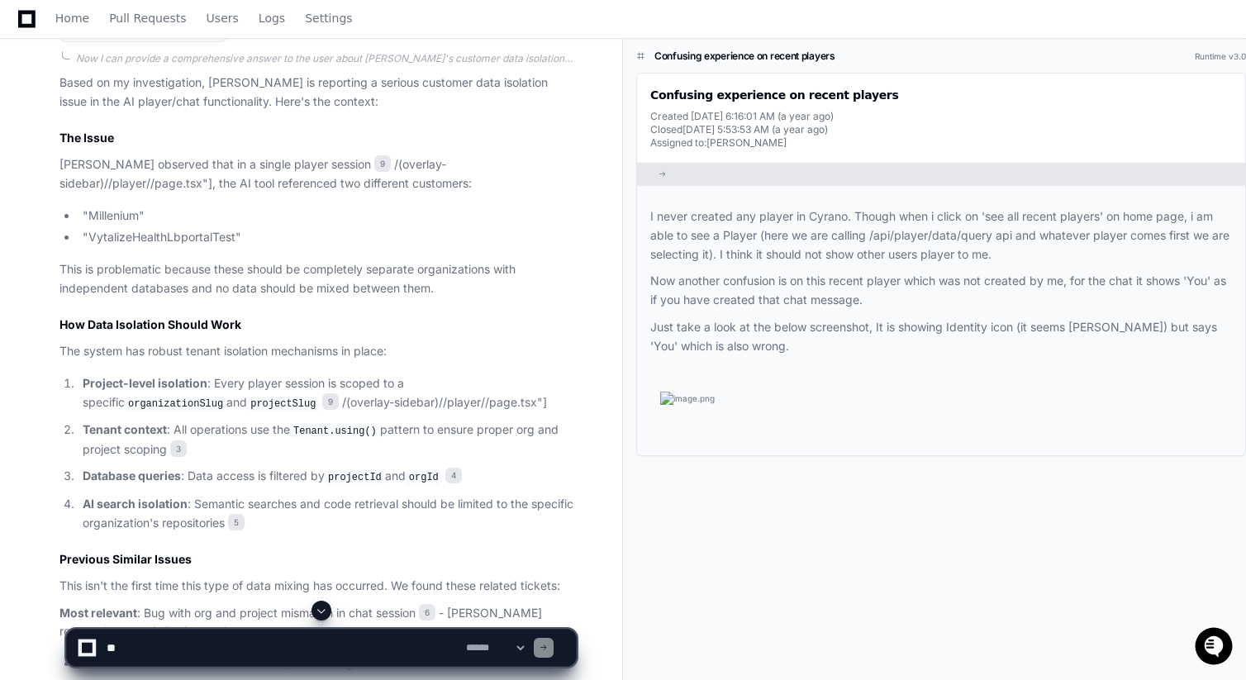
scroll to position [126, 0]
click at [767, 382] on img at bounding box center [941, 398] width 582 height 33
click at [825, 397] on img at bounding box center [941, 398] width 582 height 33
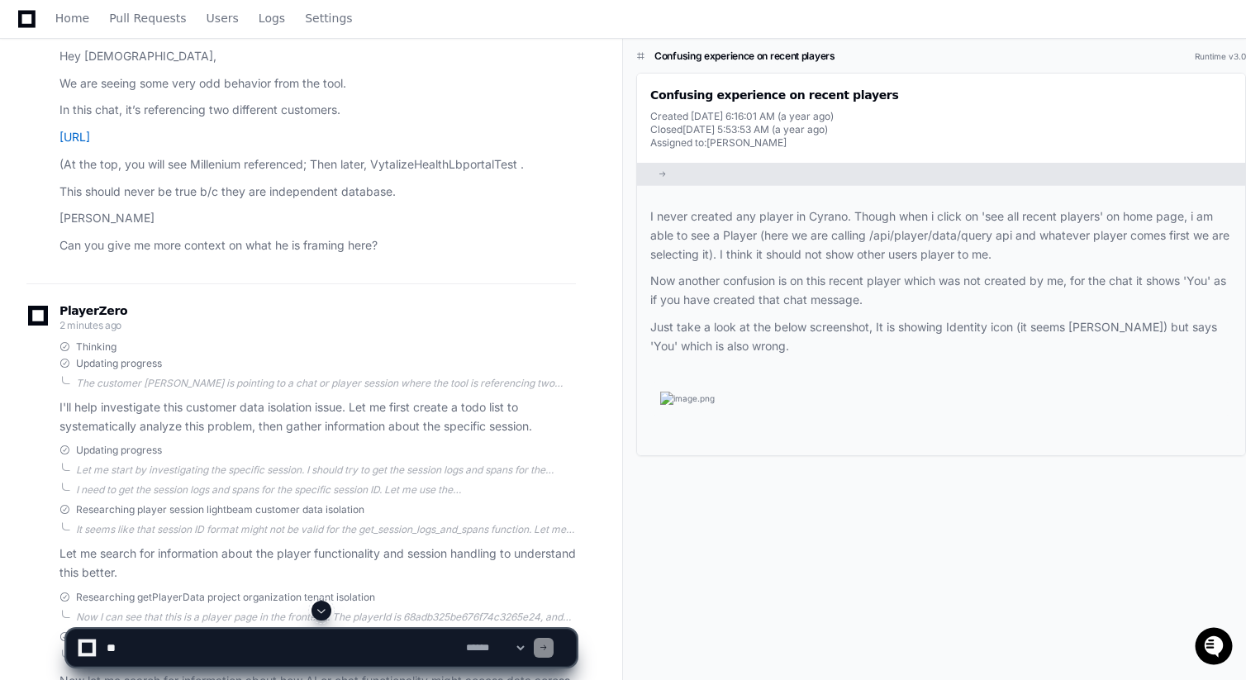
scroll to position [39, 0]
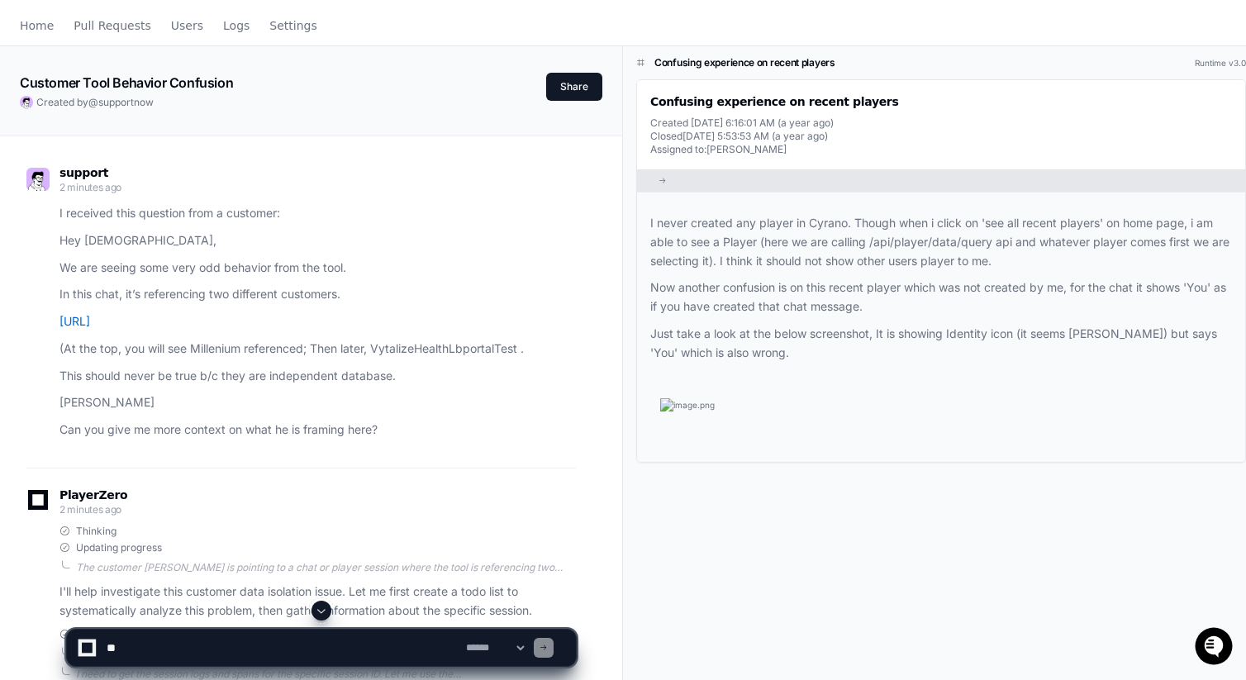
click at [378, 415] on article "I received this question from a customer: Hey Gents, We are seeing some very od…" at bounding box center [317, 322] width 516 height 236
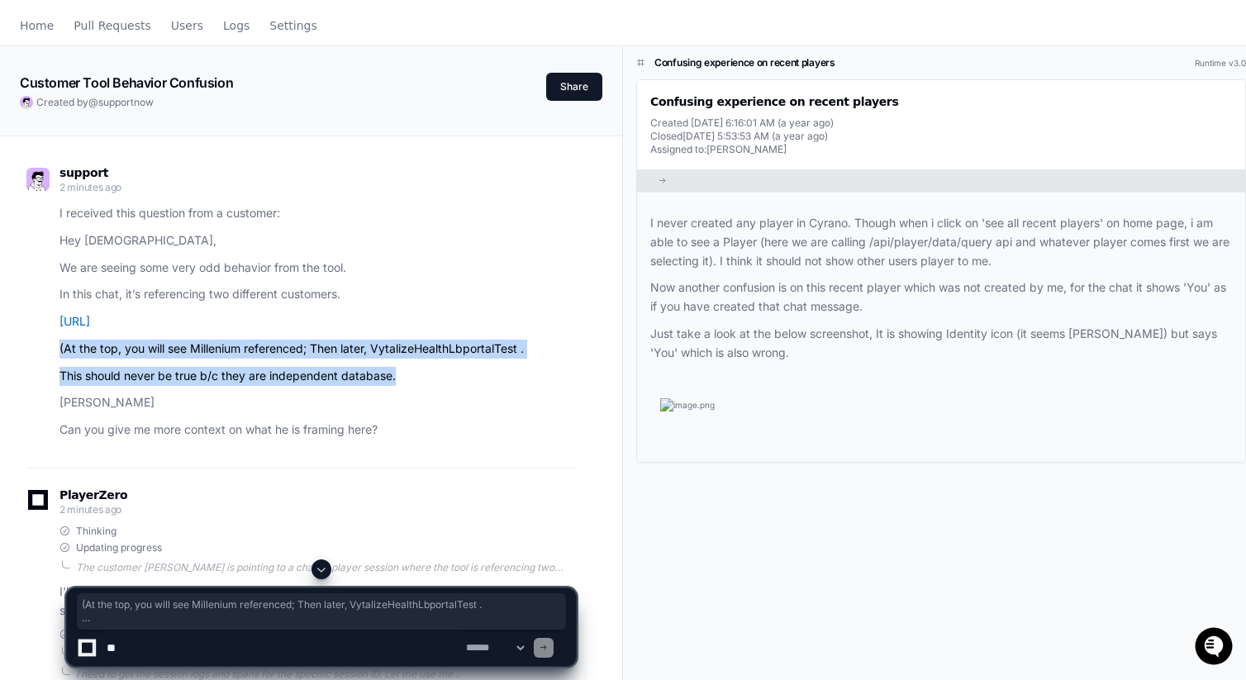
drag, startPoint x: 466, startPoint y: 384, endPoint x: 283, endPoint y: 332, distance: 190.7
click at [283, 332] on article "I received this question from a customer: Hey Gents, We are seeing some very od…" at bounding box center [317, 322] width 516 height 236
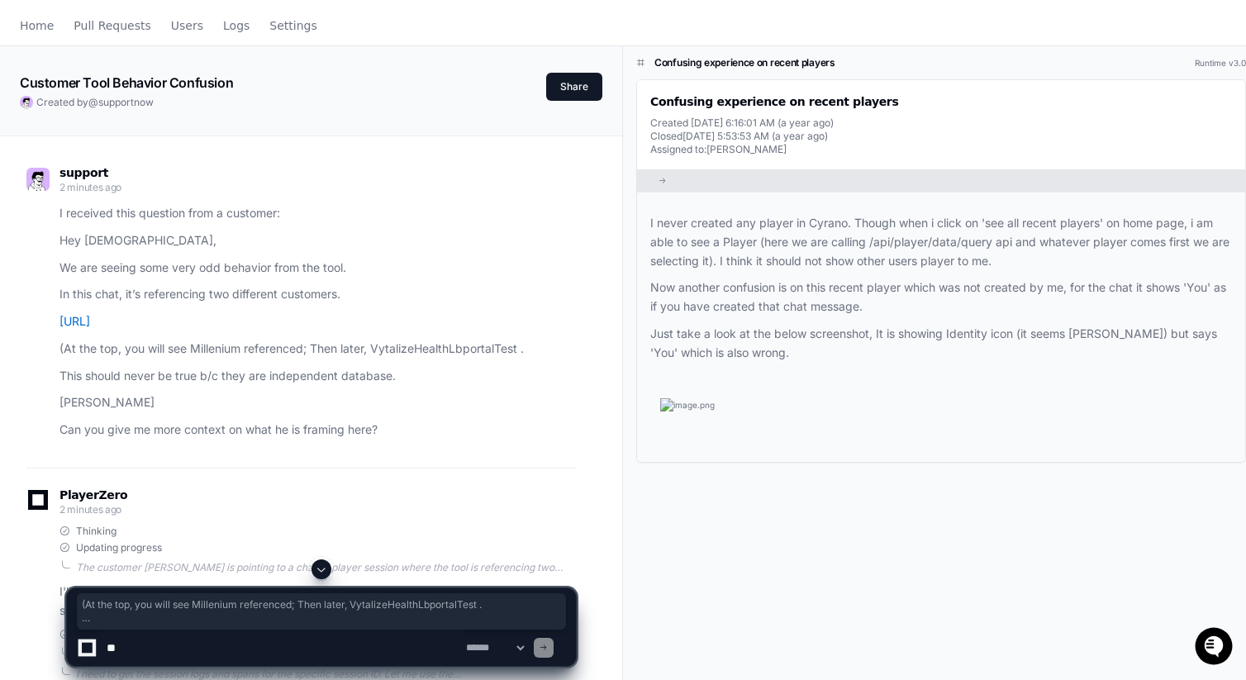
click at [264, 276] on p "We are seeing some very odd behavior from the tool." at bounding box center [317, 268] width 516 height 19
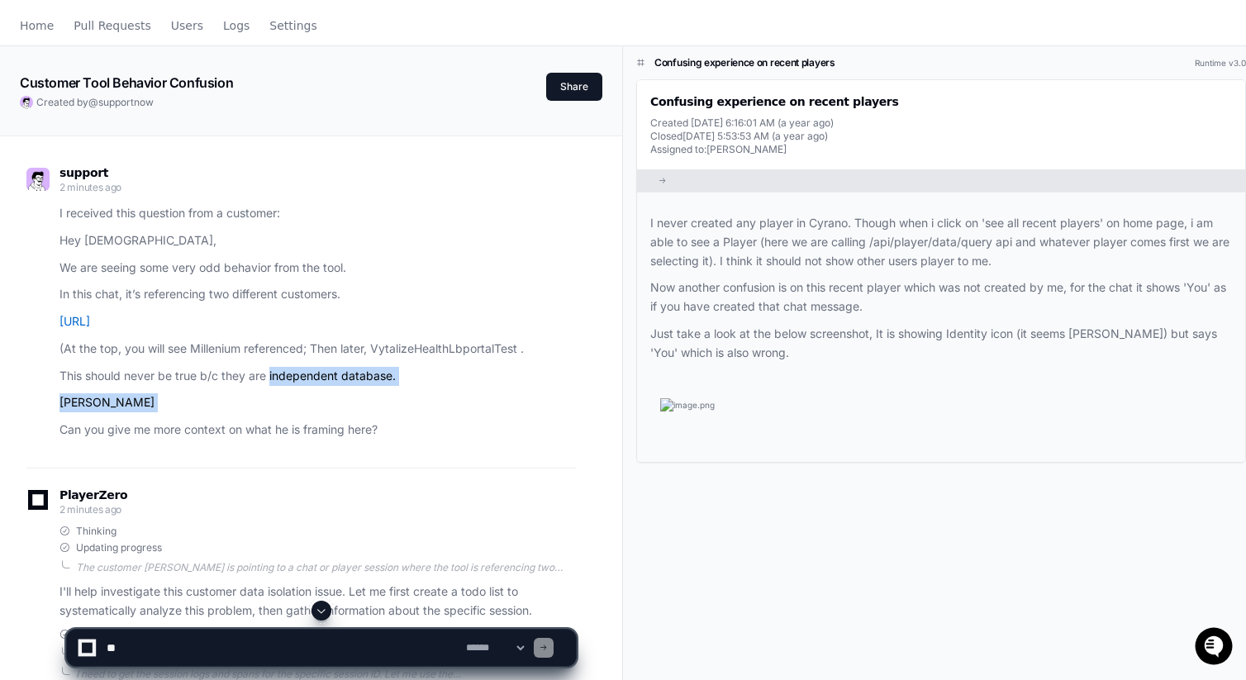
drag, startPoint x: 409, startPoint y: 419, endPoint x: 270, endPoint y: 384, distance: 143.1
click at [270, 384] on article "I received this question from a customer: Hey Gents, We are seeing some very od…" at bounding box center [317, 322] width 516 height 236
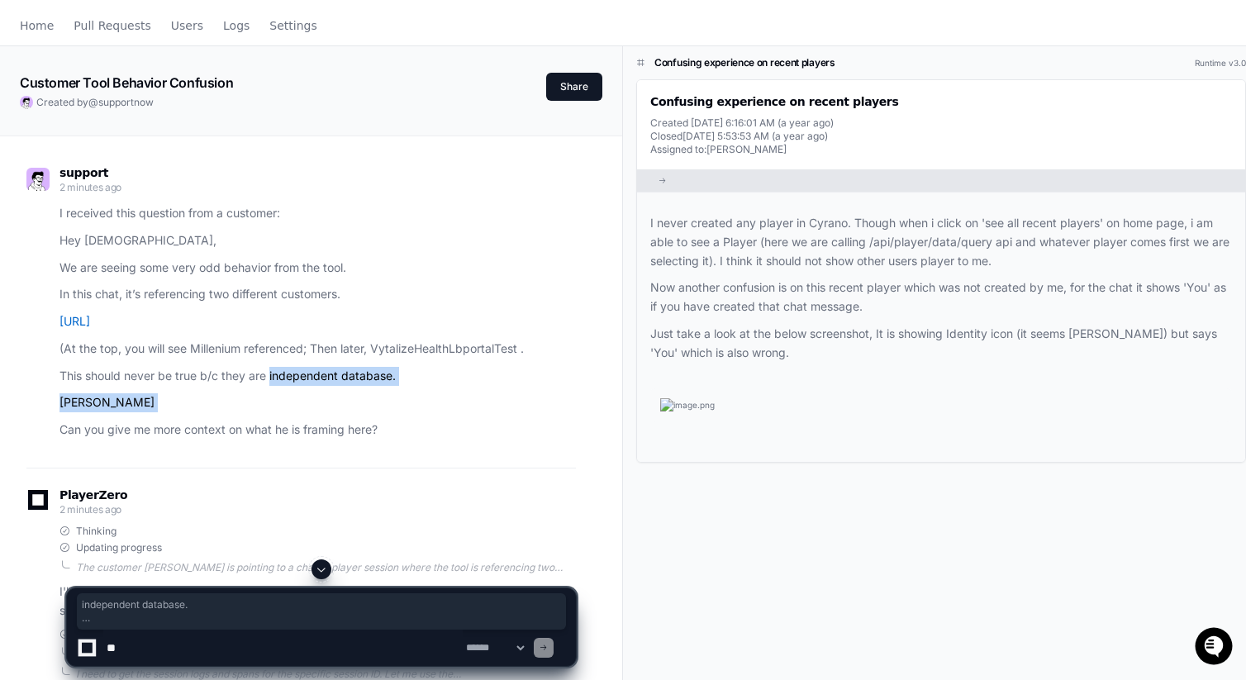
click at [270, 384] on p "This should never be true b/c they are independent database." at bounding box center [317, 376] width 516 height 19
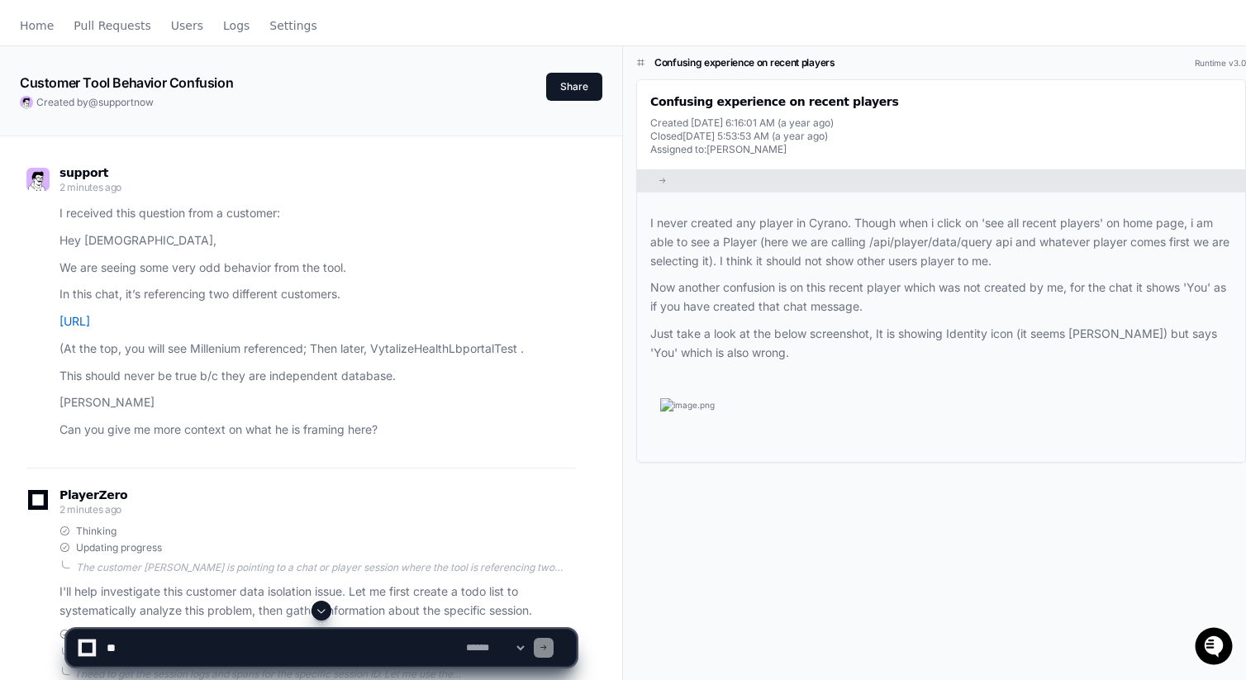
click at [397, 415] on article "I received this question from a customer: Hey Gents, We are seeing some very od…" at bounding box center [317, 322] width 516 height 236
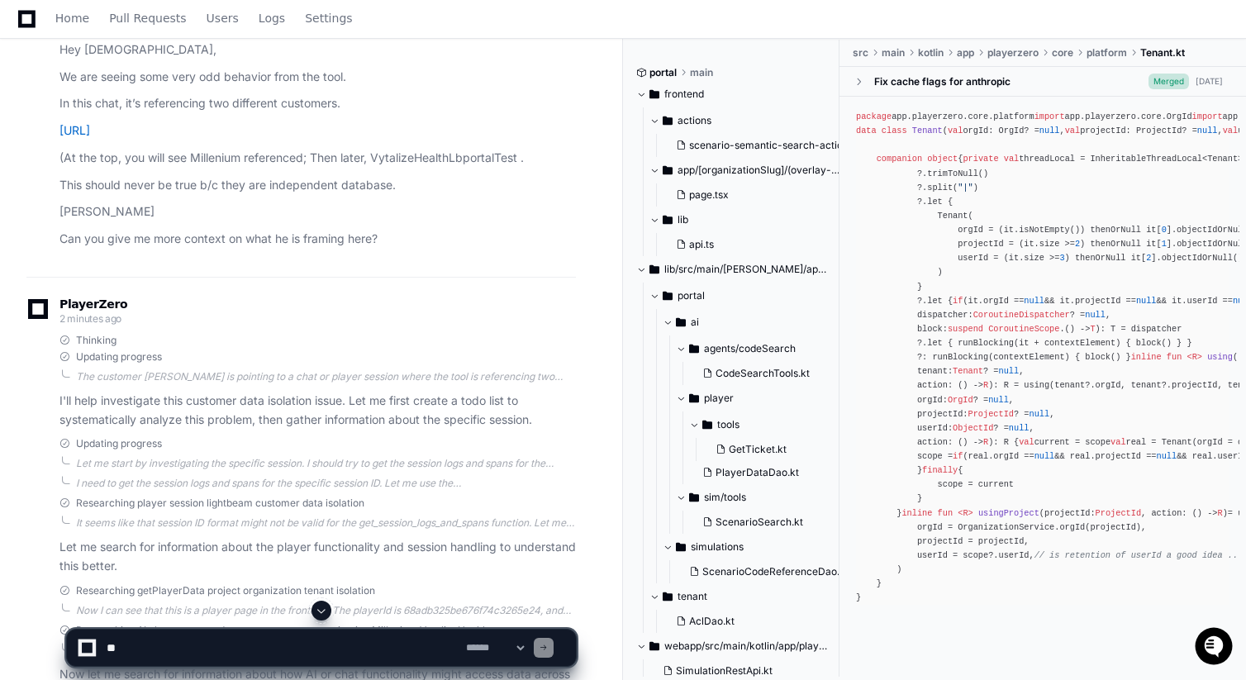
scroll to position [0, 0]
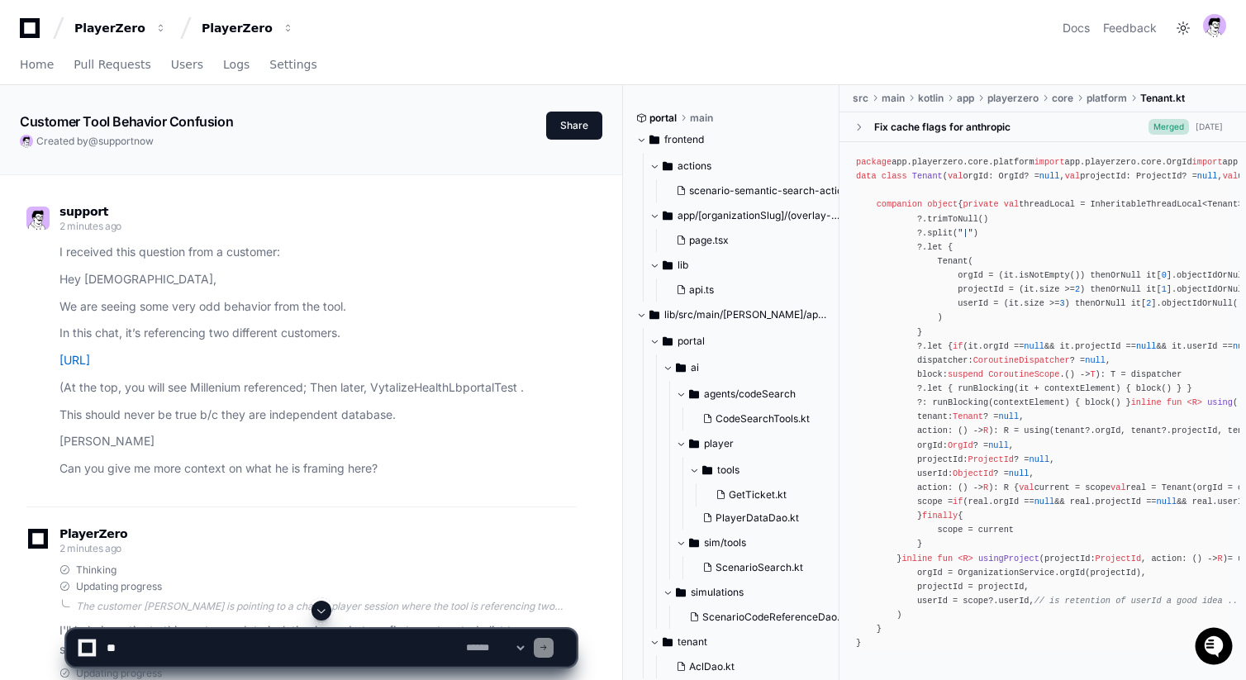
click at [219, 459] on article "I received this question from a customer: Hey Gents, We are seeing some very od…" at bounding box center [317, 361] width 516 height 236
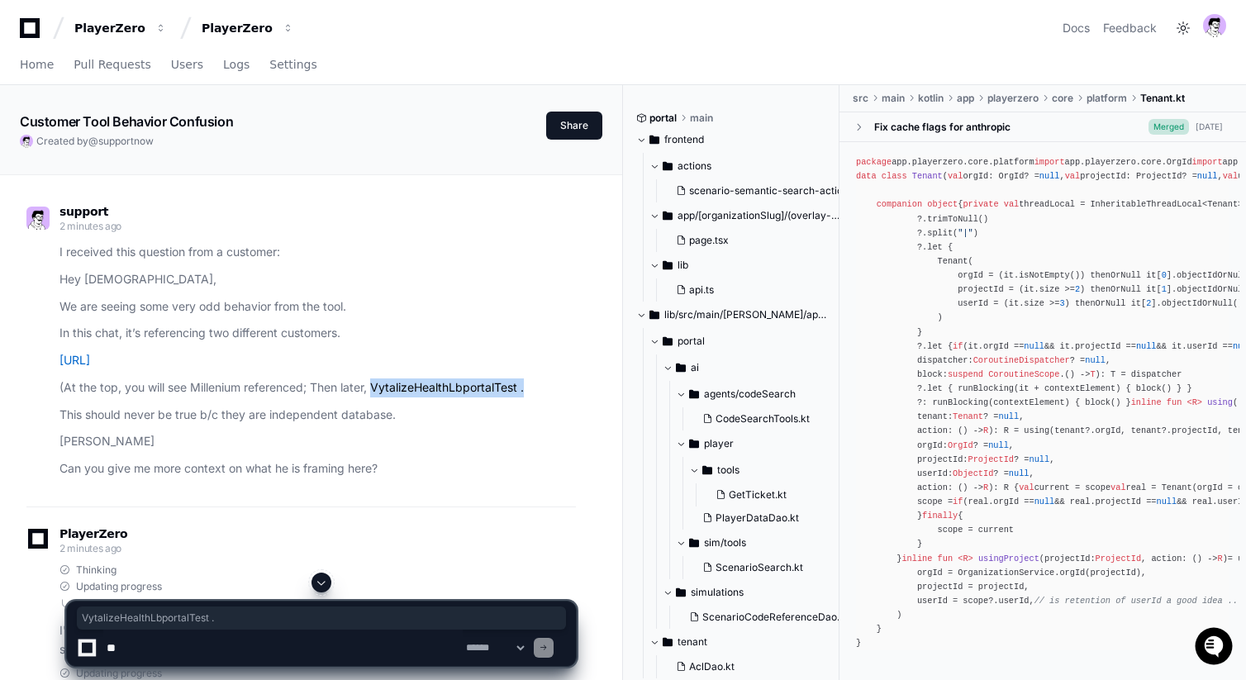
drag, startPoint x: 531, startPoint y: 383, endPoint x: 376, endPoint y: 392, distance: 155.6
click at [376, 392] on p "(At the top, you will see Millenium referenced; Then later, VytalizeHealthLbpor…" at bounding box center [317, 387] width 516 height 19
copy p "VytalizeHealthLbportalTest ."
click at [512, 406] on p "This should never be true b/c they are independent database." at bounding box center [317, 415] width 516 height 19
drag, startPoint x: 522, startPoint y: 388, endPoint x: 374, endPoint y: 390, distance: 147.9
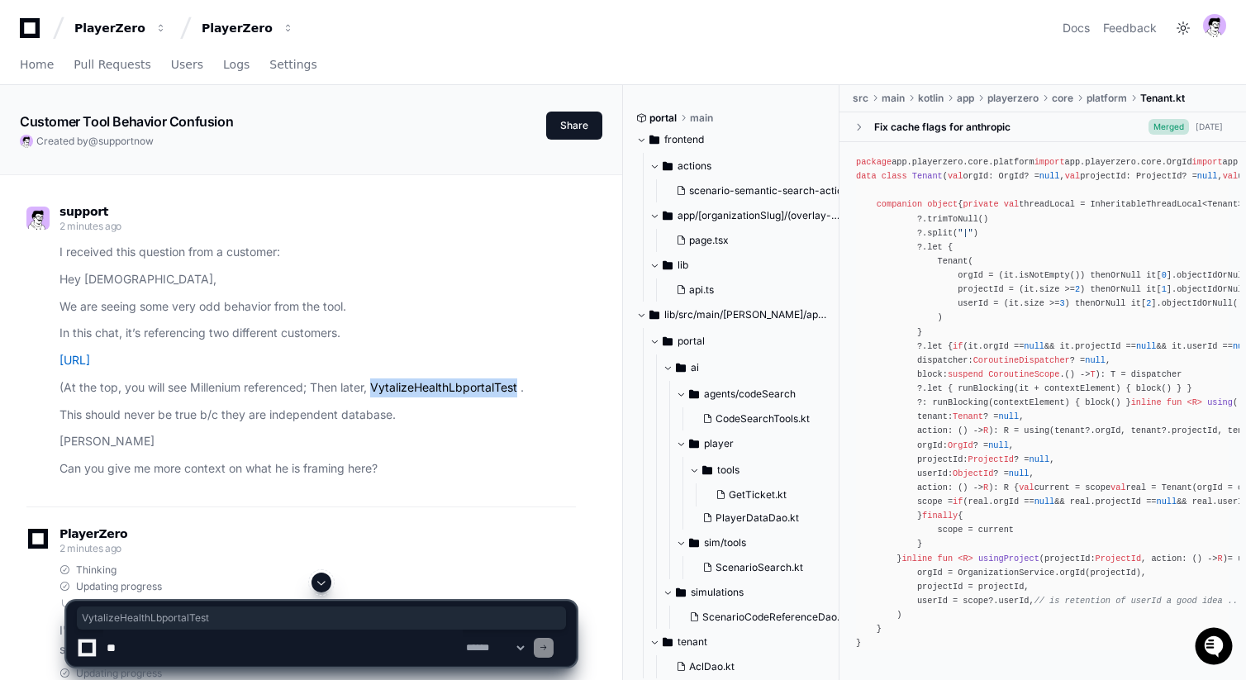
click at [374, 390] on p "(At the top, you will see Millenium referenced; Then later, VytalizeHealthLbpor…" at bounding box center [317, 387] width 516 height 19
copy p "VytalizeHealthLbportalTest"
click at [218, 385] on p "(At the top, you will see Millenium referenced; Then later, VytalizeHealthLbpor…" at bounding box center [317, 387] width 516 height 19
copy p "Millenium"
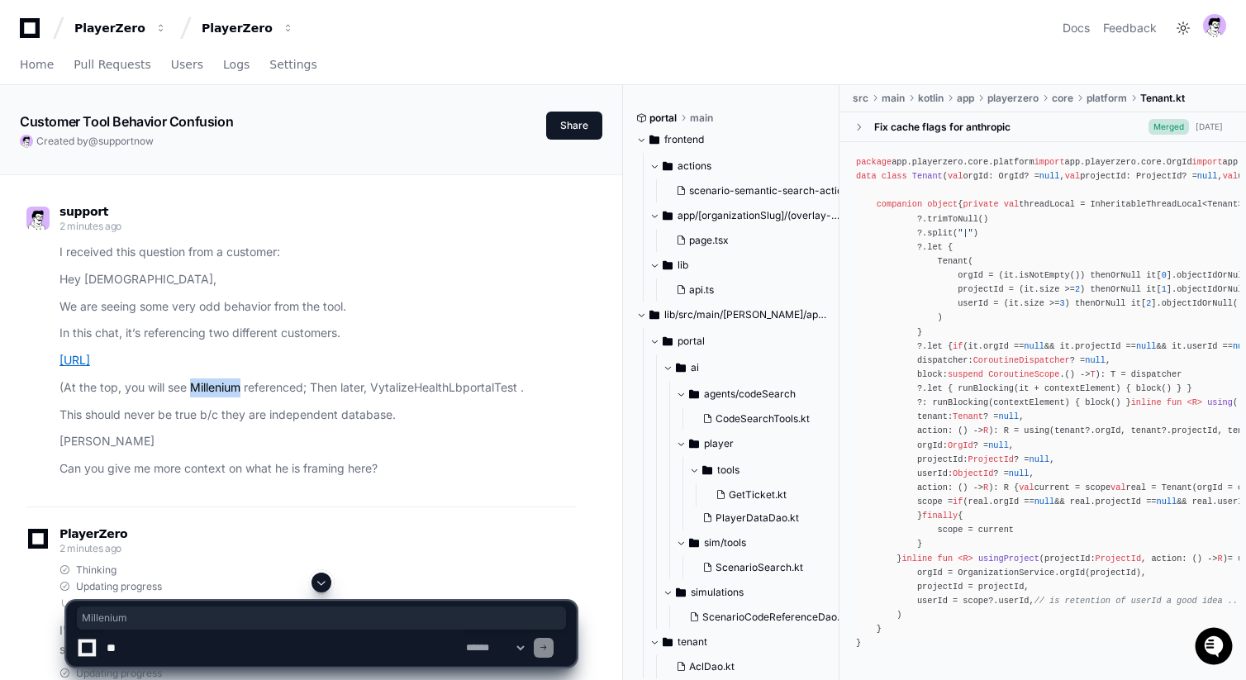
click at [90, 358] on link "[URL]" at bounding box center [74, 360] width 31 height 14
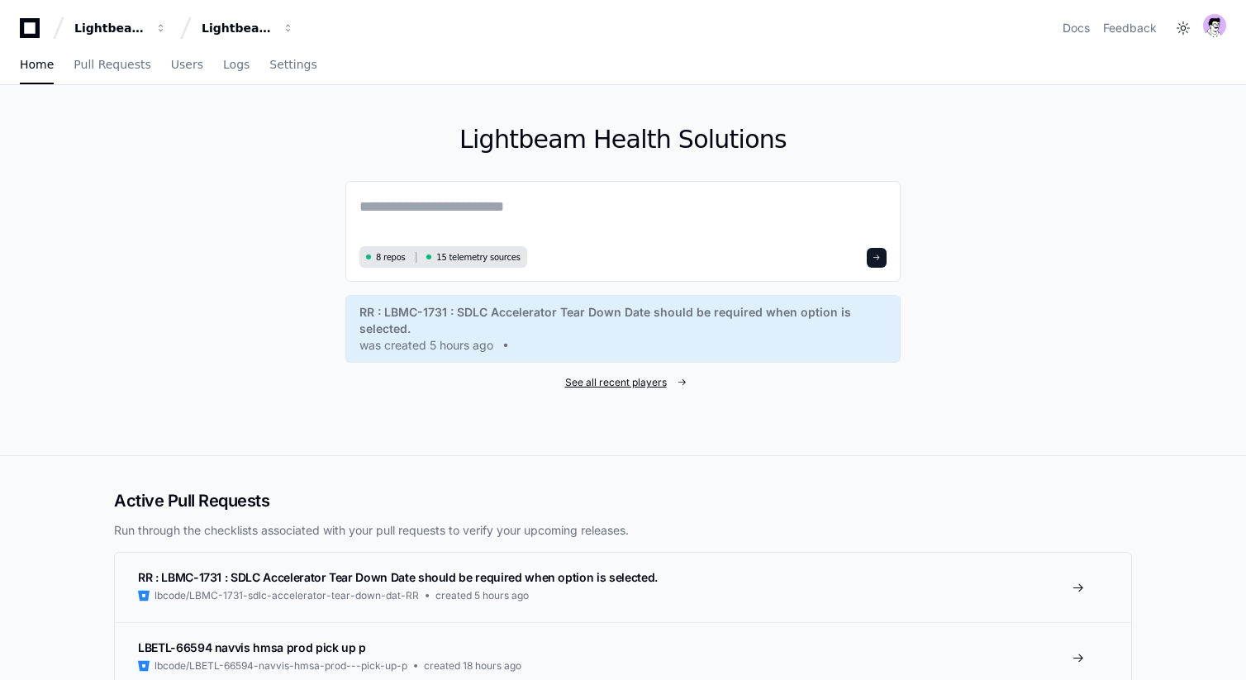
click at [642, 382] on span "See all recent players" at bounding box center [616, 382] width 102 height 13
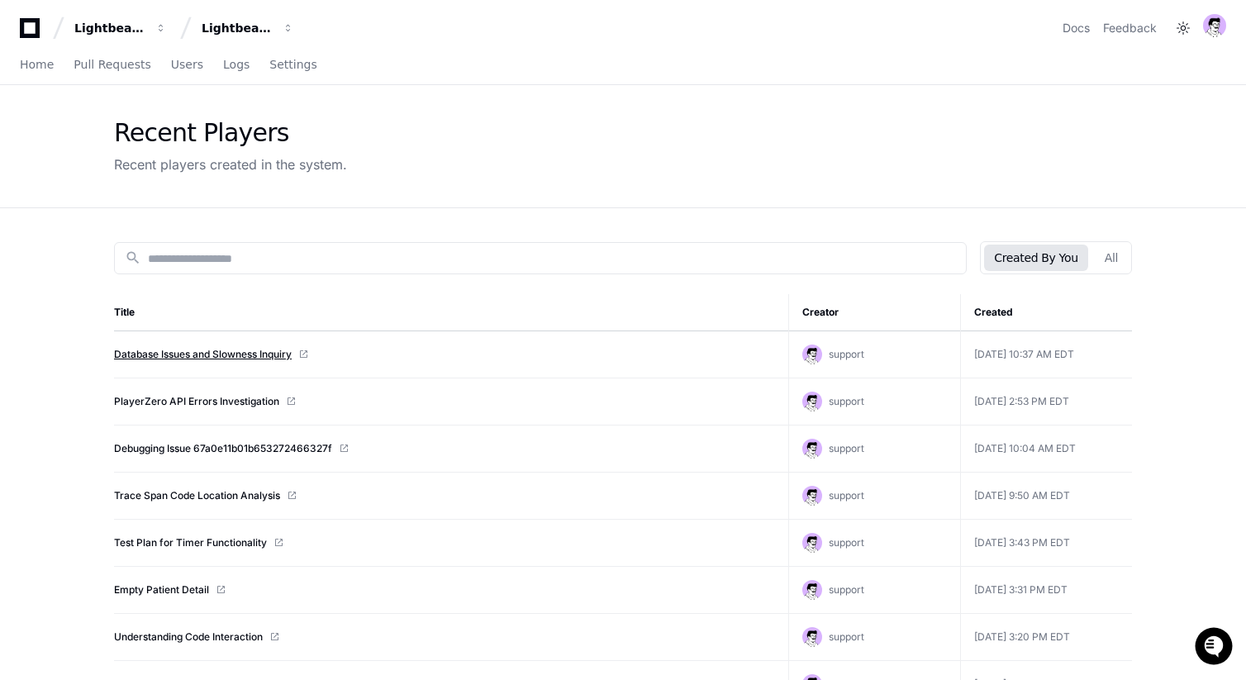
click at [285, 353] on link "Database Issues and Slowness Inquiry" at bounding box center [203, 354] width 178 height 13
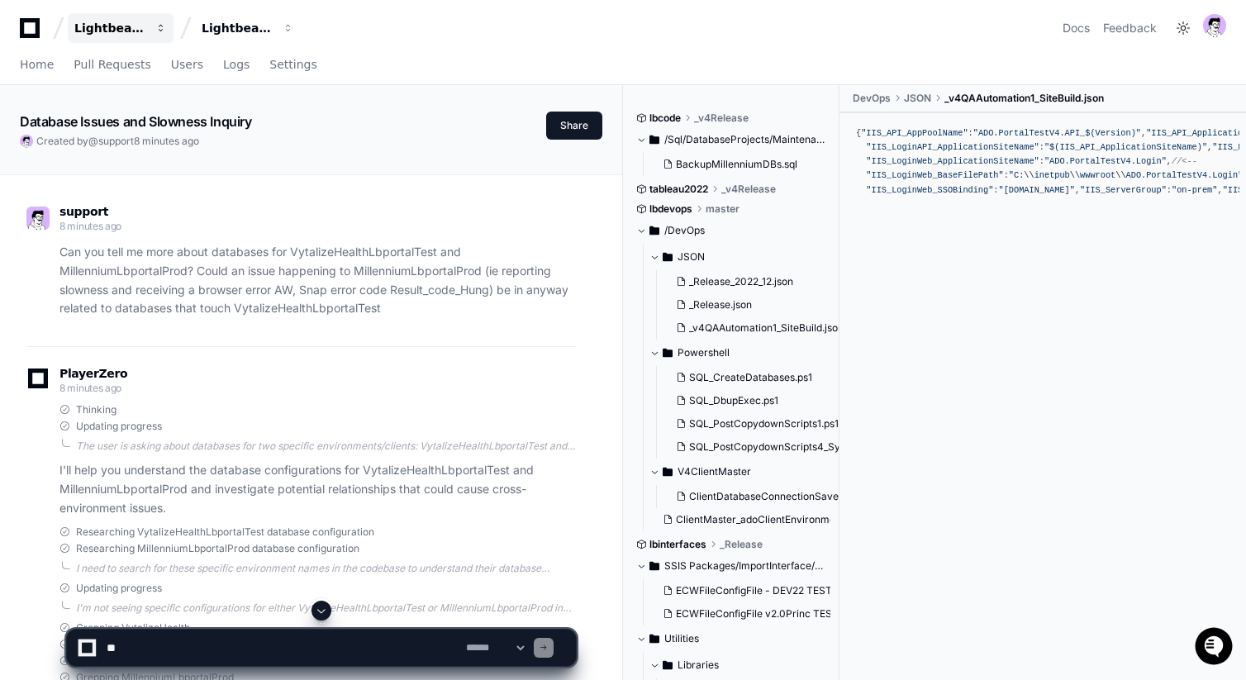
click at [143, 26] on div "Lightbeam Health" at bounding box center [109, 28] width 71 height 17
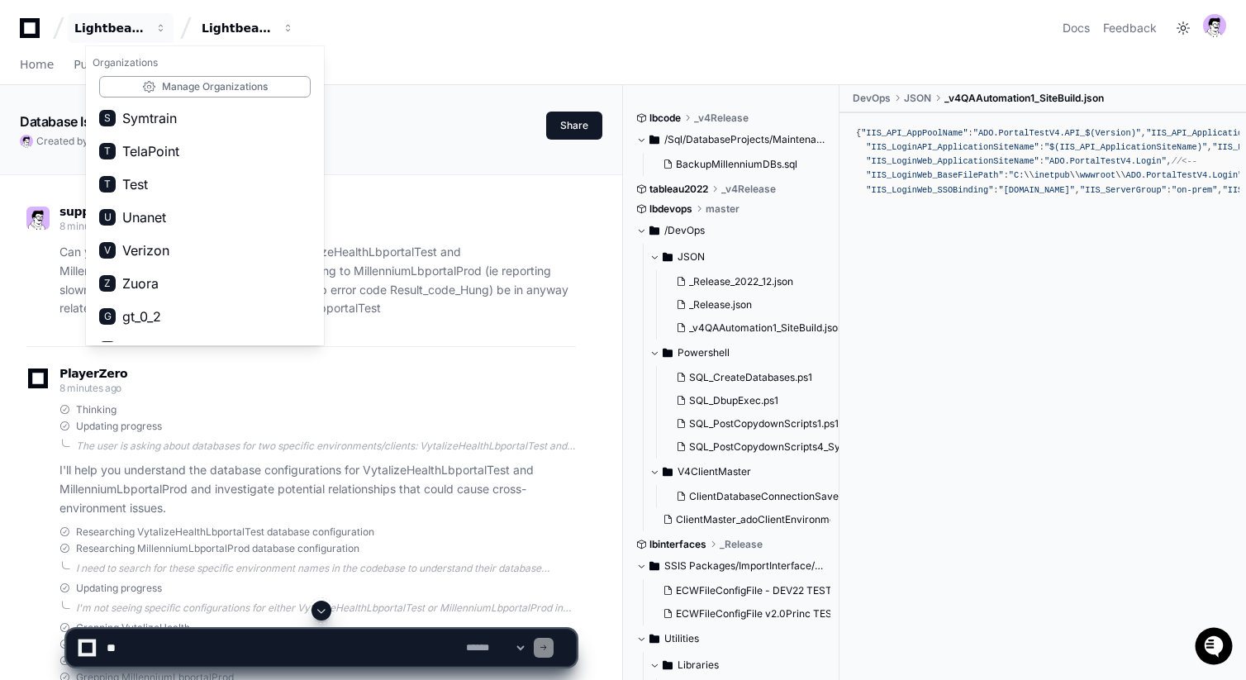
scroll to position [1058, 0]
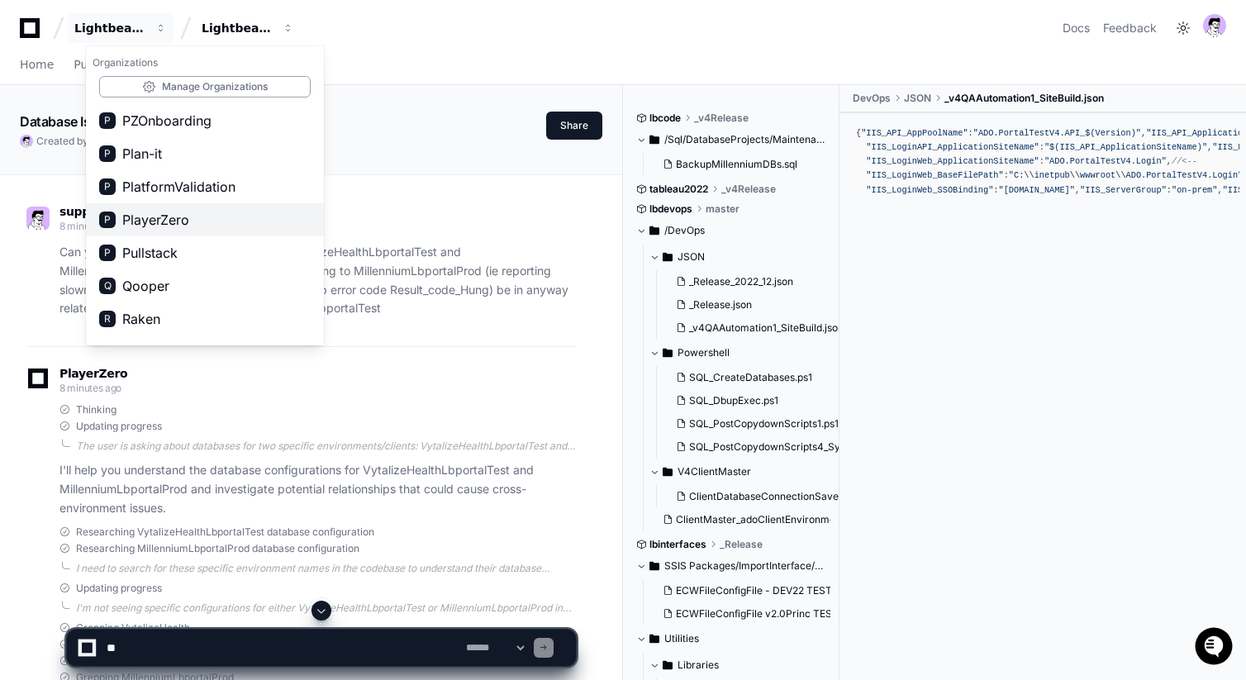
click at [206, 205] on button "P PlayerZero" at bounding box center [205, 219] width 238 height 33
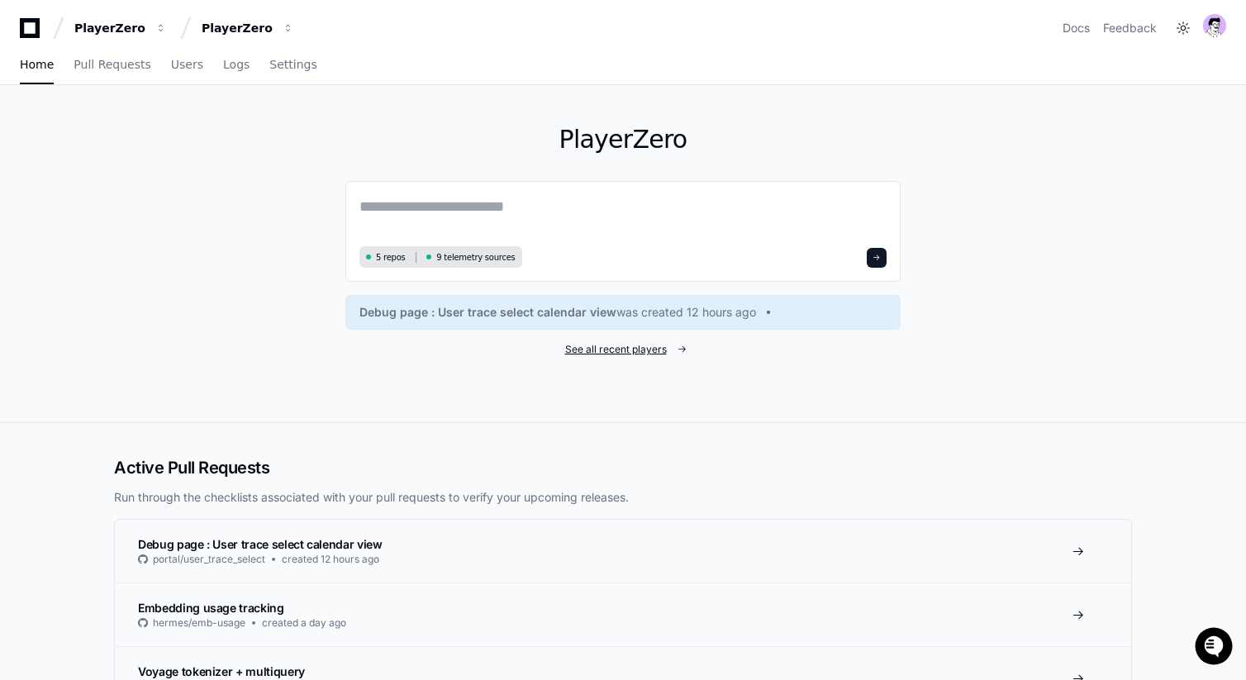
click at [641, 349] on span "See all recent players" at bounding box center [616, 349] width 102 height 13
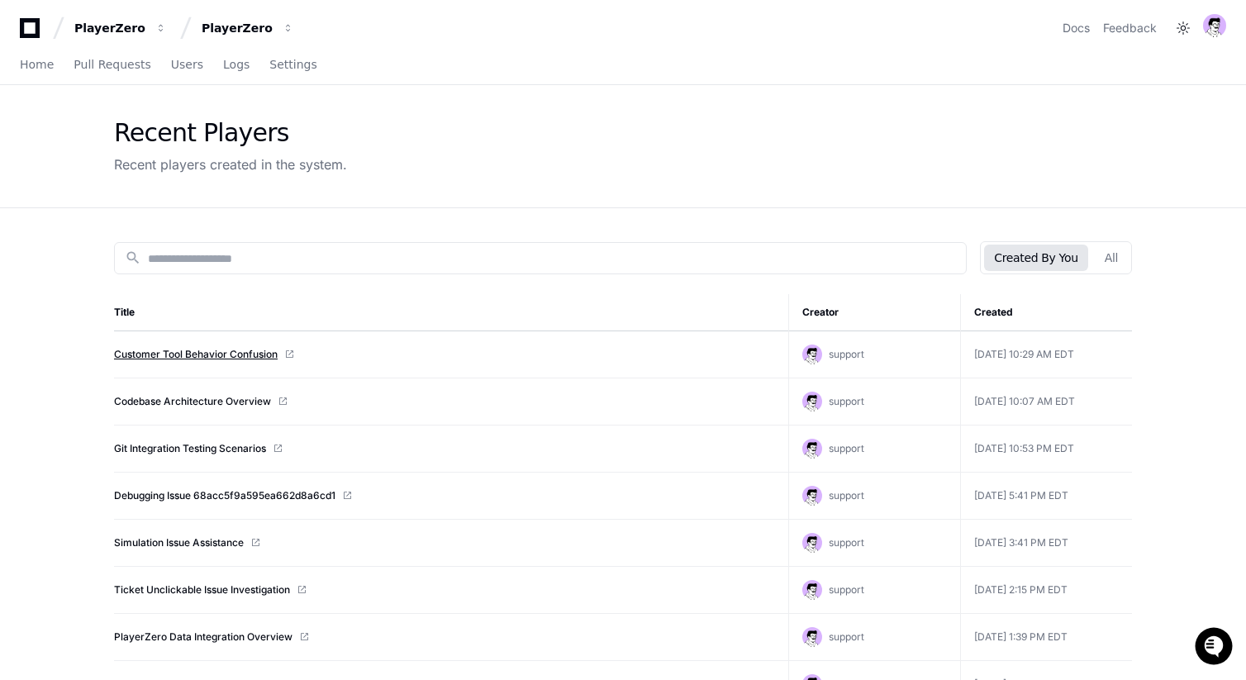
click at [249, 353] on link "Customer Tool Behavior Confusion" at bounding box center [196, 354] width 164 height 13
